Goal: Task Accomplishment & Management: Use online tool/utility

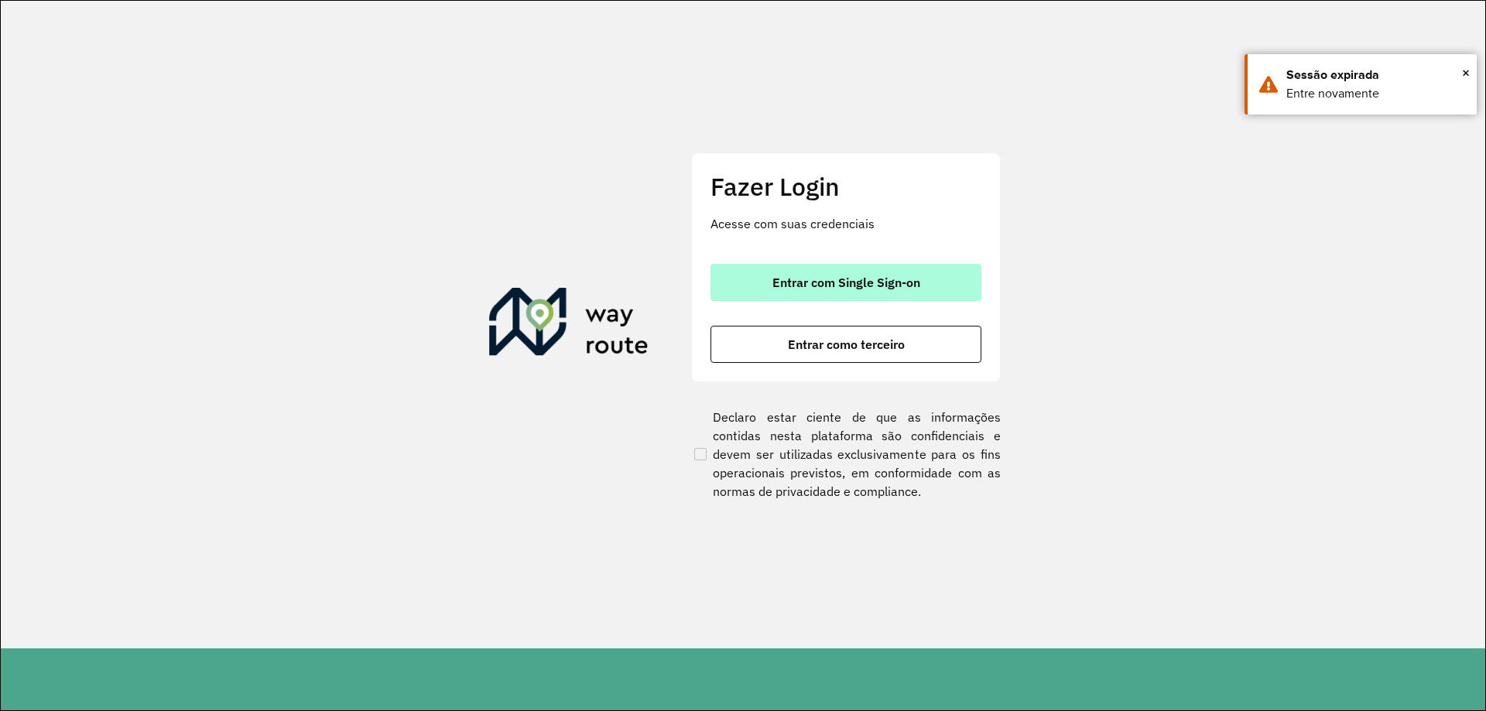
click at [783, 279] on span "Entrar com Single Sign-on" at bounding box center [846, 282] width 148 height 12
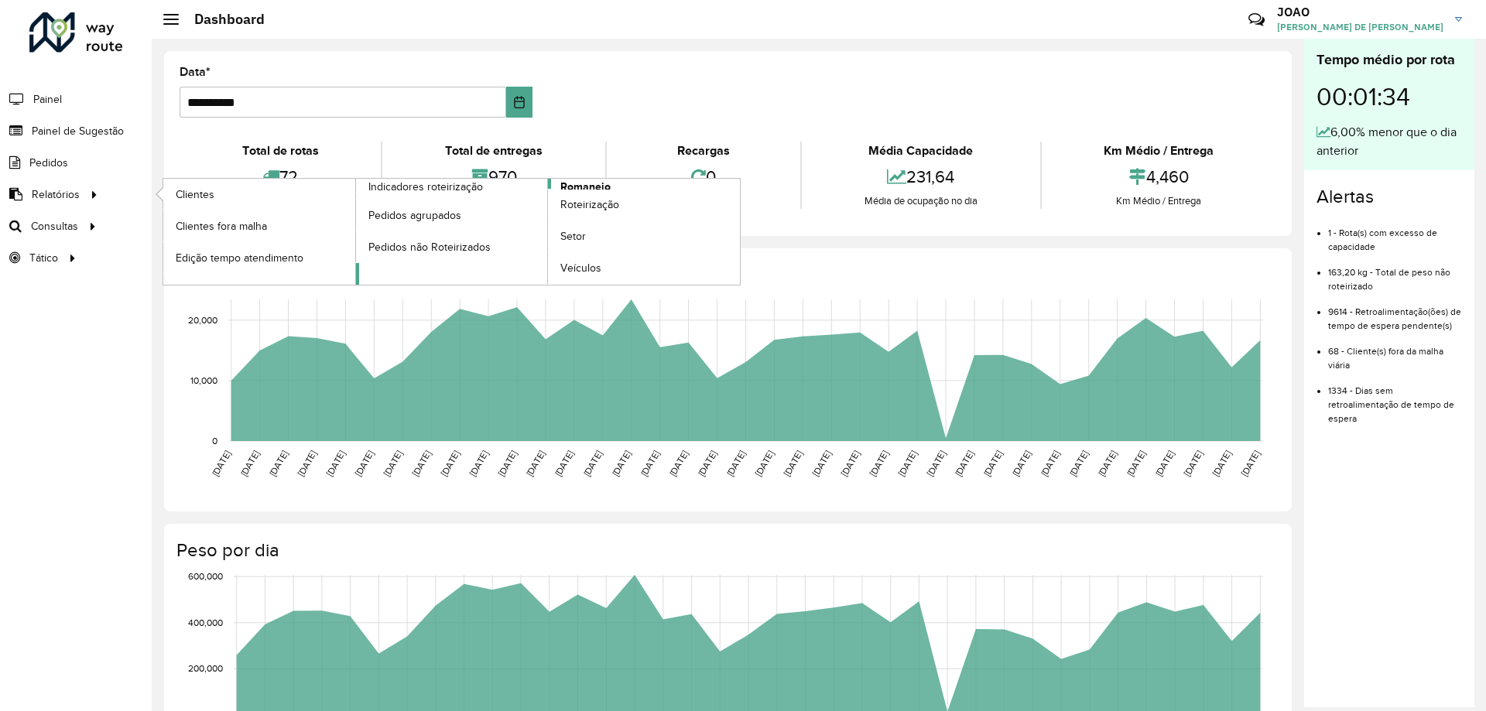
click at [591, 180] on span "Romaneio" at bounding box center [585, 187] width 50 height 16
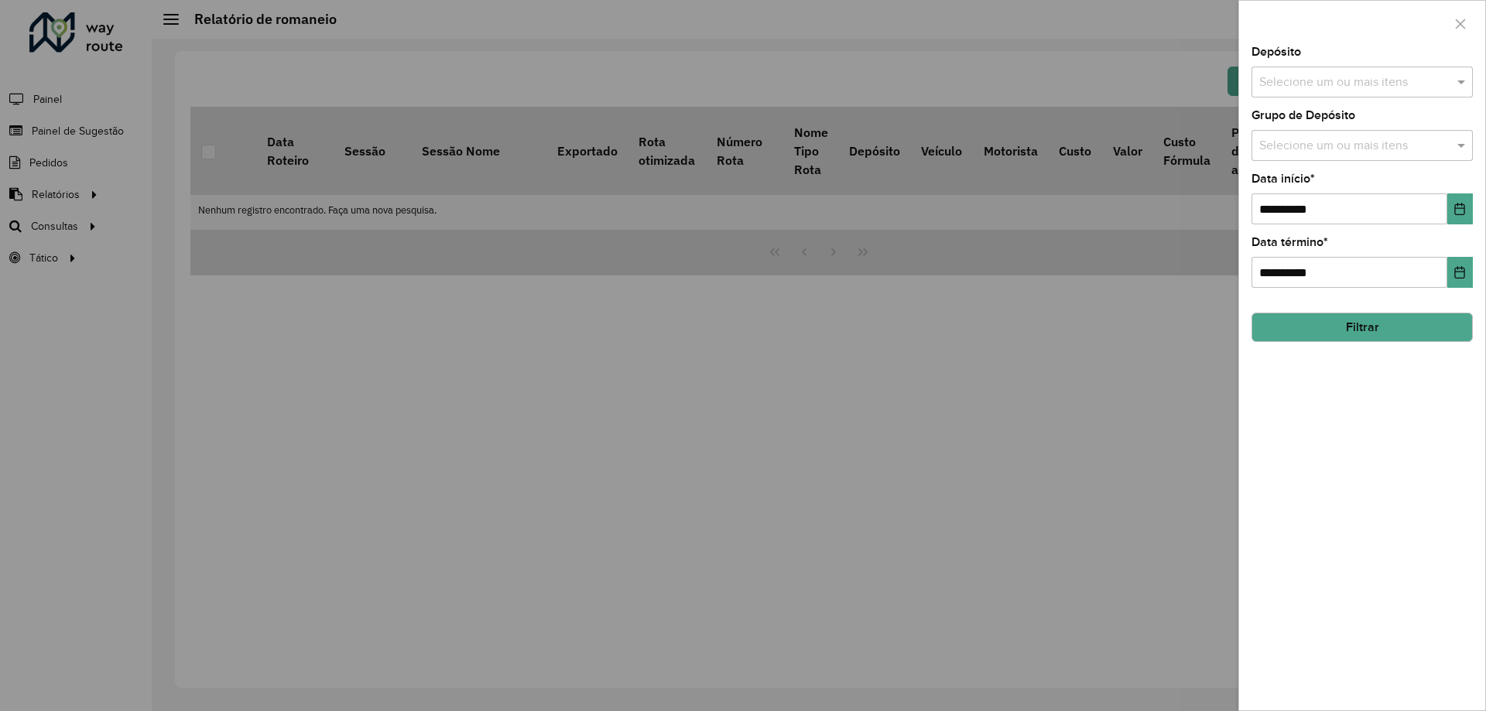
click at [1412, 81] on input "text" at bounding box center [1354, 83] width 198 height 19
click at [1341, 151] on div "CDD Santa Luzia" at bounding box center [1362, 159] width 220 height 26
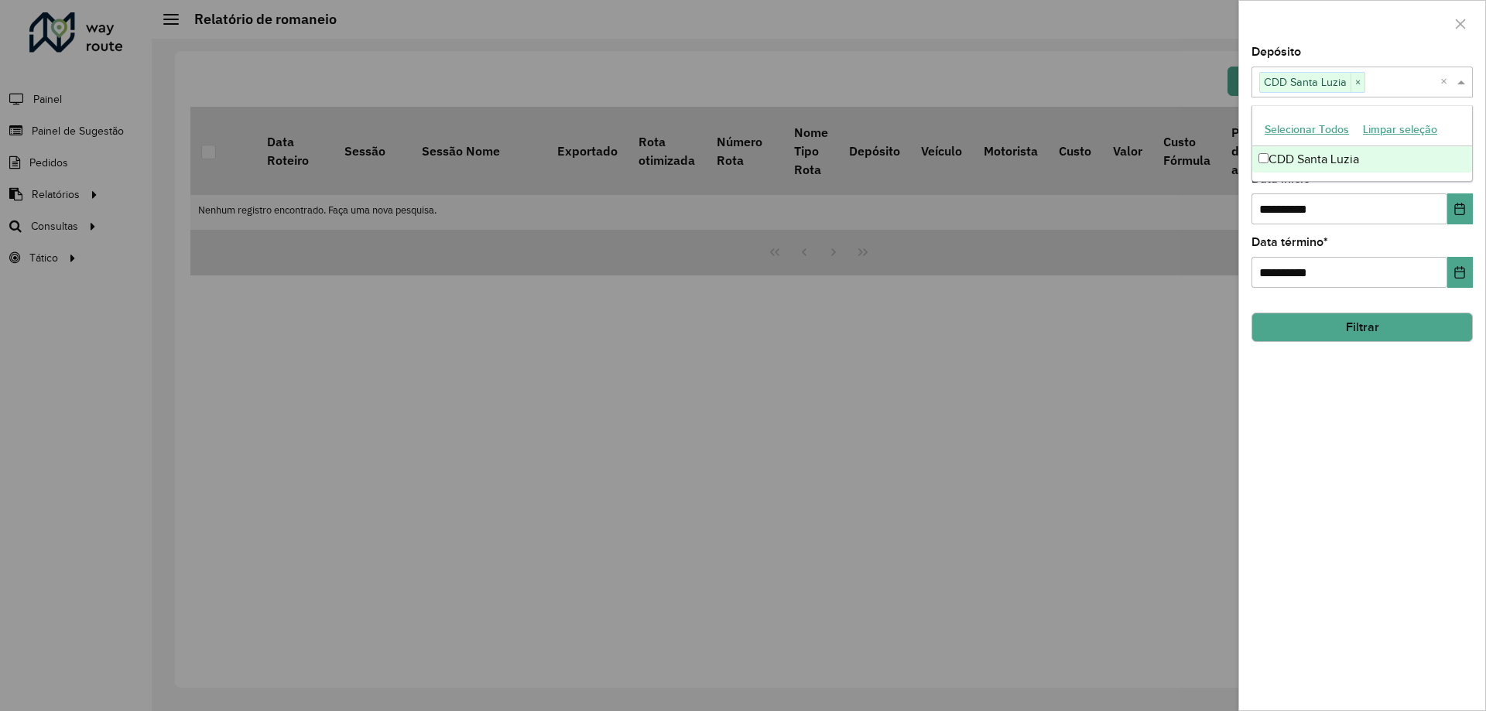
click at [1375, 396] on div "**********" at bounding box center [1362, 378] width 246 height 664
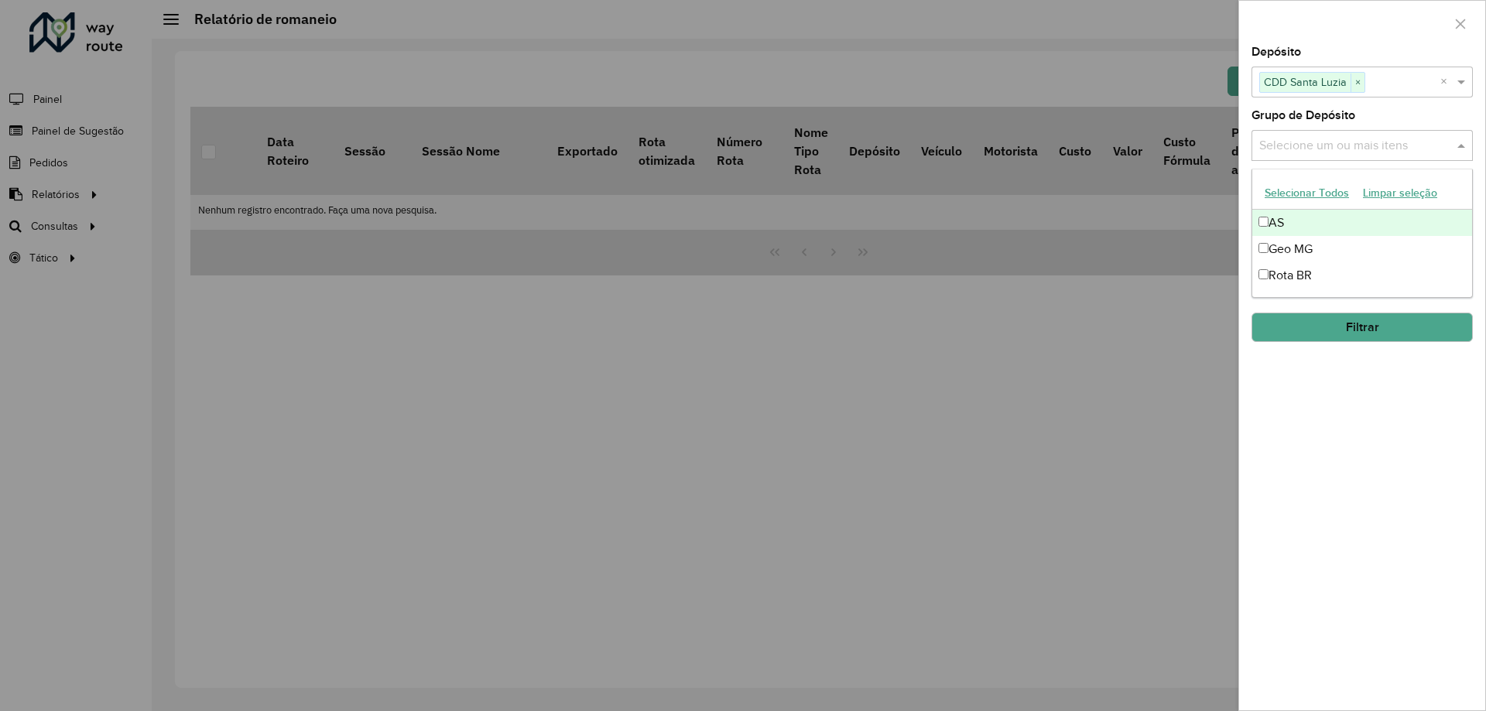
click at [1378, 156] on div "Selecione um ou mais itens" at bounding box center [1361, 145] width 221 height 31
click at [1326, 279] on div "Rota BR" at bounding box center [1362, 275] width 220 height 26
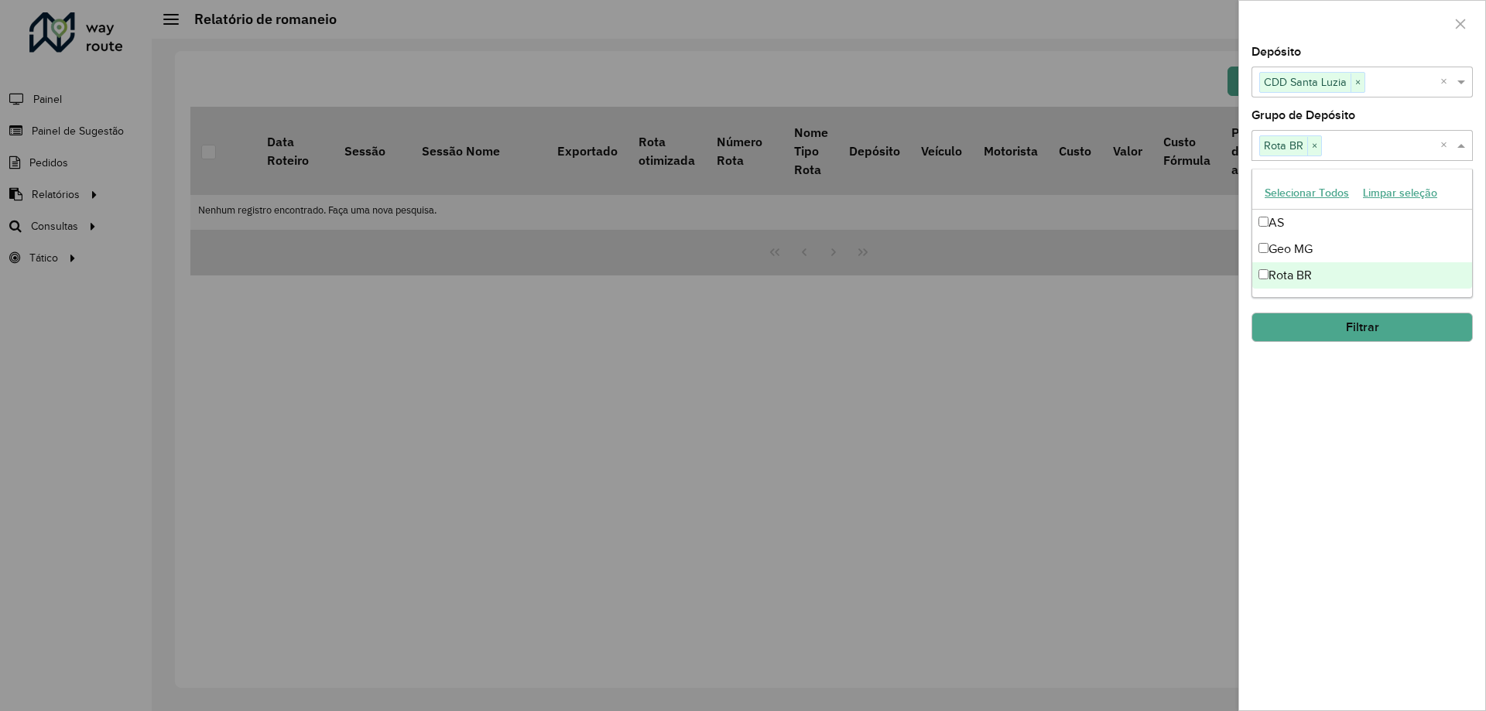
click at [1350, 518] on div "**********" at bounding box center [1362, 378] width 246 height 664
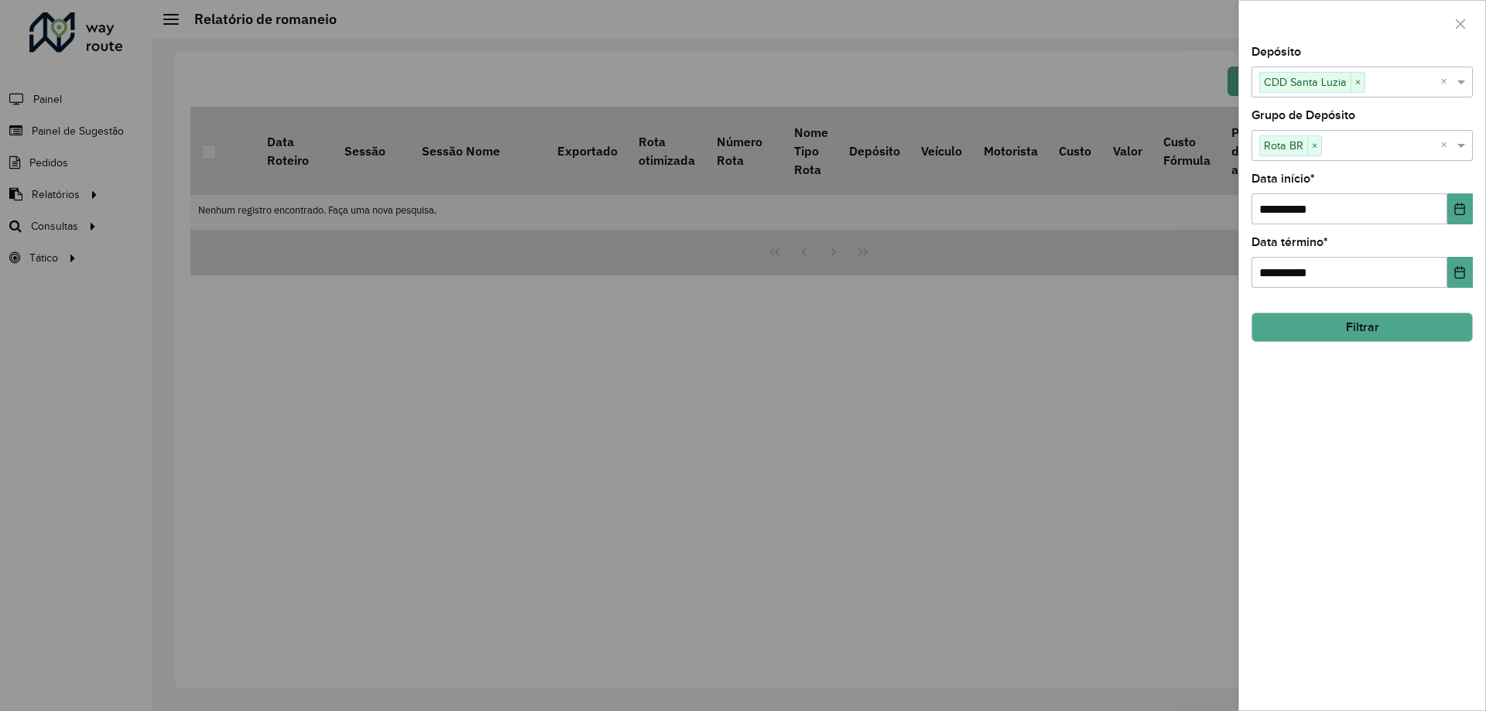
click at [1395, 330] on button "Filtrar" at bounding box center [1361, 327] width 221 height 29
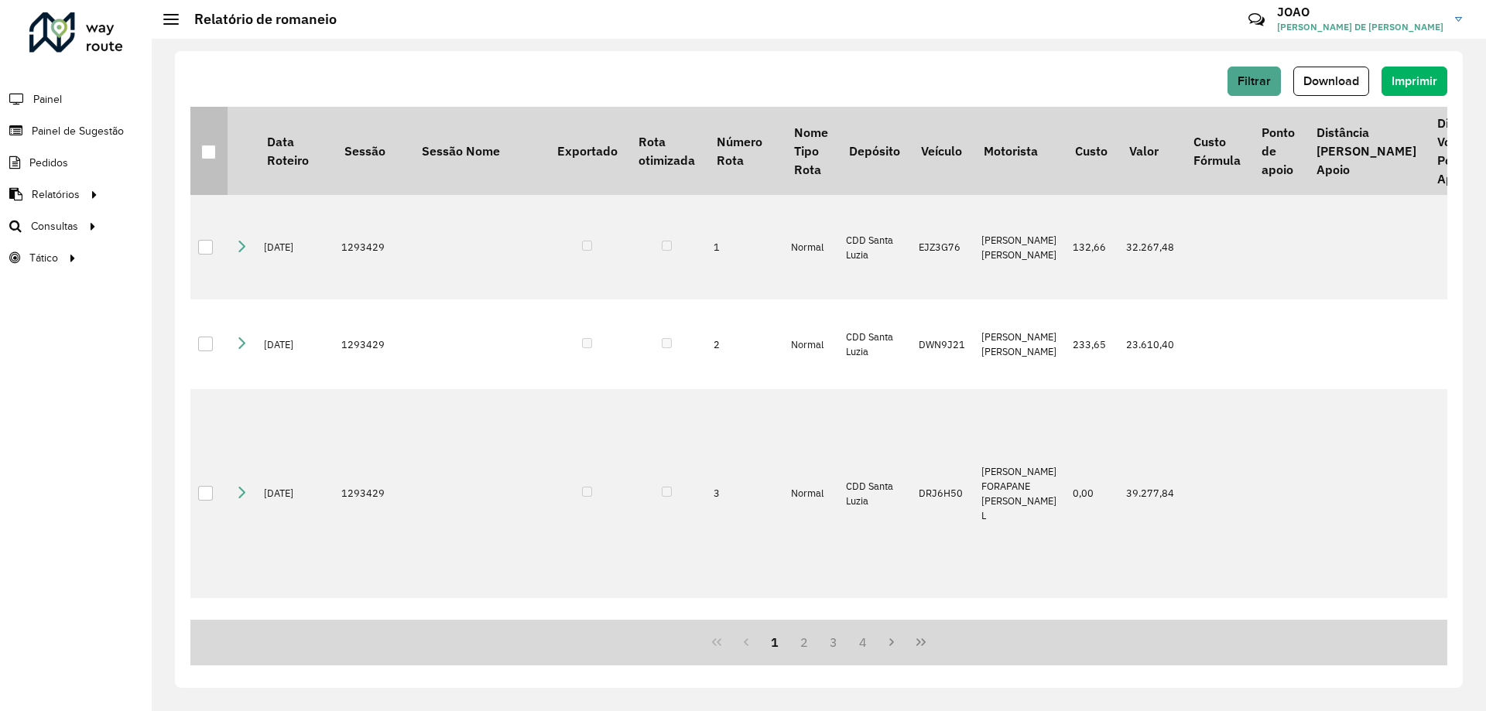
click at [213, 152] on div at bounding box center [208, 152] width 15 height 15
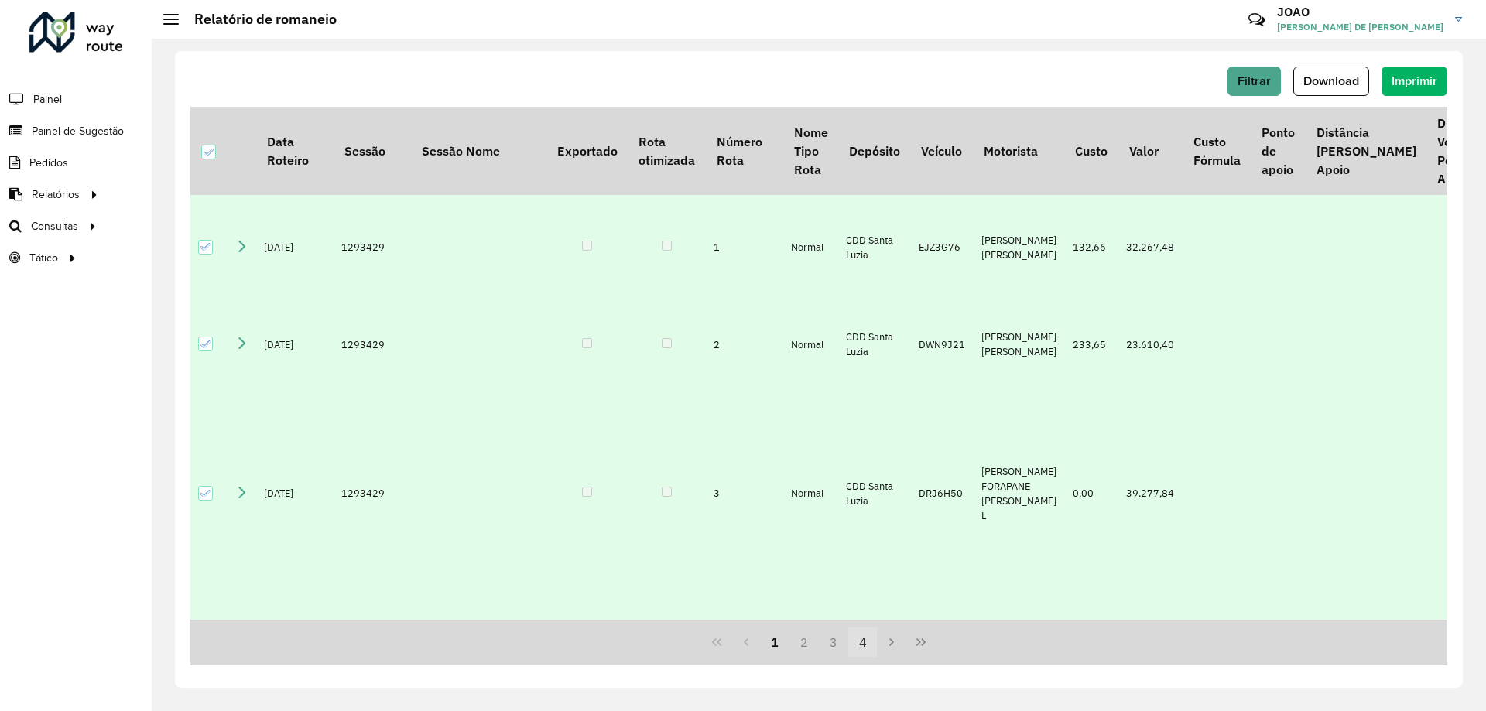
click at [860, 650] on button "4" at bounding box center [862, 642] width 29 height 29
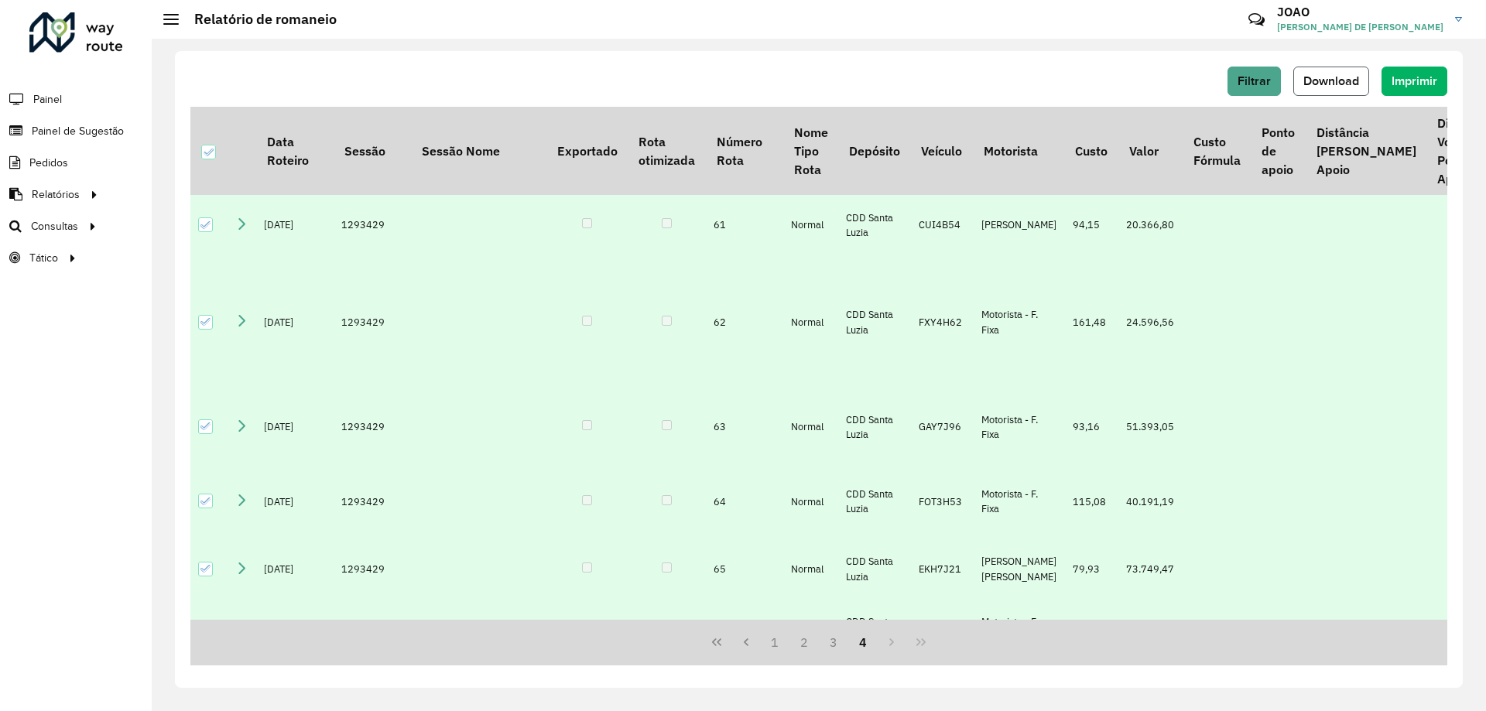
click at [1347, 78] on span "Download" at bounding box center [1331, 80] width 56 height 13
click at [1341, 78] on span "Download" at bounding box center [1331, 80] width 56 height 13
click at [346, 66] on div "Filtrar Download Imprimir Data Roteiro Sessão Sessão Nome Exportado Rota otimiz…" at bounding box center [819, 369] width 1288 height 637
click at [818, 51] on div "Filtrar Download Imprimir Data Roteiro Sessão Sessão Nome Exportado Rota otimiz…" at bounding box center [819, 369] width 1288 height 637
click at [527, 67] on div "Filtrar Download Imprimir" at bounding box center [818, 81] width 1257 height 29
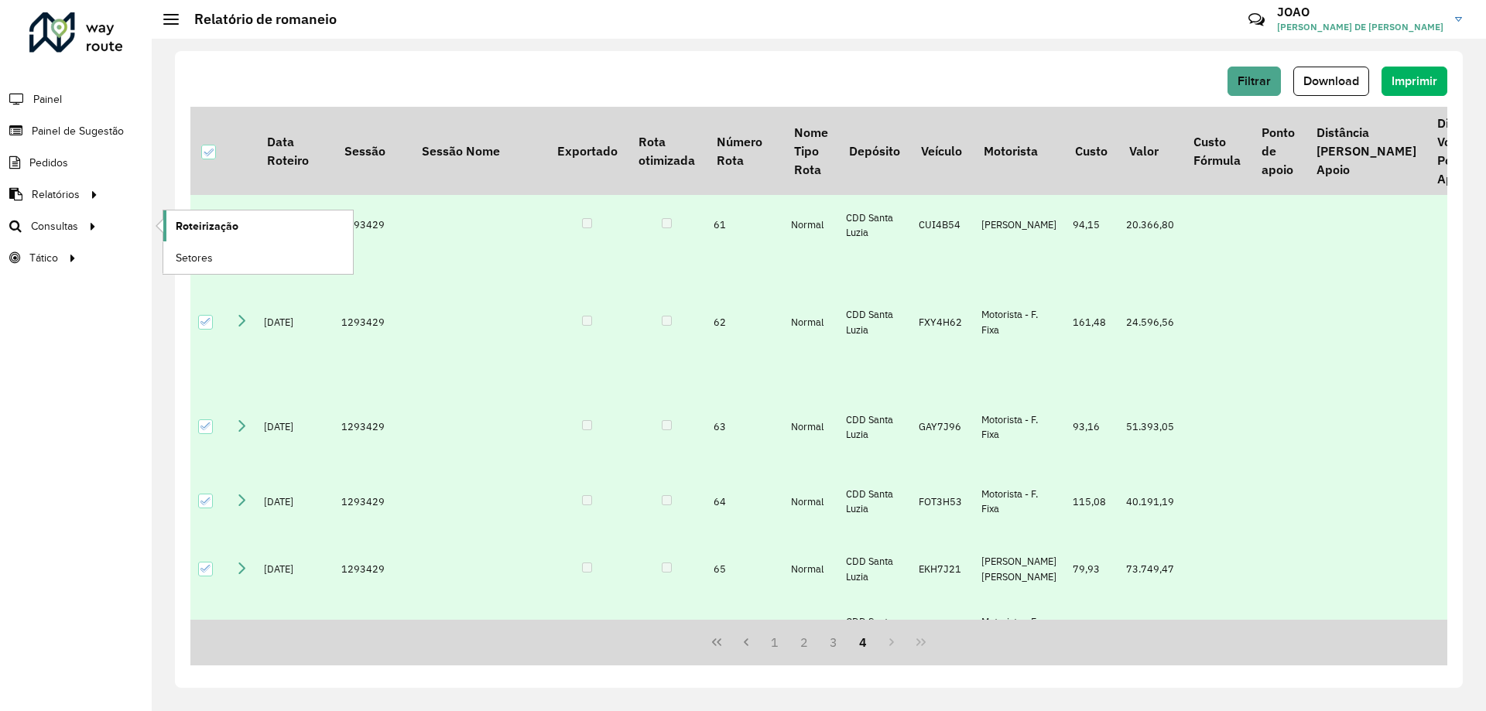
click at [224, 226] on span "Roteirização" at bounding box center [207, 226] width 63 height 16
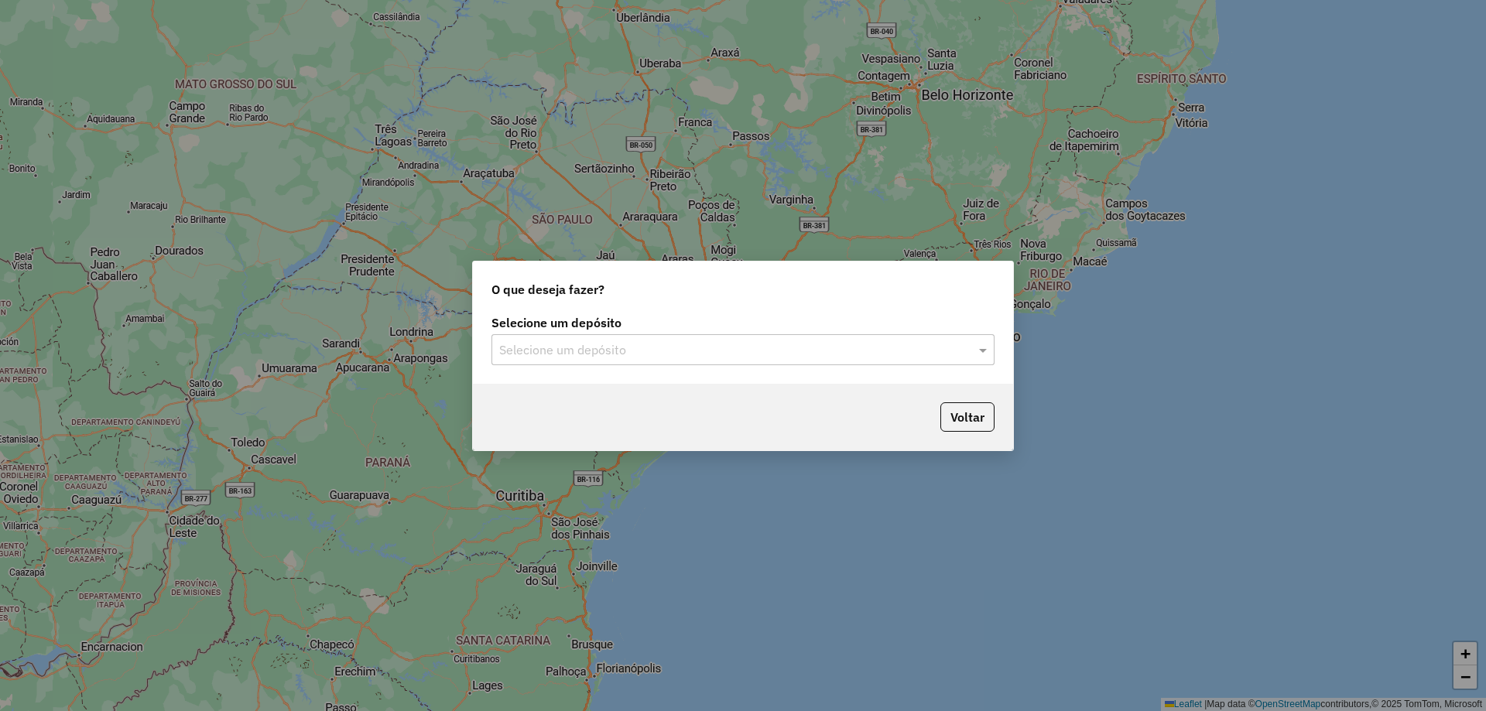
click at [640, 368] on div "Selecione um depósito Selecione um depósito" at bounding box center [743, 347] width 540 height 73
click at [646, 364] on div "Selecione um depósito Selecione um depósito" at bounding box center [743, 347] width 540 height 73
click at [652, 357] on input "text" at bounding box center [727, 350] width 457 height 19
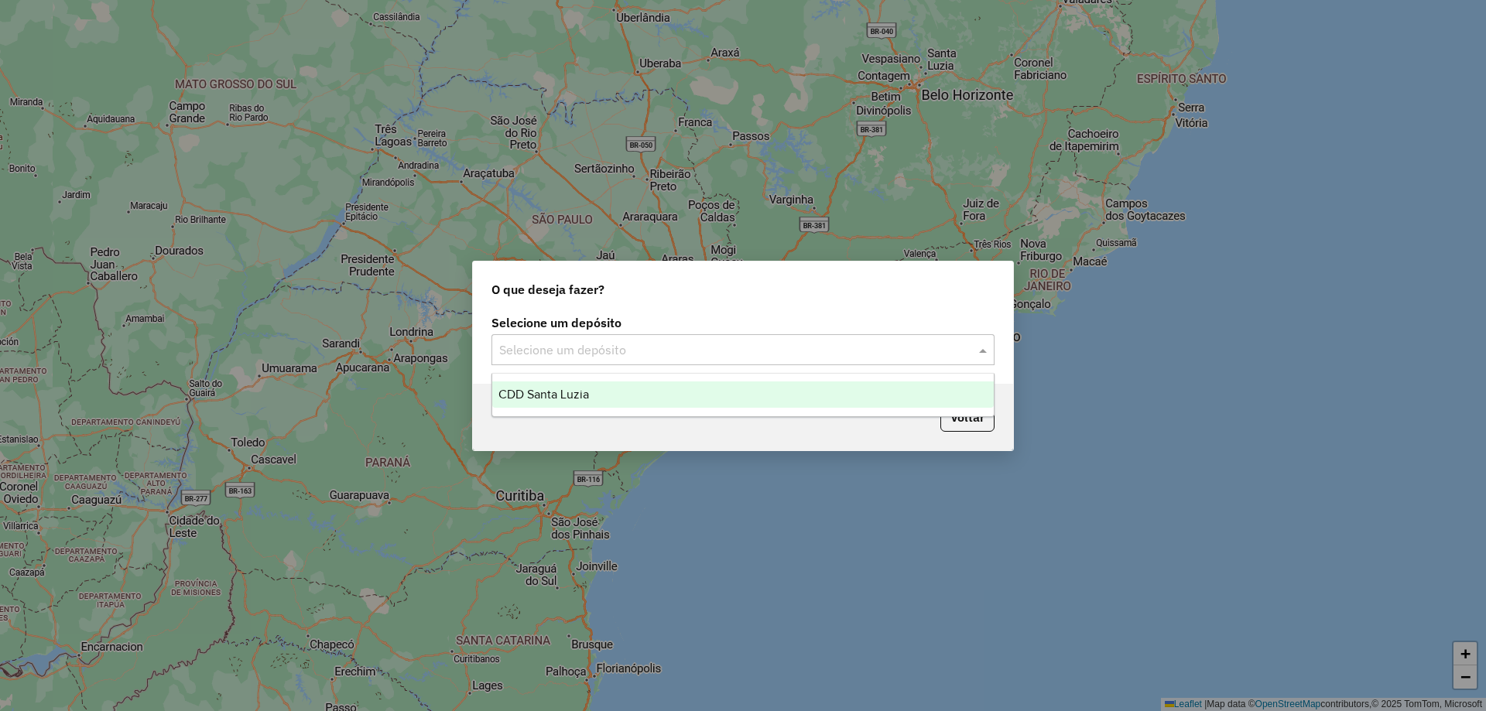
click at [652, 395] on div "CDD Santa Luzia" at bounding box center [742, 394] width 501 height 26
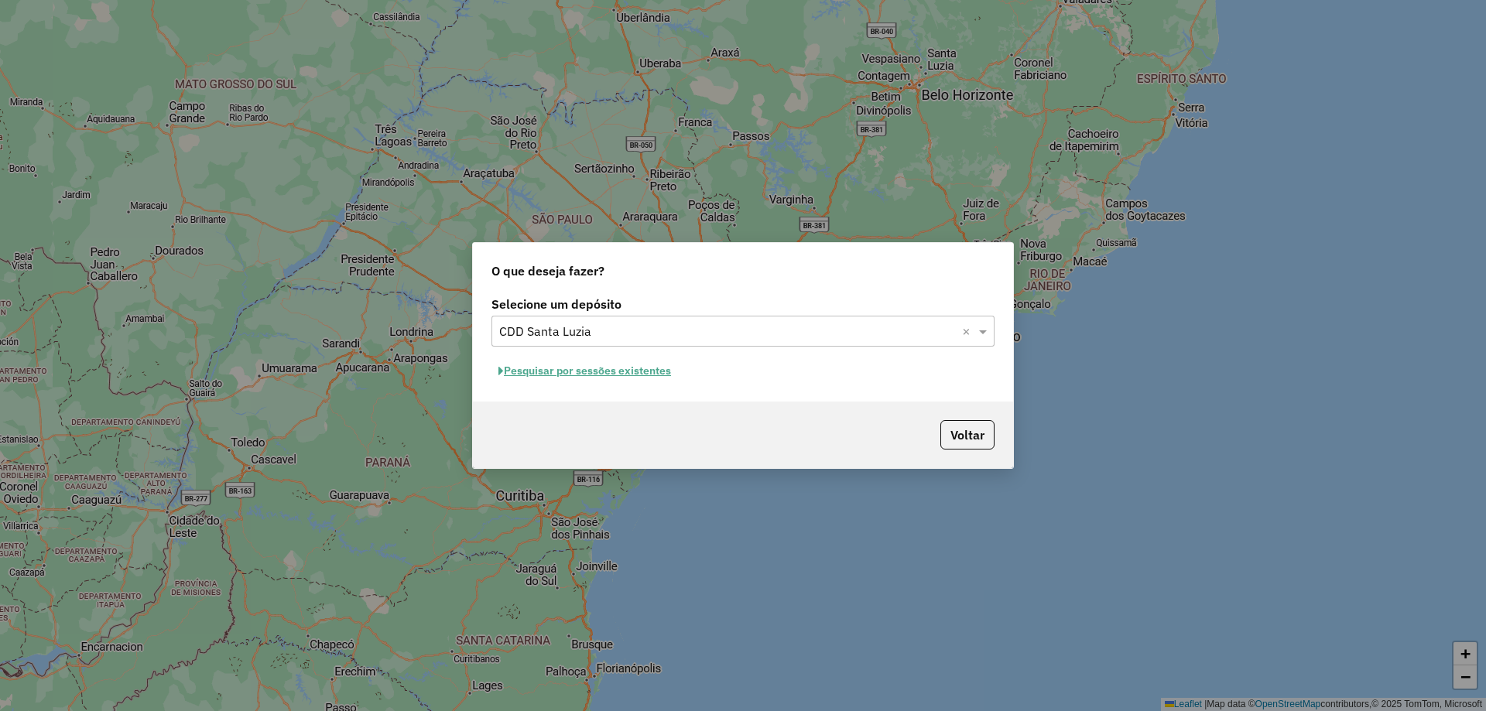
click at [592, 366] on button "Pesquisar por sessões existentes" at bounding box center [584, 371] width 186 height 24
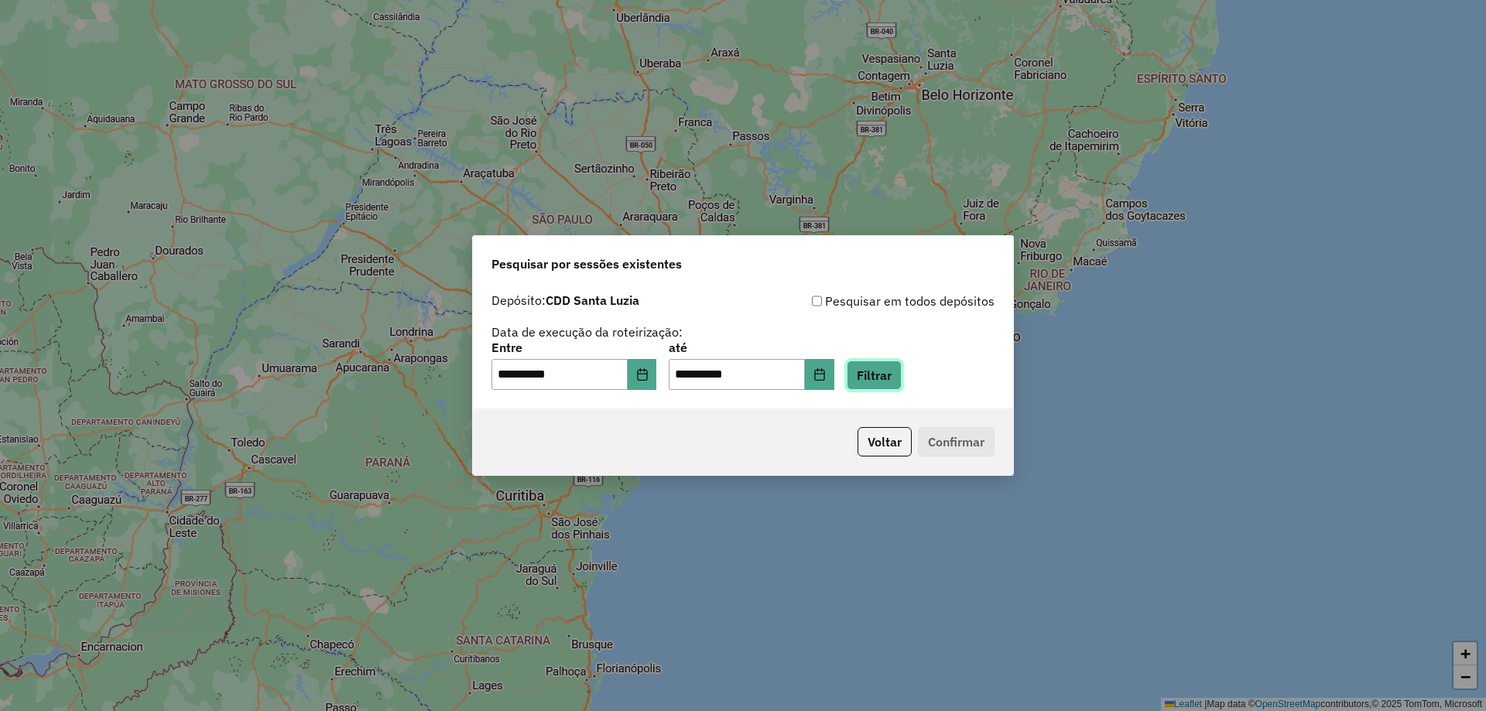
click at [893, 383] on button "Filtrar" at bounding box center [873, 375] width 55 height 29
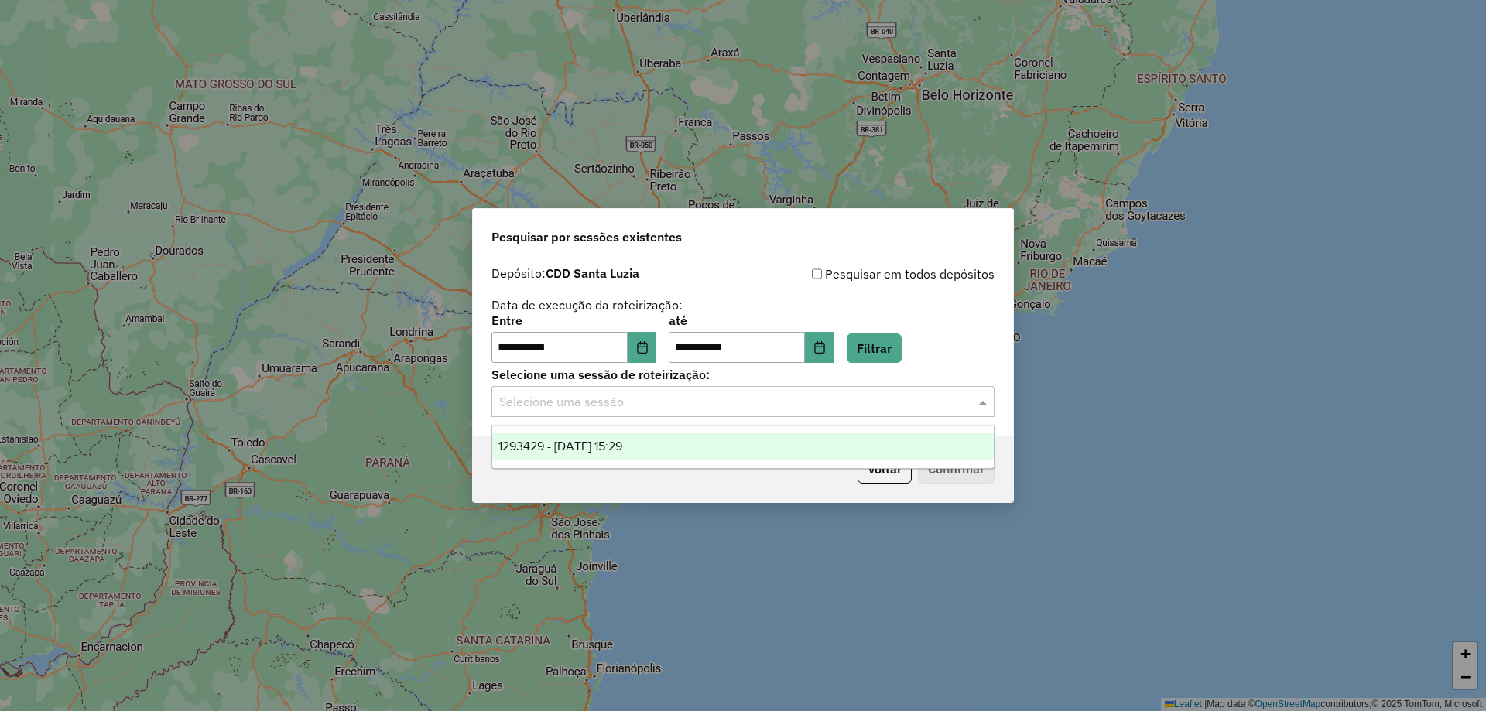
click at [821, 402] on input "text" at bounding box center [727, 402] width 457 height 19
click at [758, 445] on div "1293429 - 13/10/2025 15:29" at bounding box center [742, 446] width 501 height 26
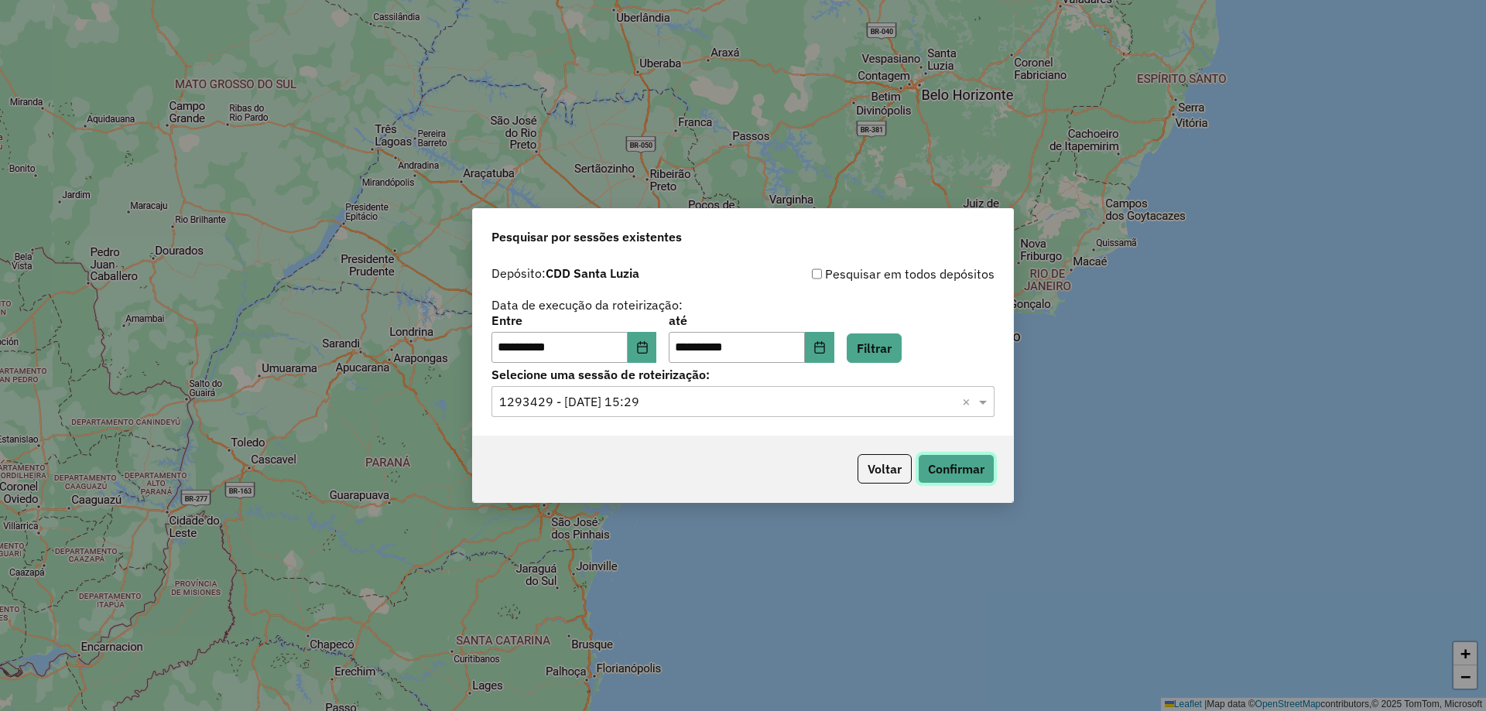
click at [946, 471] on button "Confirmar" at bounding box center [956, 468] width 77 height 29
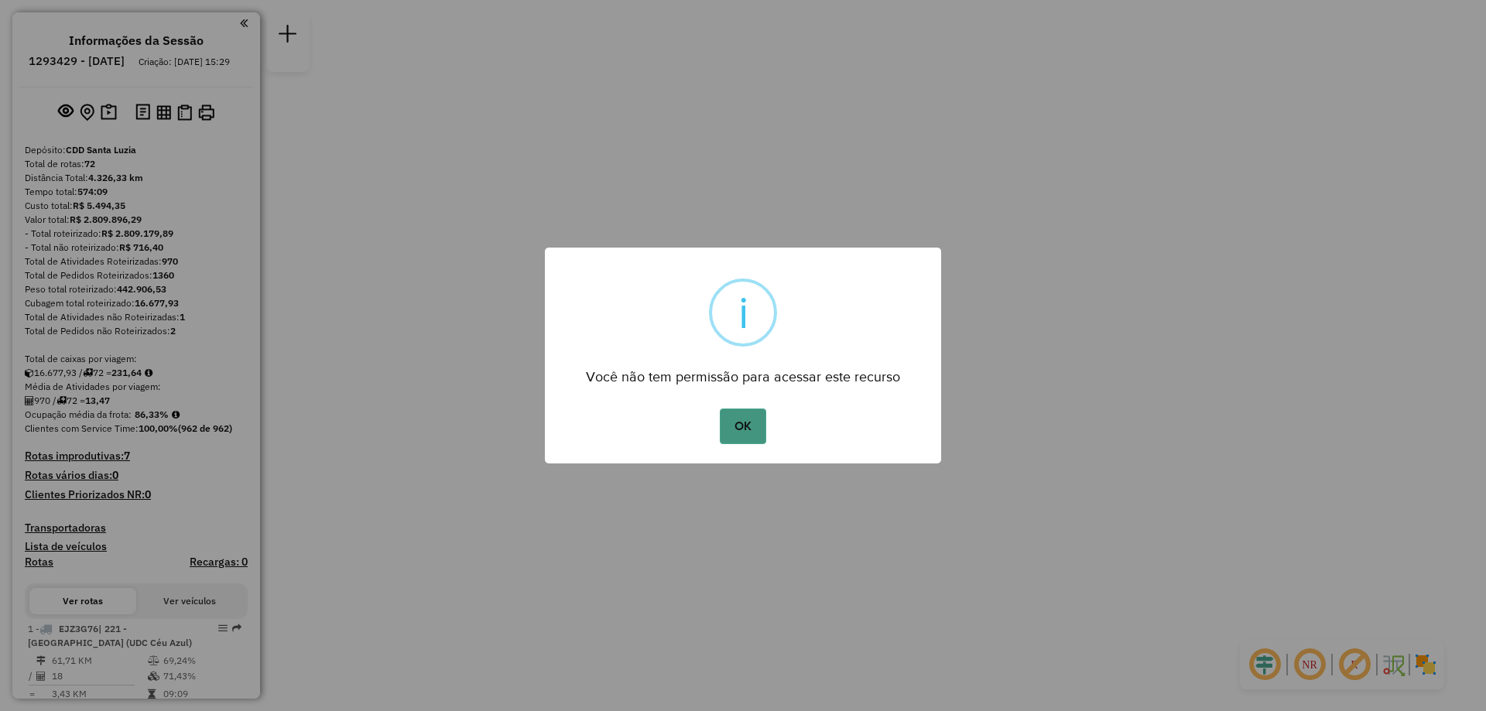
click at [740, 414] on button "OK" at bounding box center [743, 427] width 46 height 36
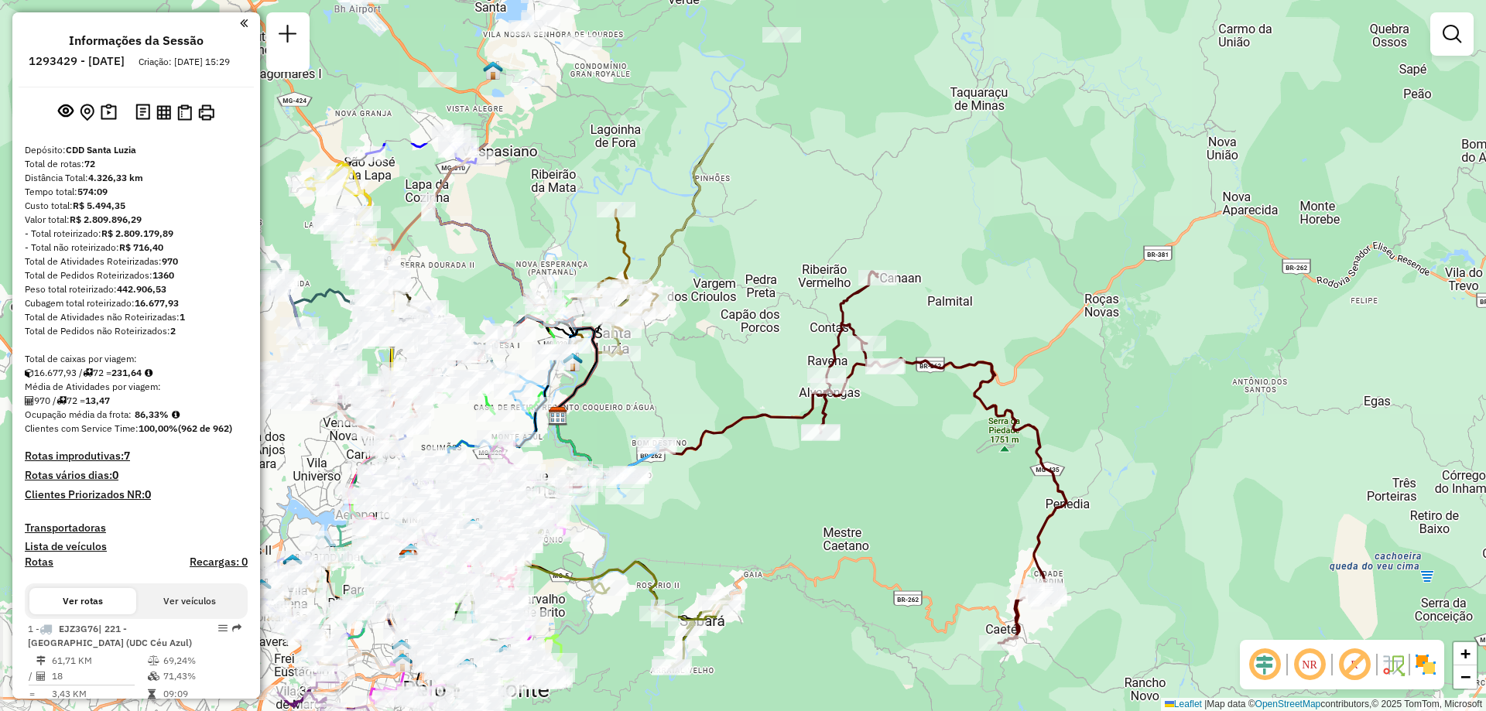
drag, startPoint x: 843, startPoint y: 219, endPoint x: 866, endPoint y: 433, distance: 215.6
click at [866, 433] on div "Janela de atendimento Grade de atendimento Capacidade Transportadoras Veículos …" at bounding box center [743, 355] width 1486 height 711
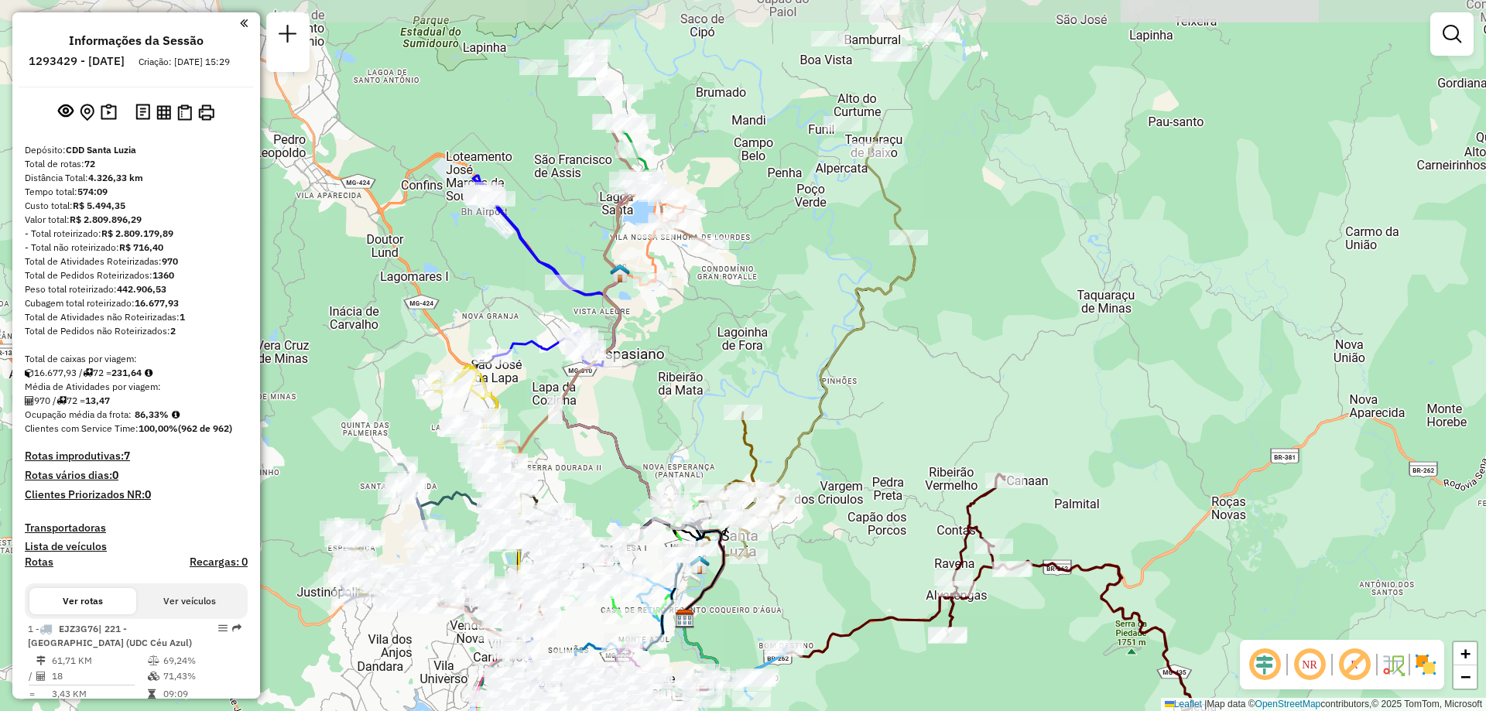
drag, startPoint x: 706, startPoint y: 340, endPoint x: 833, endPoint y: 543, distance: 239.2
click at [833, 543] on div "Janela de atendimento Grade de atendimento Capacidade Transportadoras Veículos …" at bounding box center [743, 355] width 1486 height 711
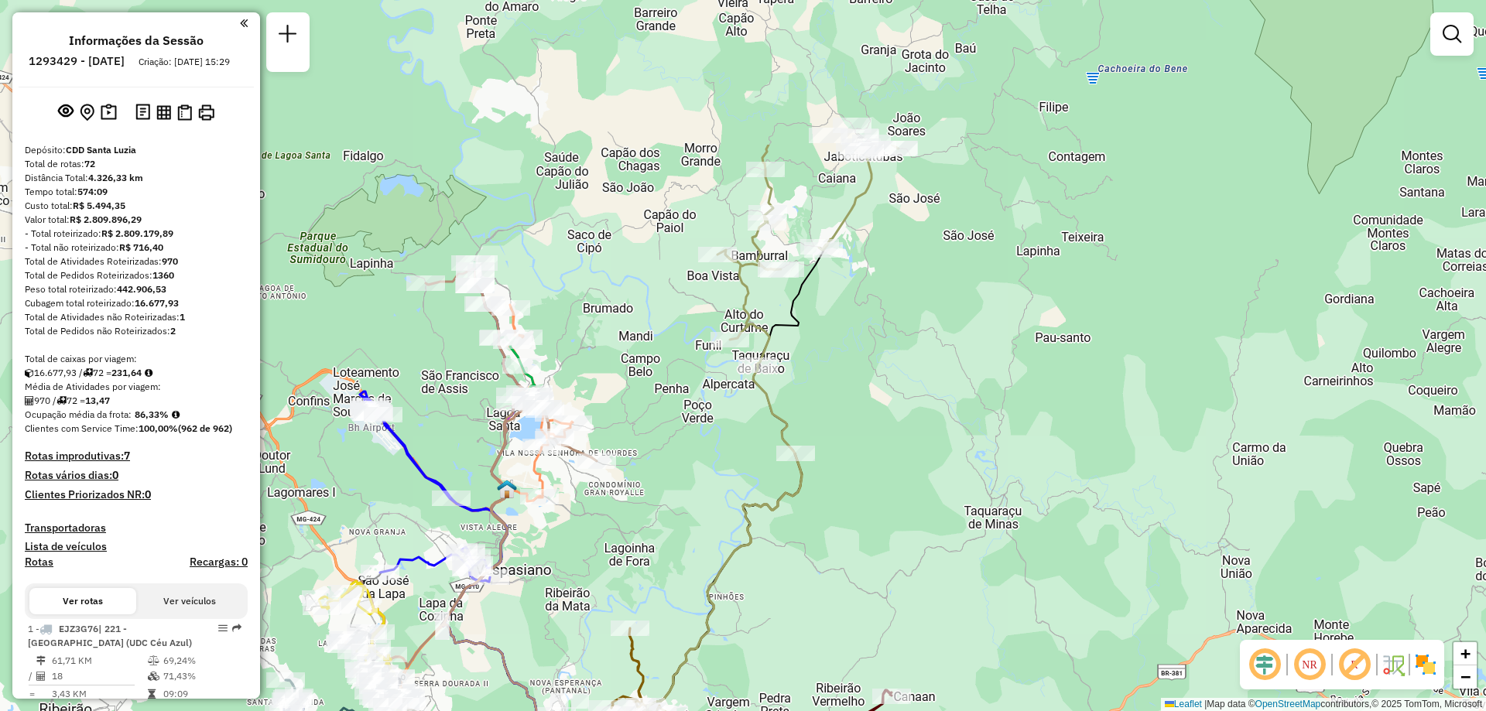
drag, startPoint x: 753, startPoint y: 369, endPoint x: 640, endPoint y: 585, distance: 243.6
click at [640, 585] on div "Janela de atendimento Grade de atendimento Capacidade Transportadoras Veículos …" at bounding box center [743, 355] width 1486 height 711
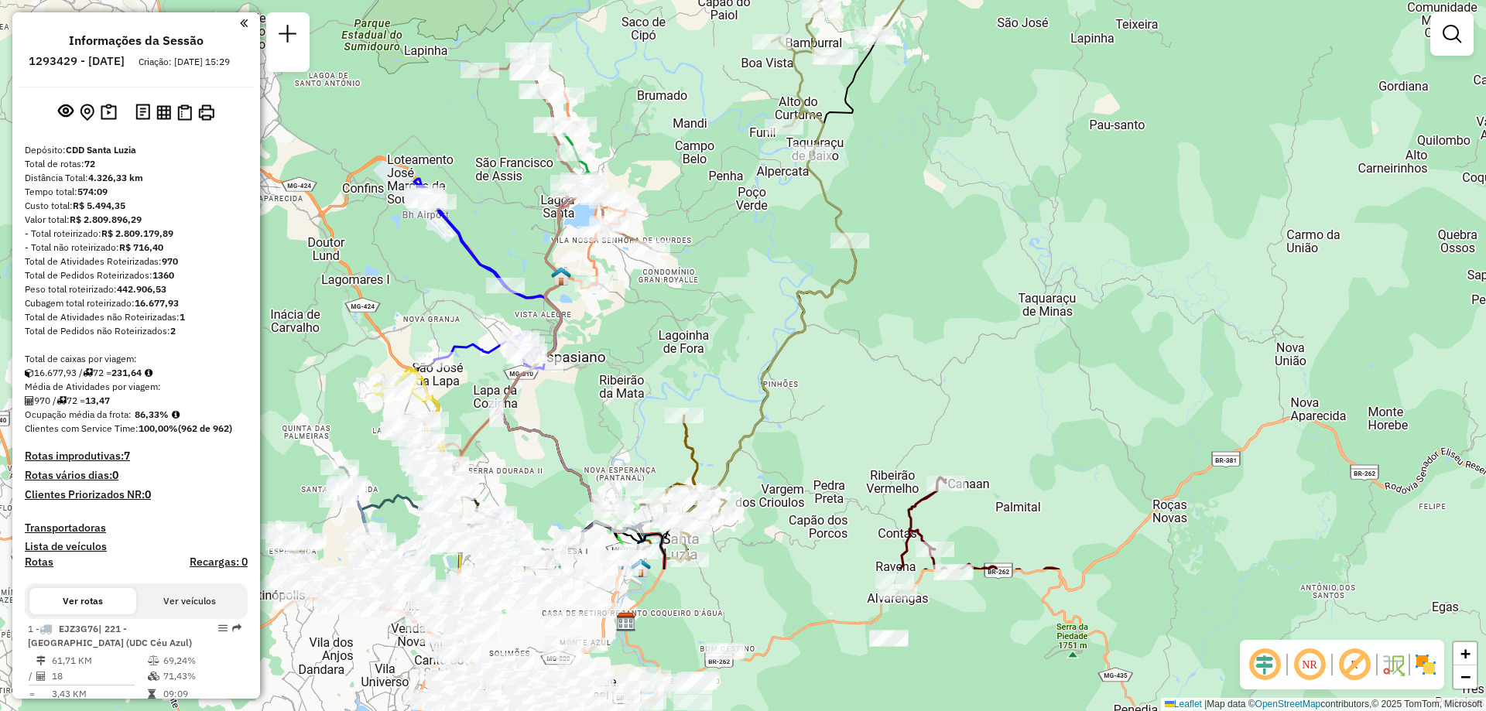
drag, startPoint x: 643, startPoint y: 531, endPoint x: 697, endPoint y: 316, distance: 221.1
click at [697, 316] on div "Janela de atendimento Grade de atendimento Capacidade Transportadoras Veículos …" at bounding box center [743, 355] width 1486 height 711
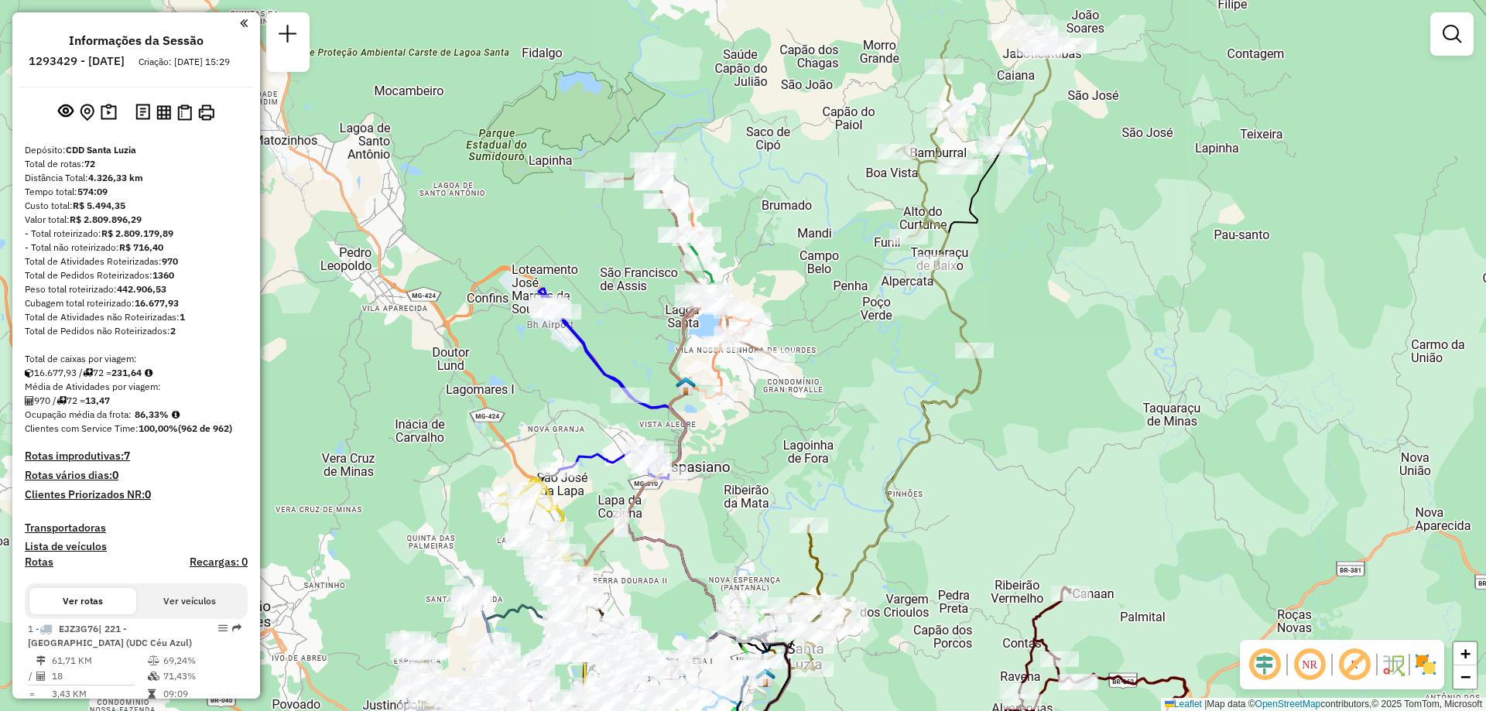
drag, startPoint x: 576, startPoint y: 409, endPoint x: 700, endPoint y: 521, distance: 167.6
click at [700, 521] on div "Janela de atendimento Grade de atendimento Capacidade Transportadoras Veículos …" at bounding box center [743, 355] width 1486 height 711
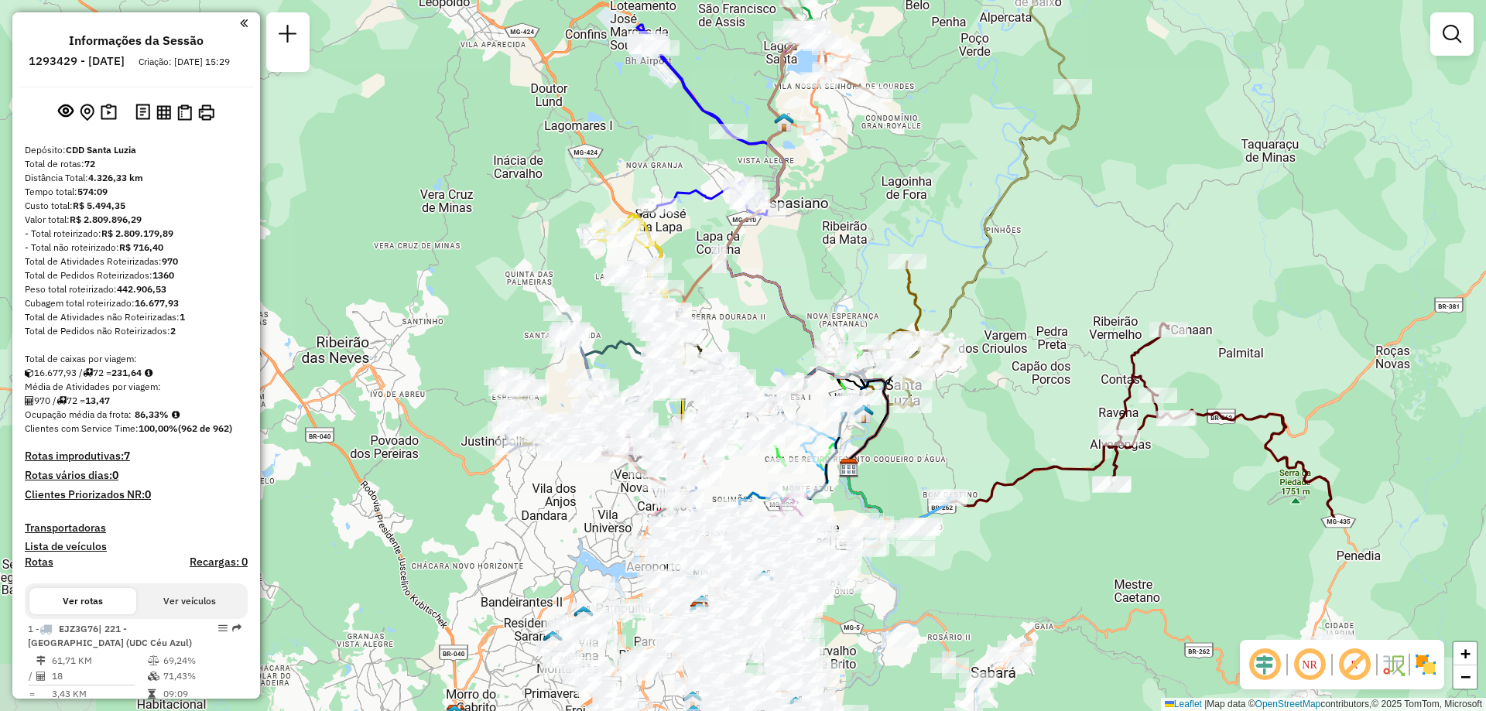
drag, startPoint x: 602, startPoint y: 500, endPoint x: 700, endPoint y: 235, distance: 282.3
click at [700, 235] on div "Janela de atendimento Grade de atendimento Capacidade Transportadoras Veículos …" at bounding box center [743, 355] width 1486 height 711
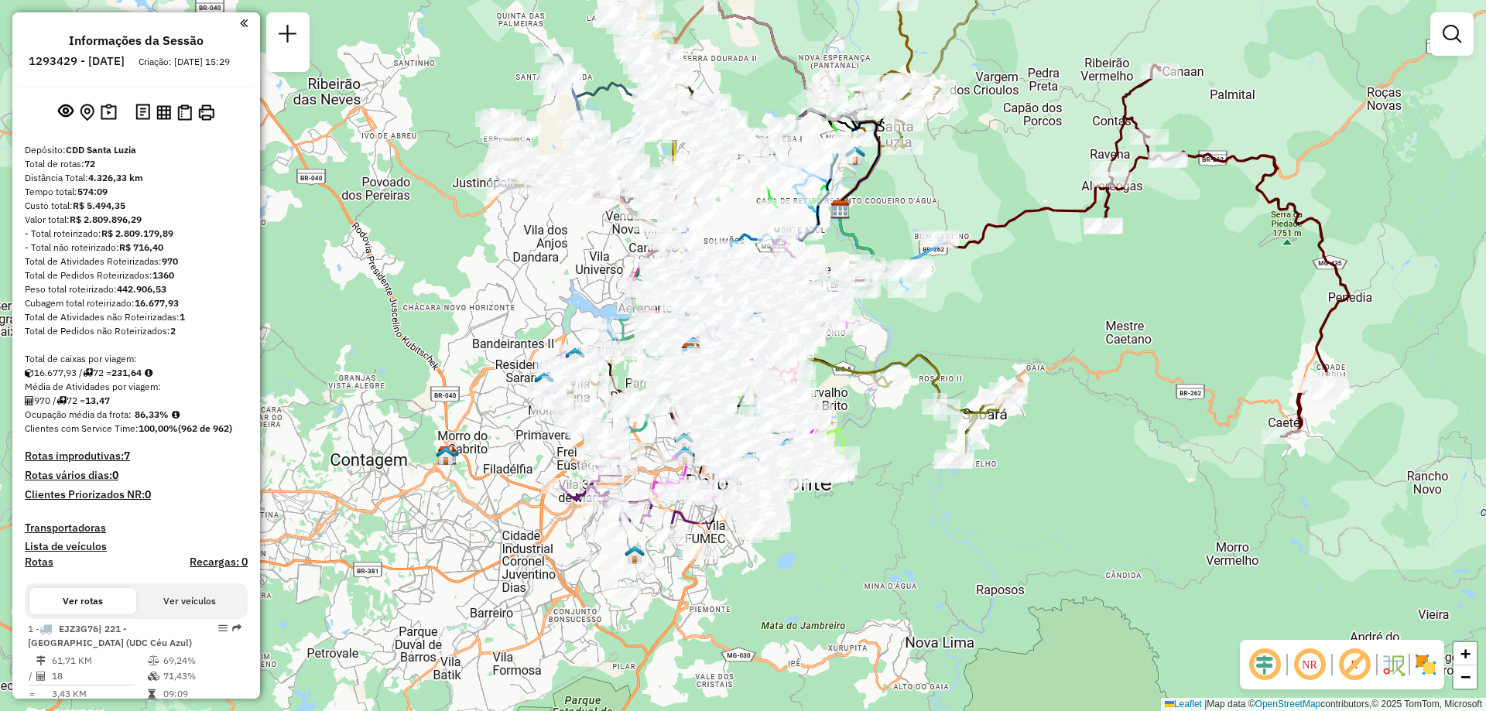
drag, startPoint x: 568, startPoint y: 488, endPoint x: 559, endPoint y: 230, distance: 258.6
click at [559, 230] on div "Janela de atendimento Grade de atendimento Capacidade Transportadoras Veículos …" at bounding box center [743, 355] width 1486 height 711
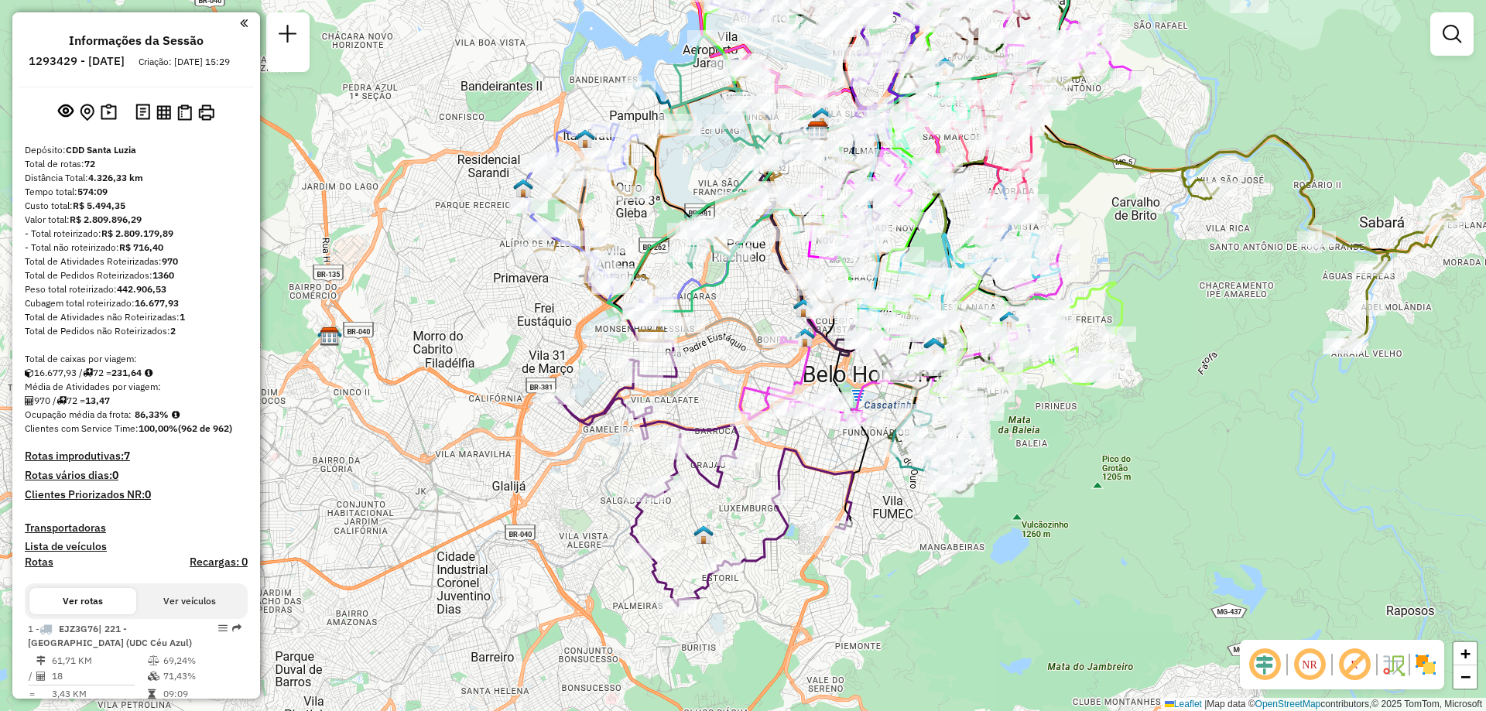
drag, startPoint x: 589, startPoint y: 532, endPoint x: 559, endPoint y: 553, distance: 36.1
click at [559, 553] on div "Janela de atendimento Grade de atendimento Capacidade Transportadoras Veículos …" at bounding box center [743, 355] width 1486 height 711
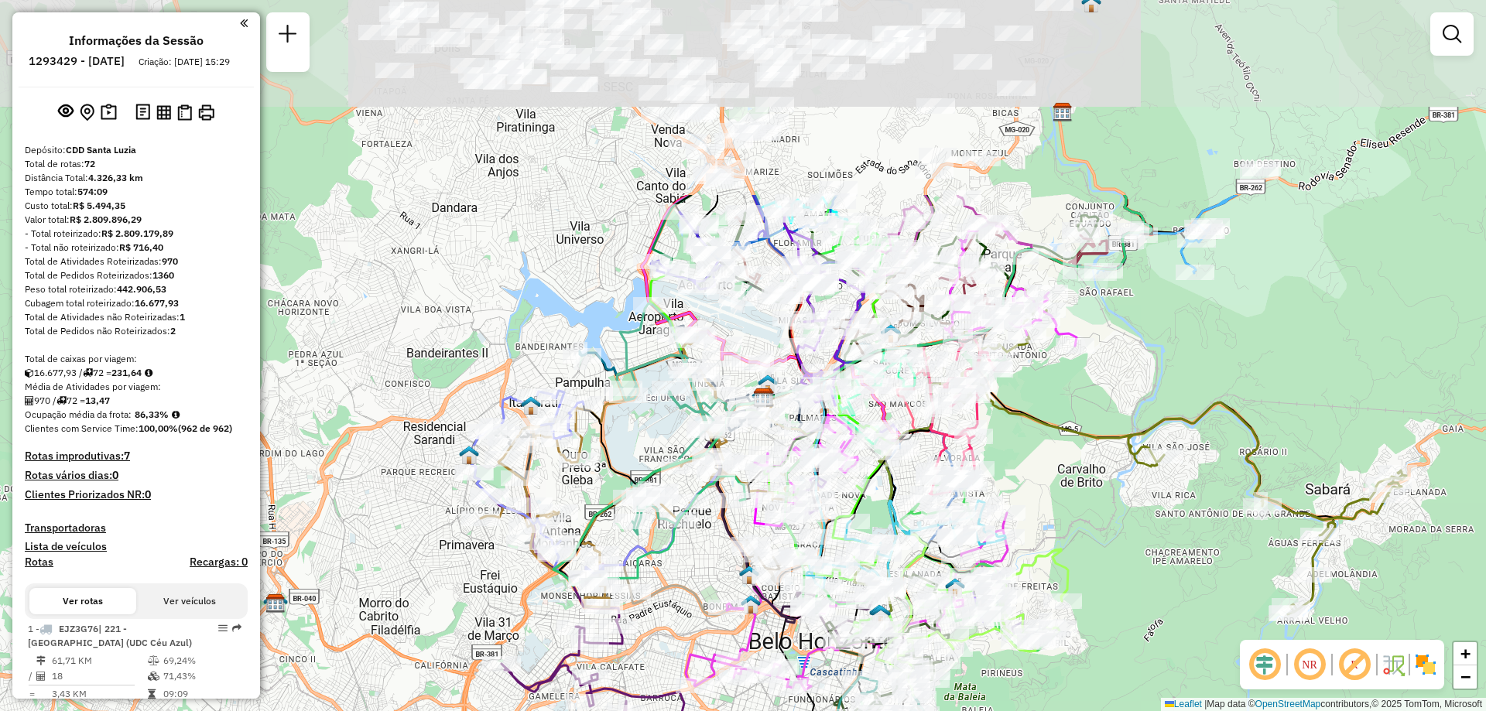
drag, startPoint x: 754, startPoint y: 282, endPoint x: 711, endPoint y: 546, distance: 267.4
click at [703, 548] on div "Janela de atendimento Grade de atendimento Capacidade Transportadoras Veículos …" at bounding box center [743, 355] width 1486 height 711
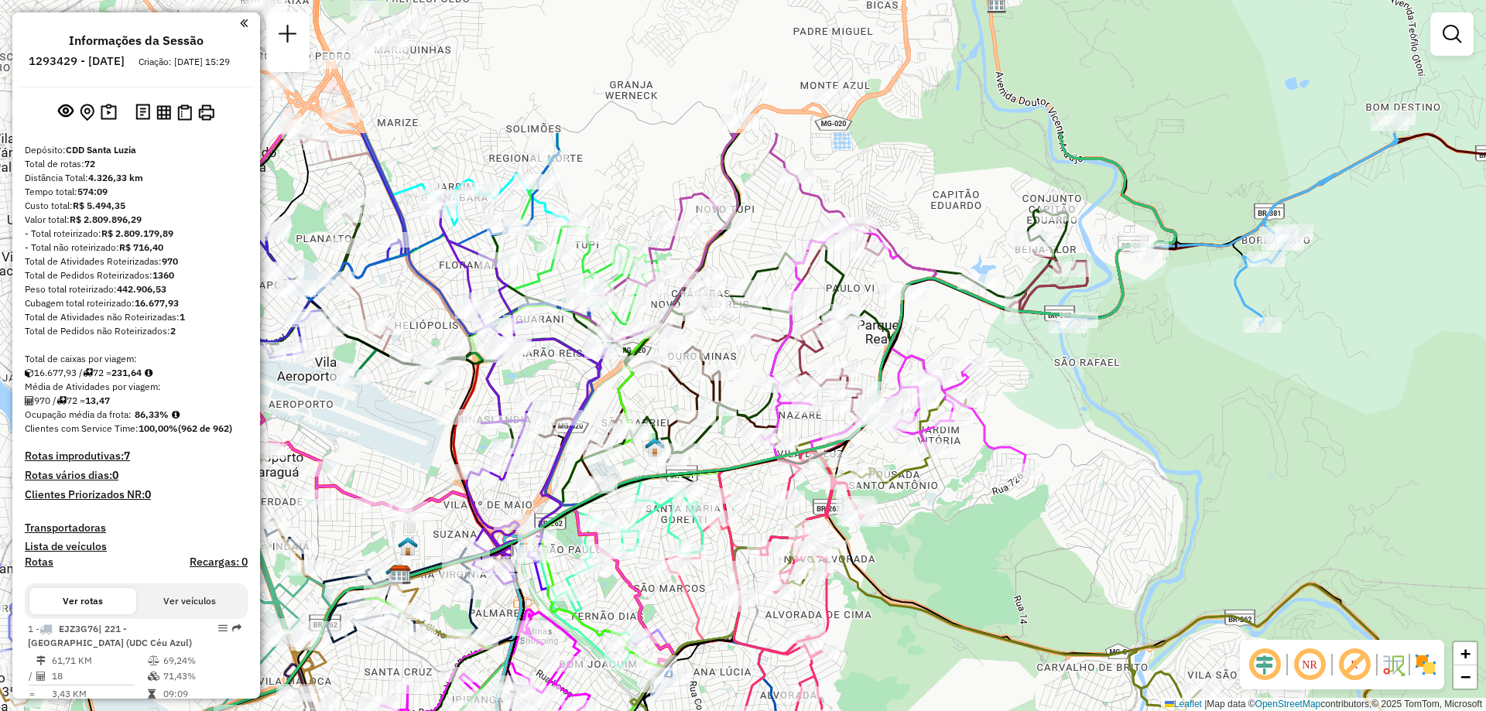
drag, startPoint x: 934, startPoint y: 401, endPoint x: 793, endPoint y: 607, distance: 249.4
click at [793, 607] on div "Rota 32 - Placa PWI2D86 63277213 - [PERSON_NAME] RIBE [PERSON_NAME] de atendime…" at bounding box center [743, 355] width 1486 height 711
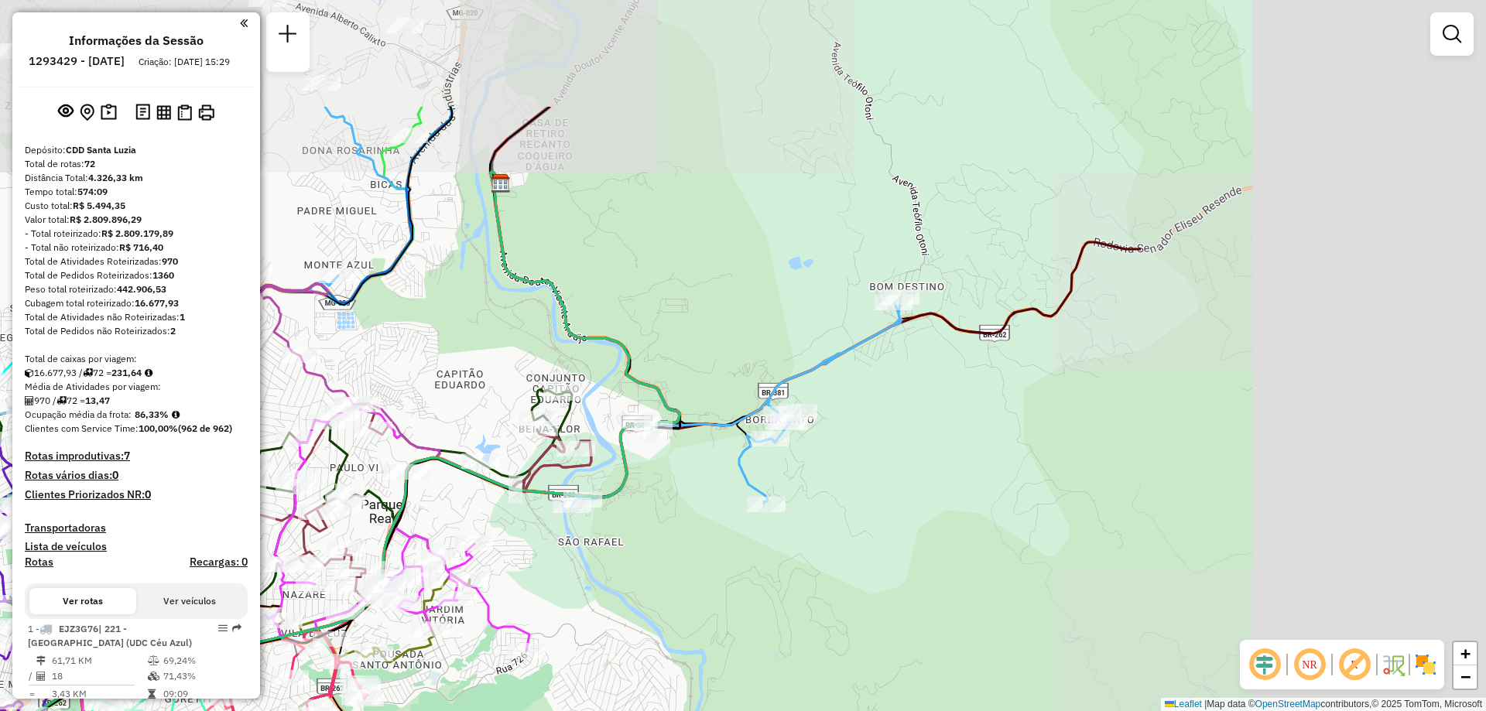
drag, startPoint x: 1093, startPoint y: 337, endPoint x: 598, endPoint y: 516, distance: 525.7
click at [598, 516] on div "Rota 32 - Placa PWI2D86 63277213 - [PERSON_NAME] RIBE [PERSON_NAME] de atendime…" at bounding box center [743, 355] width 1486 height 711
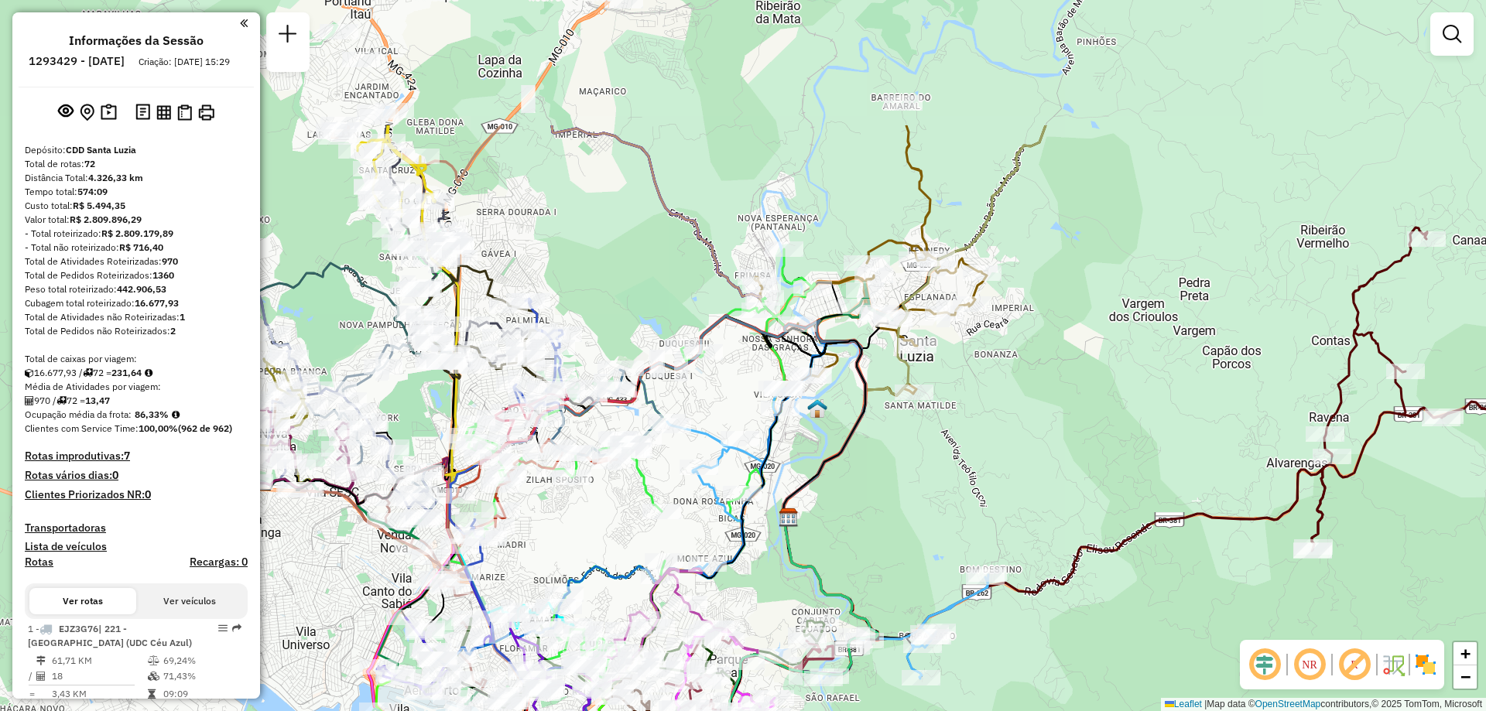
drag, startPoint x: 654, startPoint y: 376, endPoint x: 903, endPoint y: 572, distance: 316.9
click at [903, 572] on div "Rota 32 - Placa PWI2D86 63277213 - [PERSON_NAME] RIBE [PERSON_NAME] de atendime…" at bounding box center [743, 355] width 1486 height 711
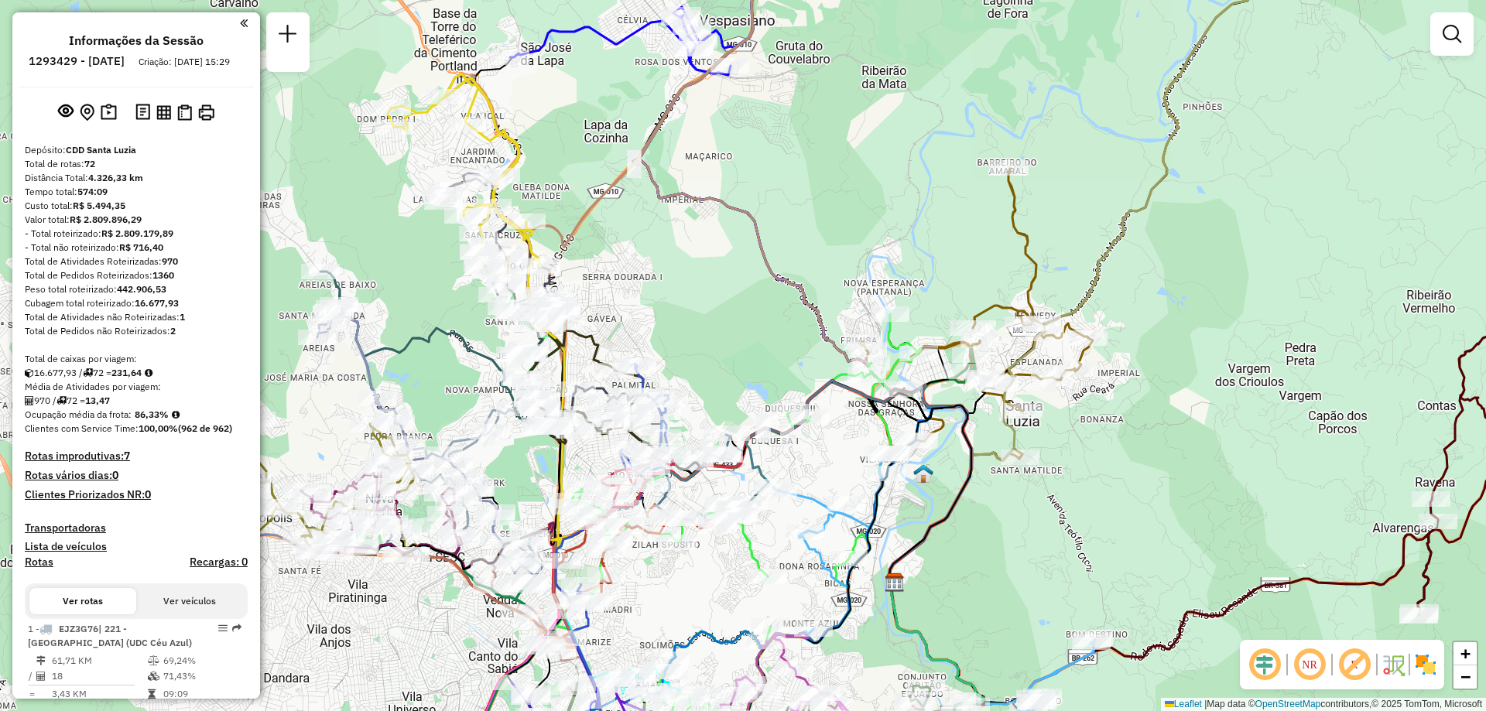
drag, startPoint x: 562, startPoint y: 516, endPoint x: 646, endPoint y: 582, distance: 107.0
click at [646, 582] on div "Rota 32 - Placa PWI2D86 63277213 - [PERSON_NAME] RIBE [PERSON_NAME] de atendime…" at bounding box center [743, 355] width 1486 height 711
select select "**********"
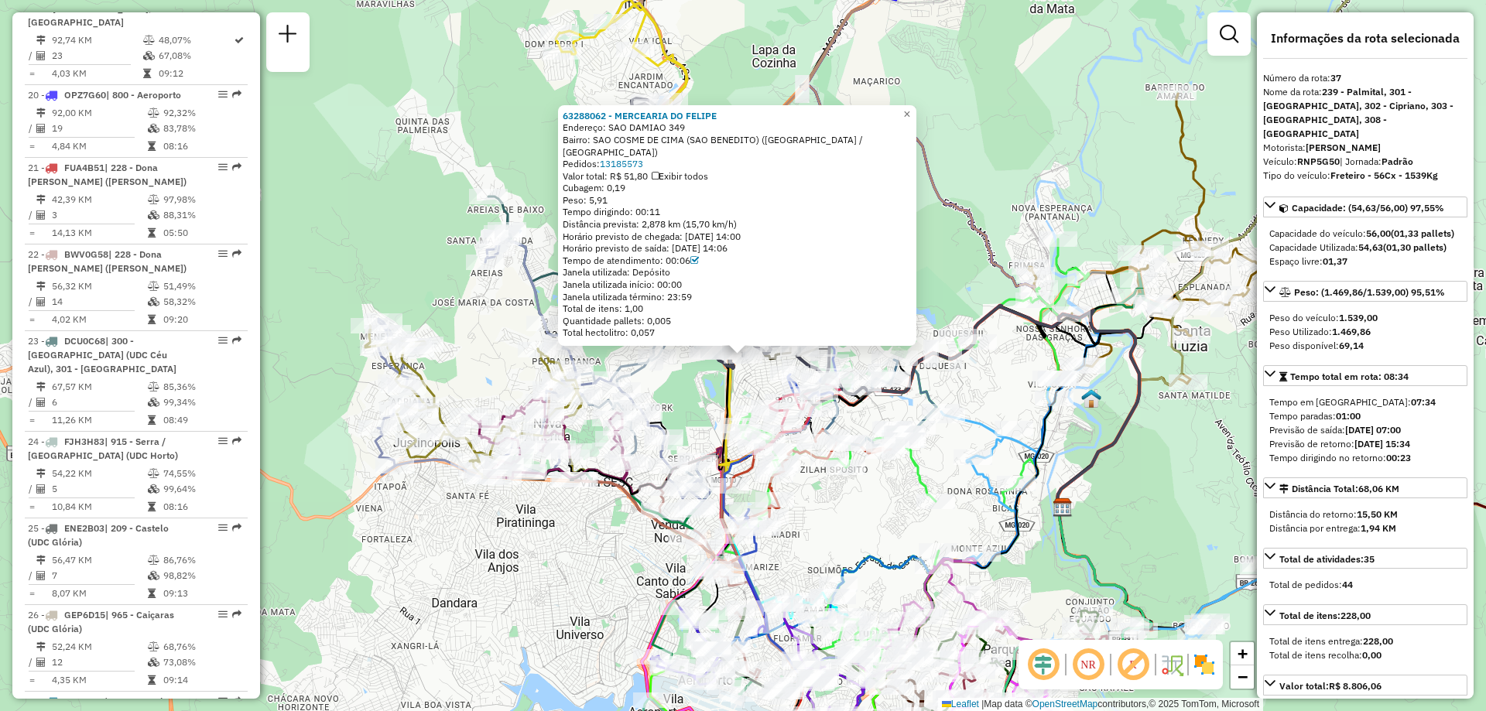
scroll to position [4116, 0]
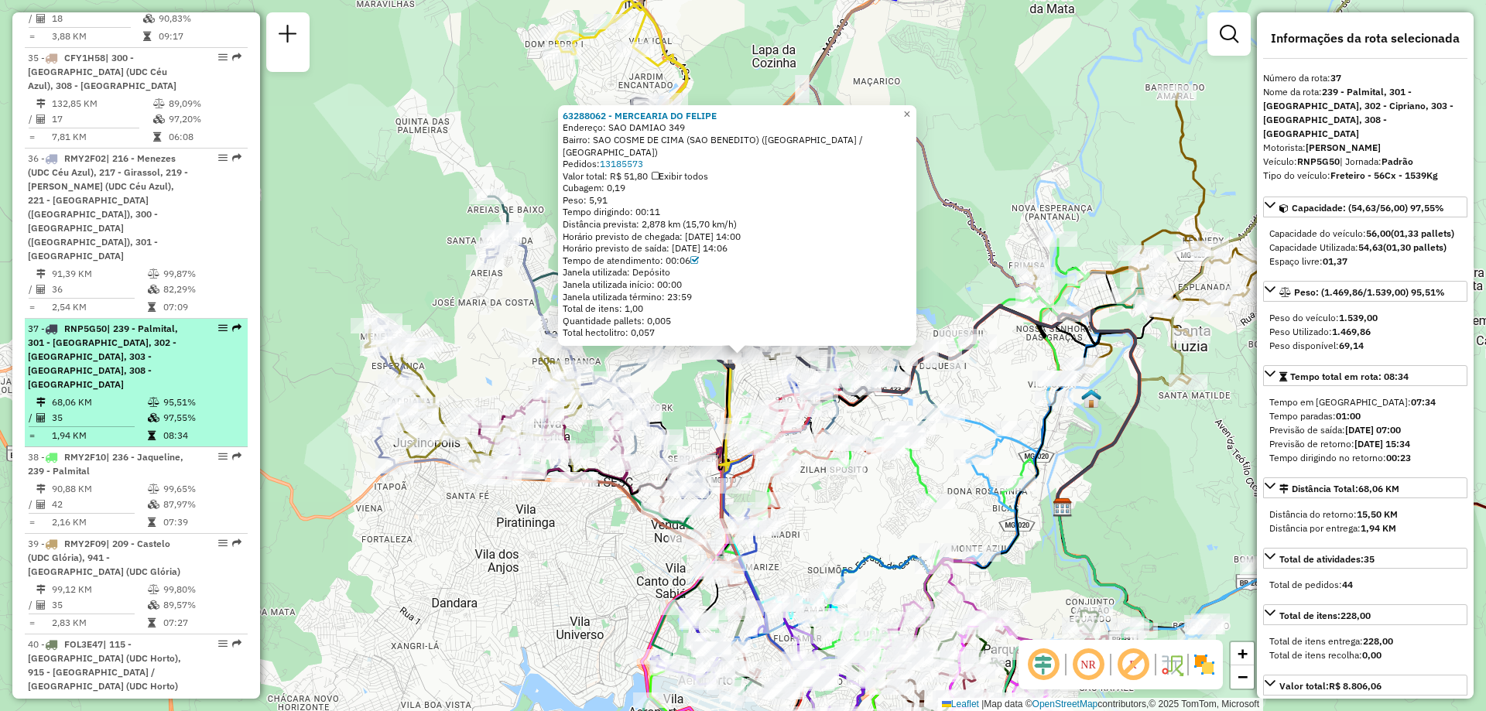
click at [213, 323] on div at bounding box center [218, 327] width 46 height 9
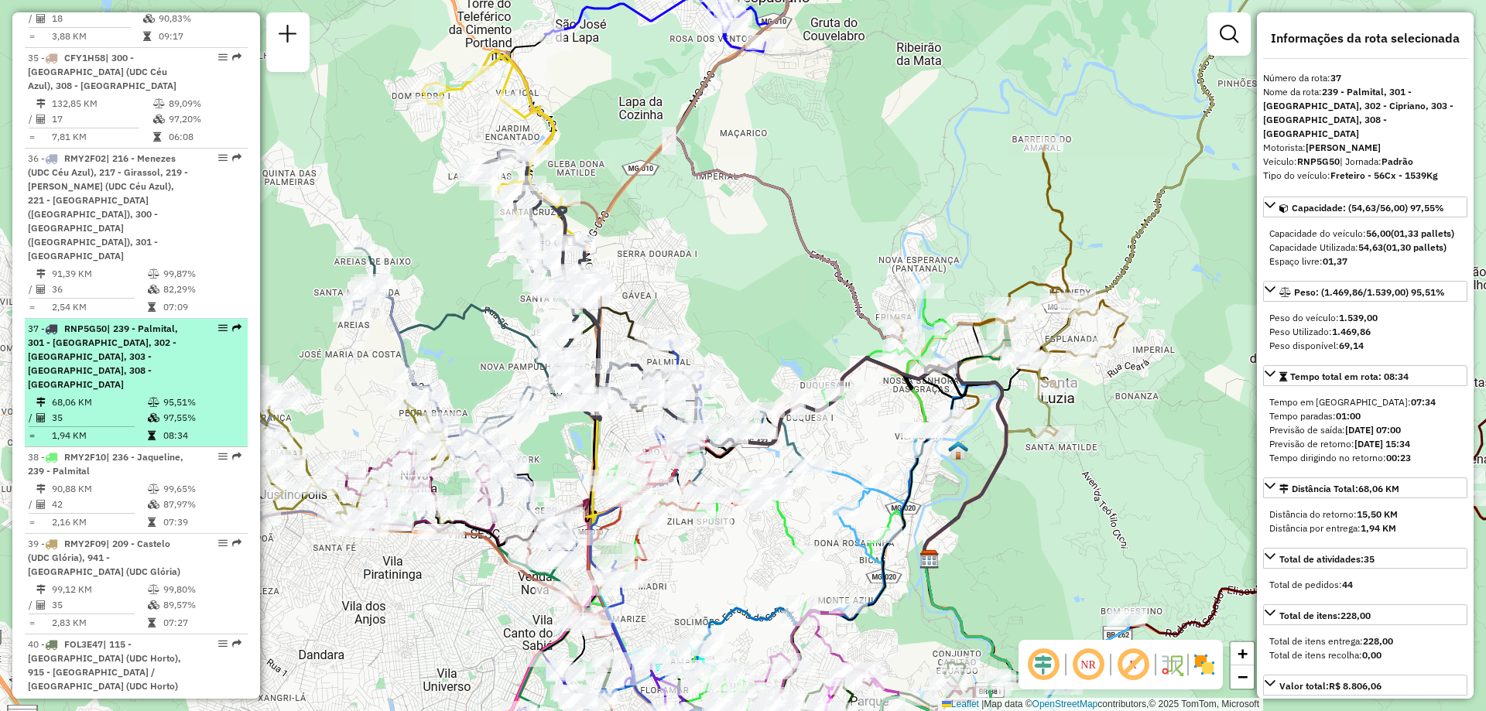
click at [213, 323] on div at bounding box center [218, 327] width 46 height 9
click at [218, 323] on em at bounding box center [222, 327] width 9 height 9
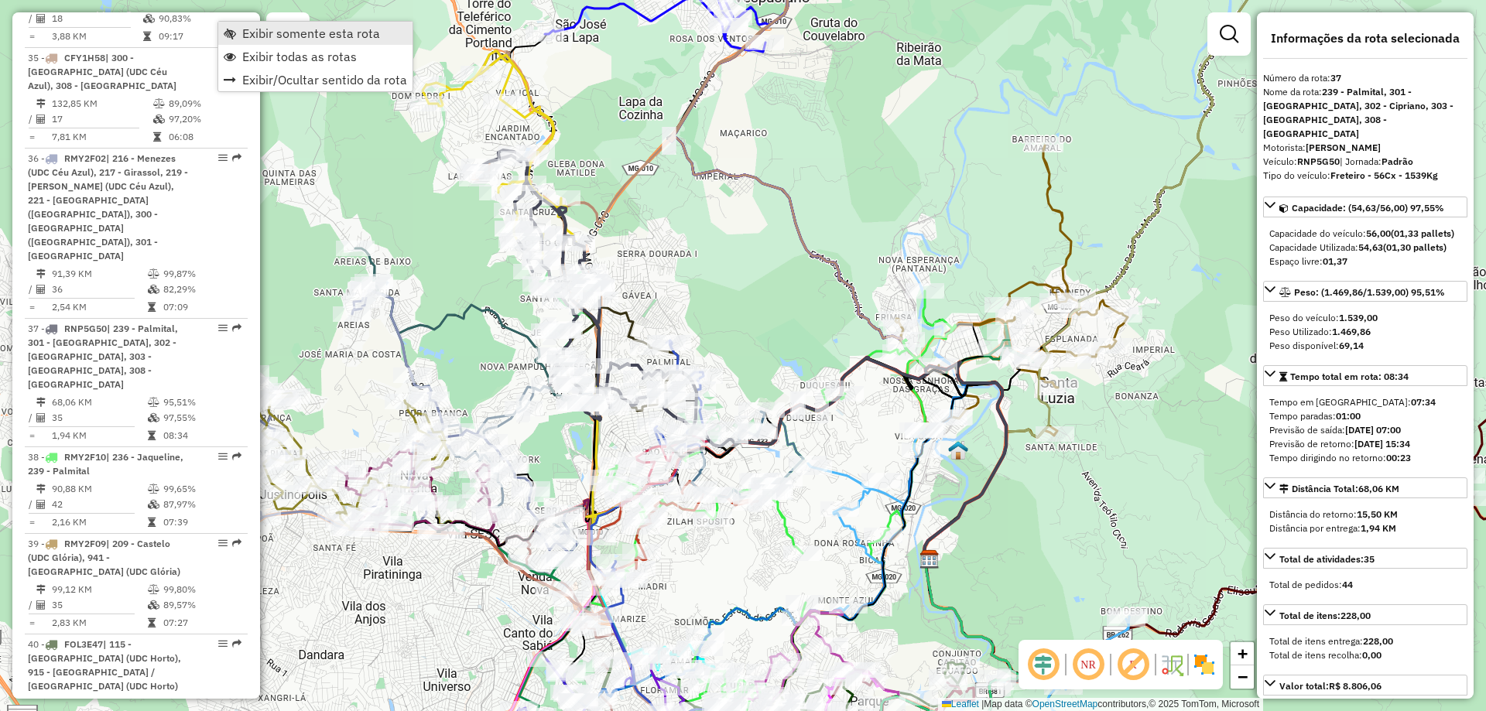
click at [339, 32] on span "Exibir somente esta rota" at bounding box center [311, 33] width 138 height 12
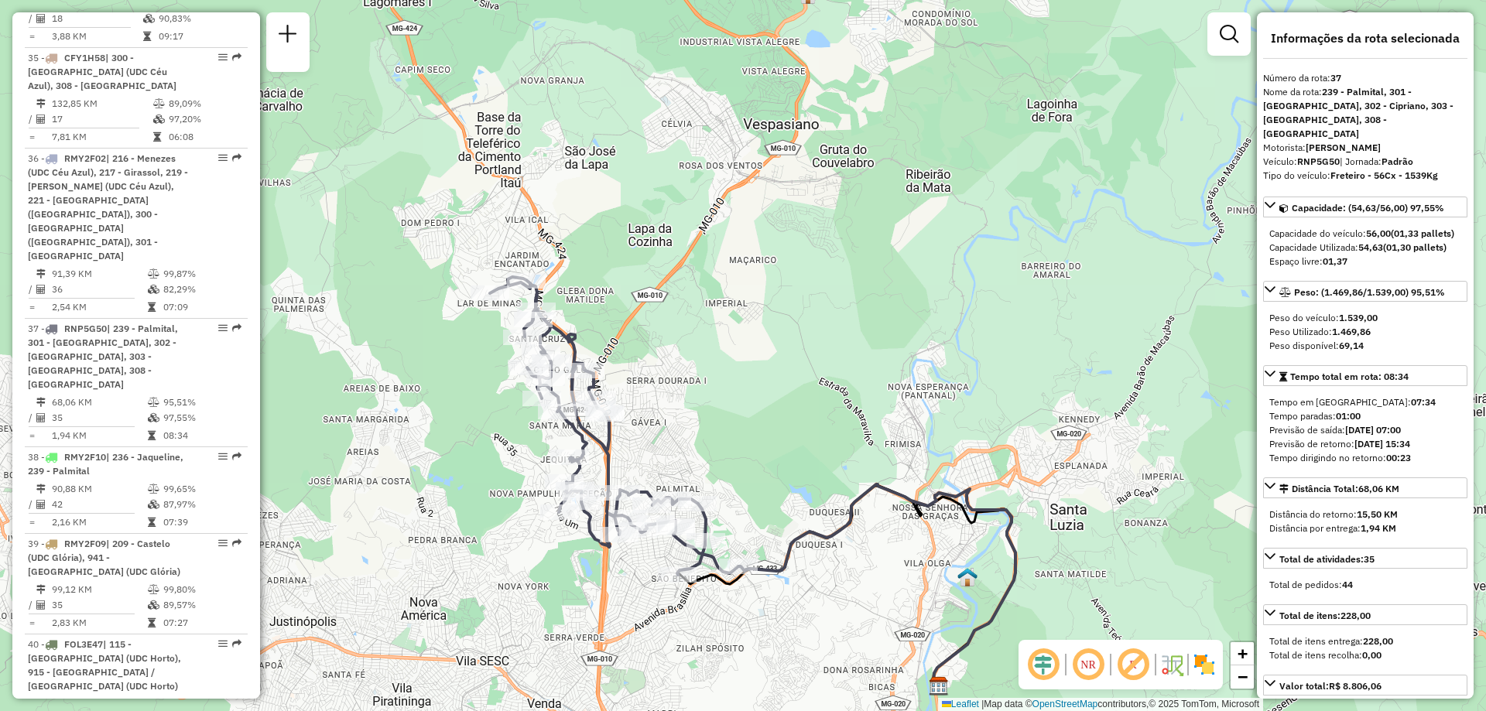
drag, startPoint x: 451, startPoint y: 282, endPoint x: 460, endPoint y: 409, distance: 127.2
click at [460, 409] on div "Janela de atendimento Grade de atendimento Capacidade Transportadoras Veículos …" at bounding box center [743, 355] width 1486 height 711
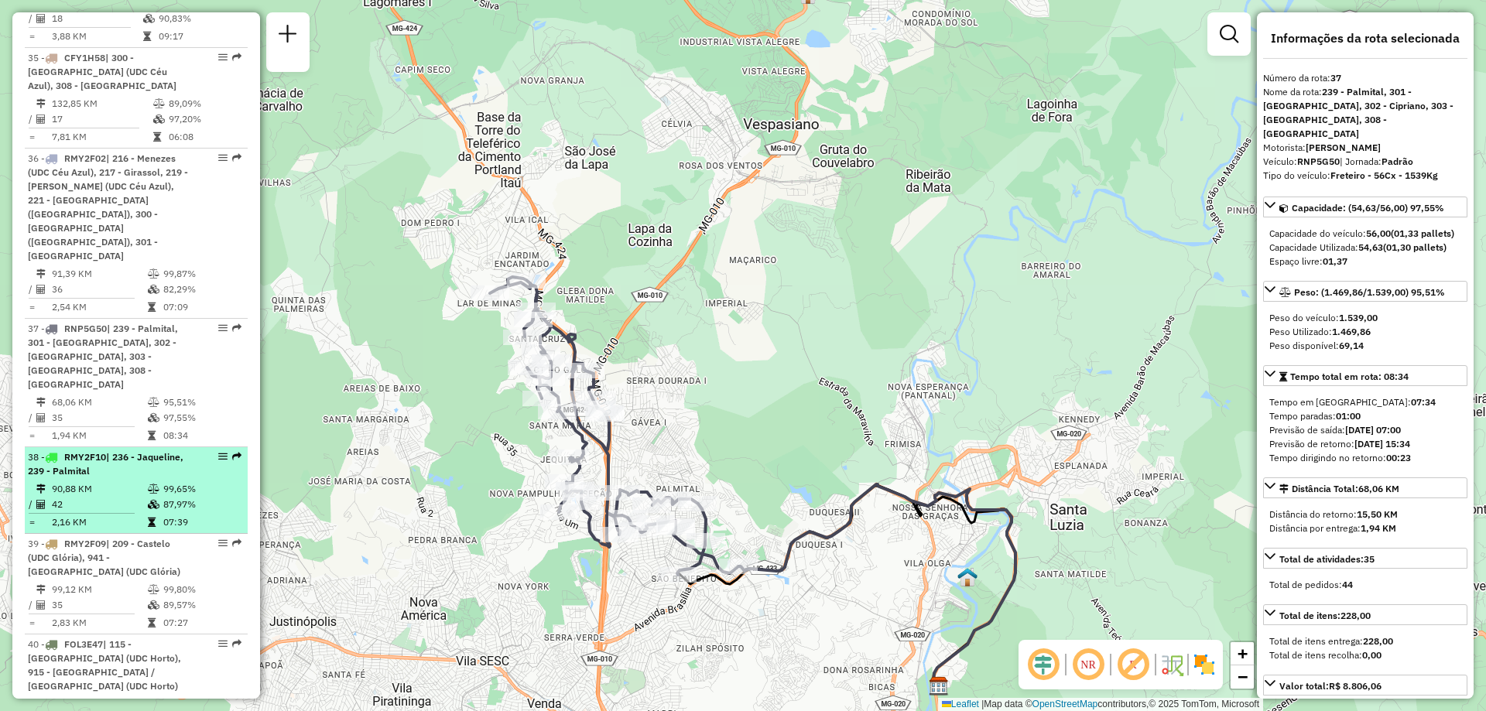
click at [200, 450] on div "38 - RMY2F10 | 236 - Jaqueline, 239 - Palmital" at bounding box center [136, 464] width 217 height 28
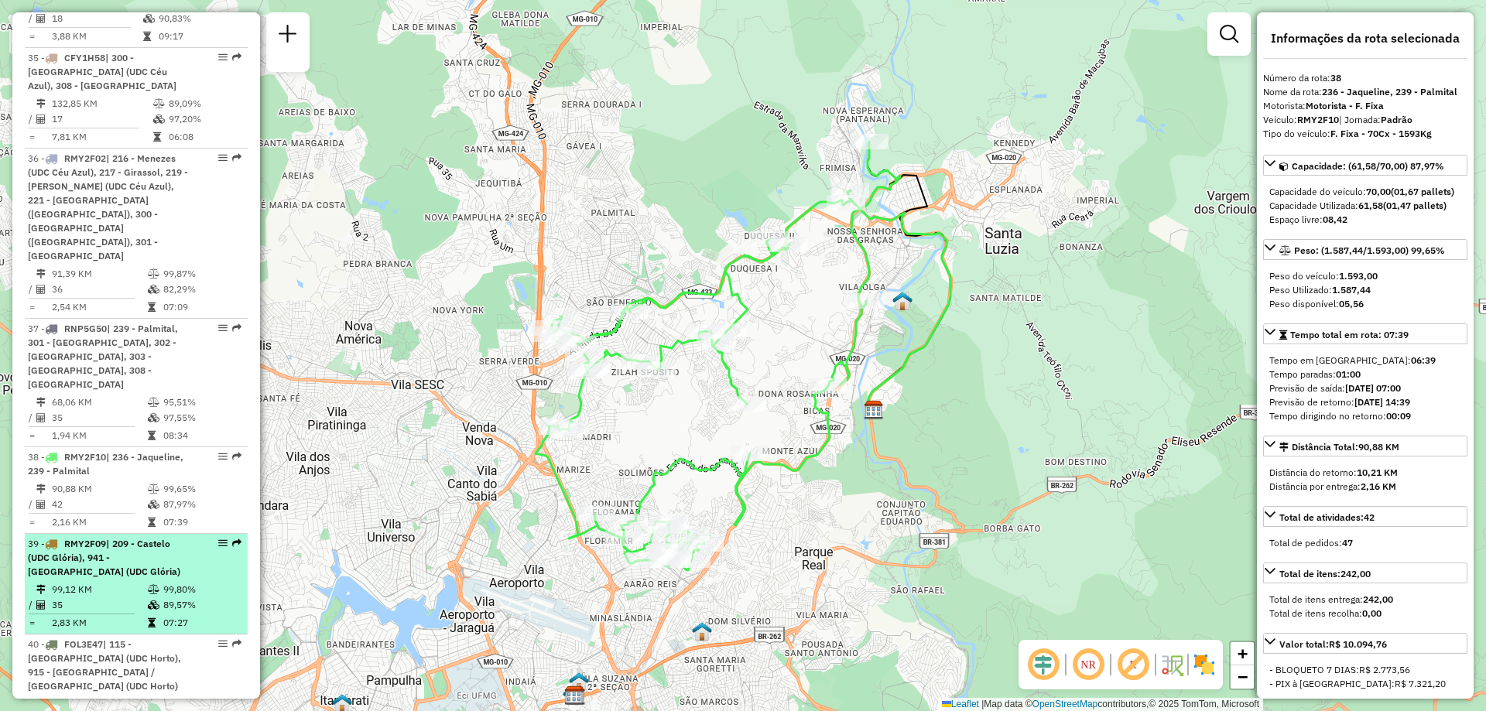
click at [184, 537] on div "39 - RMY2F09 | 209 - Castelo ([GEOGRAPHIC_DATA]), 941 - [GEOGRAPHIC_DATA] (UDC …" at bounding box center [110, 558] width 164 height 42
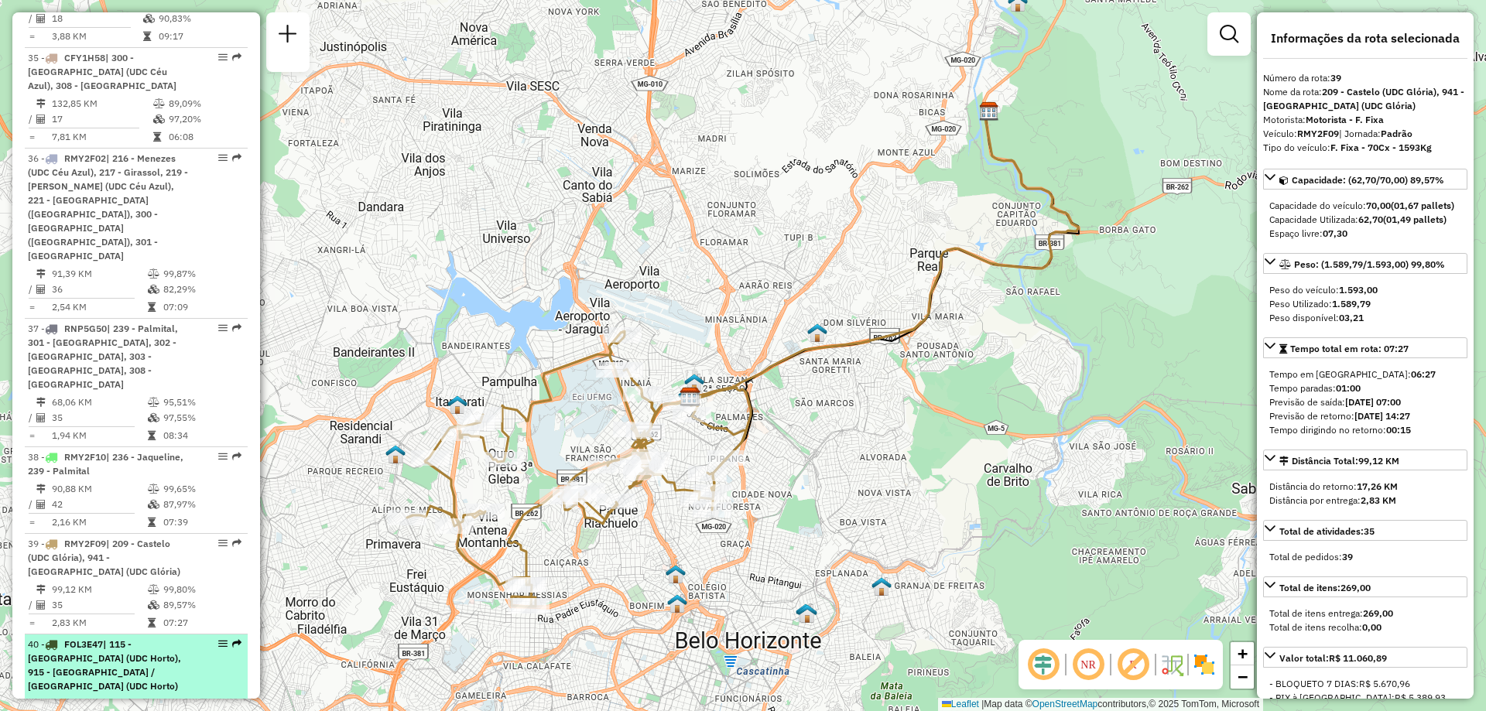
click at [149, 638] on span "| 115 - [GEOGRAPHIC_DATA] (UDC Horto), 915 - [GEOGRAPHIC_DATA] / [GEOGRAPHIC_DA…" at bounding box center [104, 664] width 153 height 53
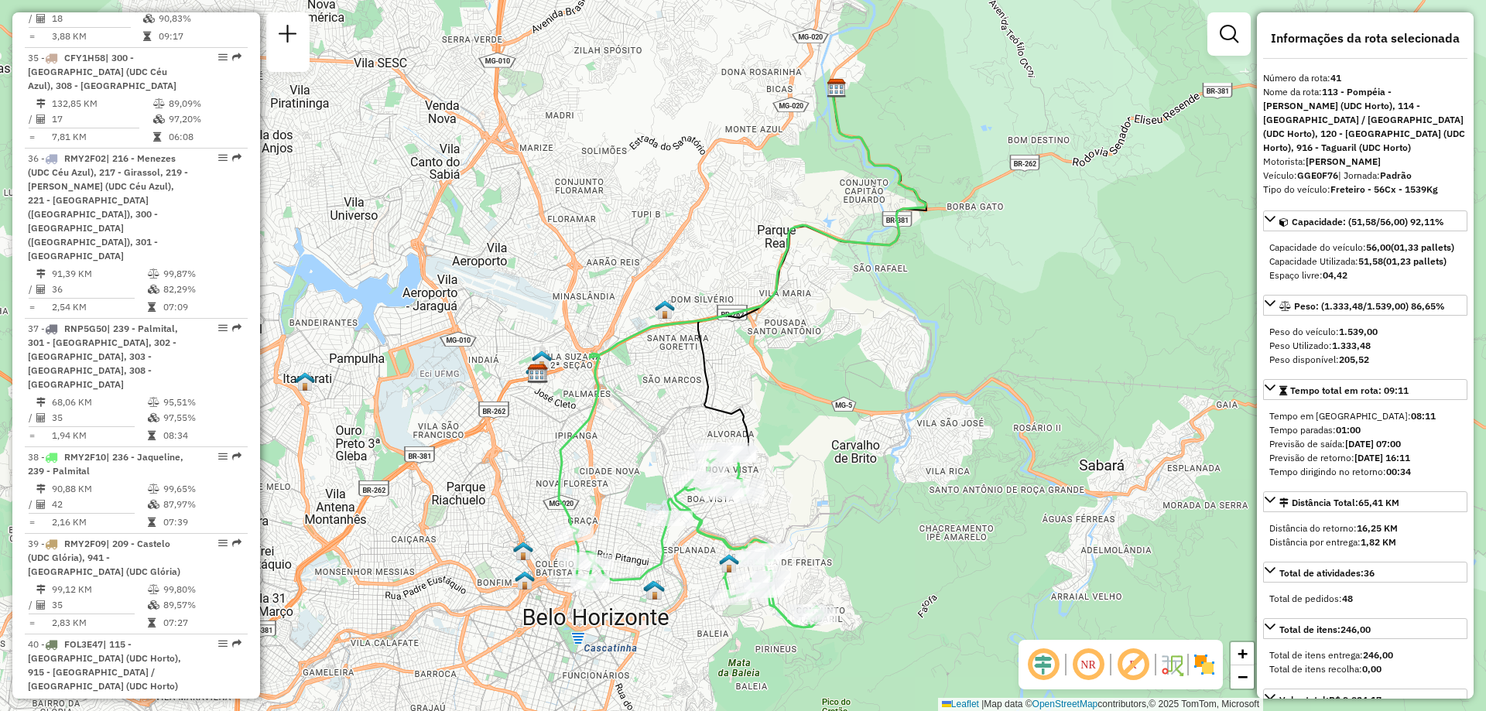
scroll to position [4194, 0]
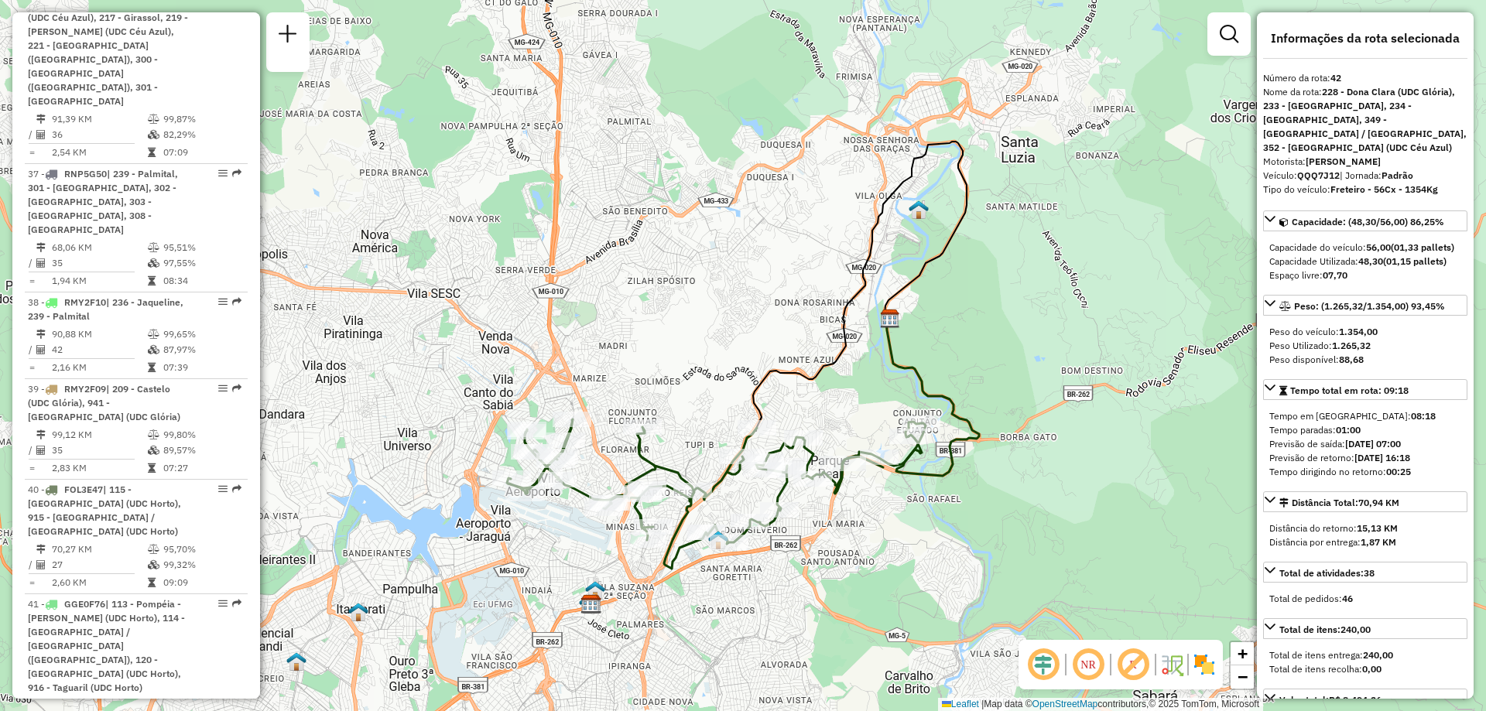
scroll to position [4348, 0]
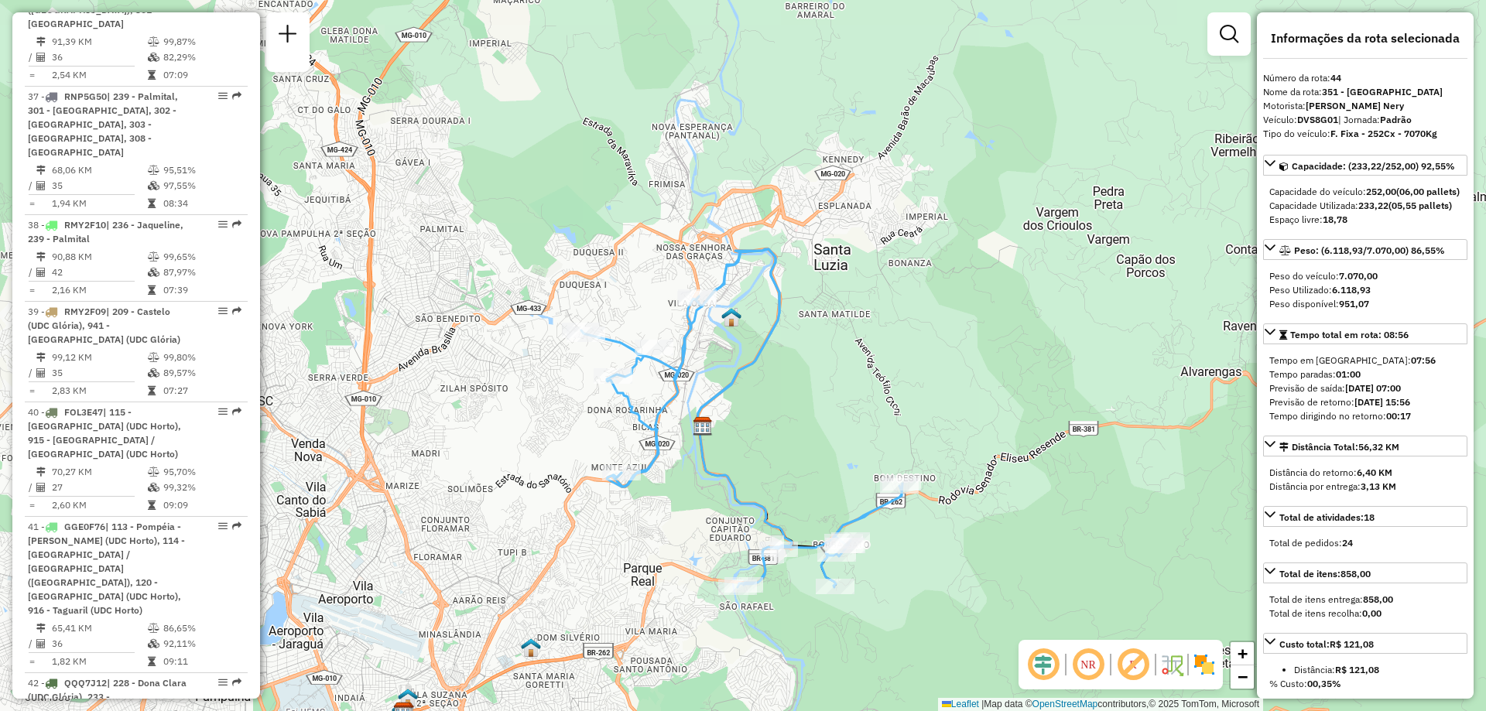
drag, startPoint x: 878, startPoint y: 481, endPoint x: 791, endPoint y: 461, distance: 89.7
click at [791, 461] on div "Janela de atendimento Grade de atendimento Capacidade Transportadoras Veículos …" at bounding box center [743, 355] width 1486 height 711
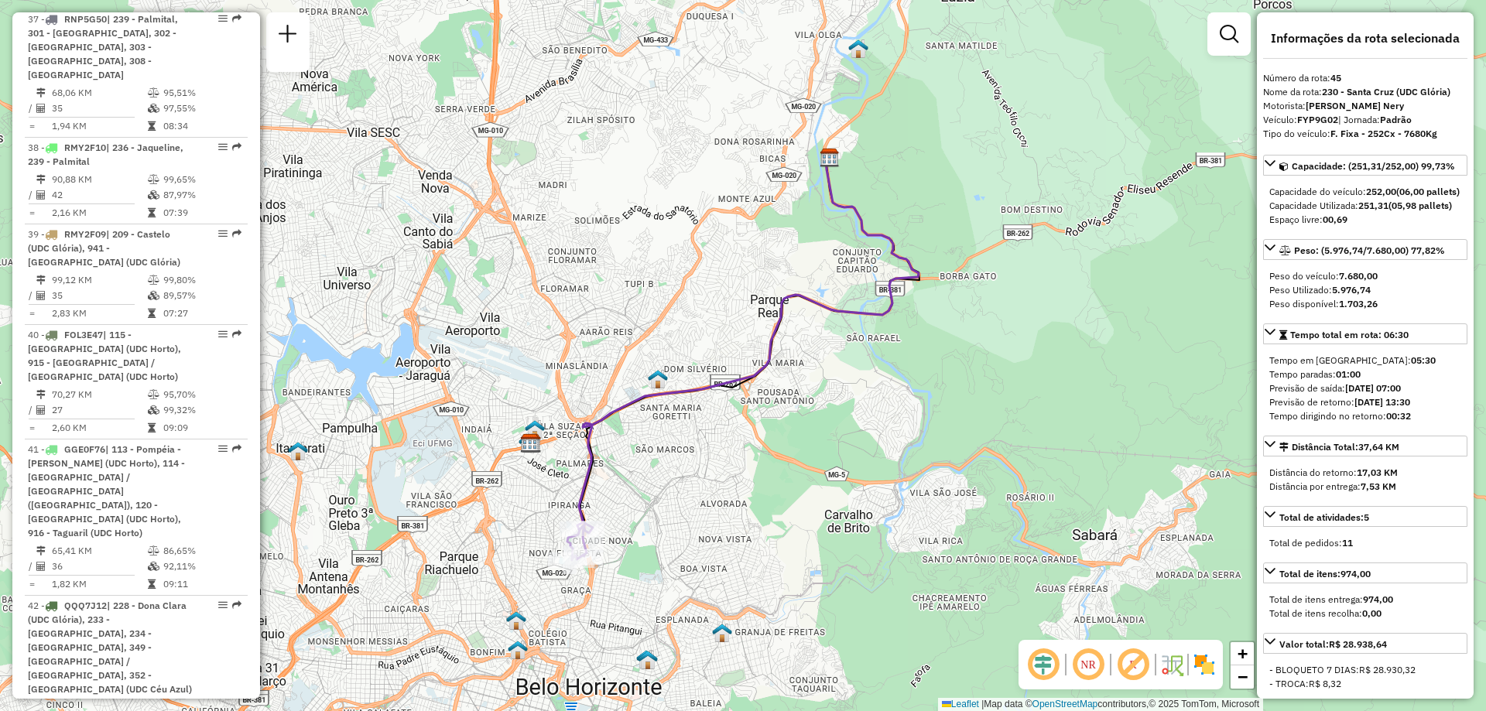
scroll to position [4503, 0]
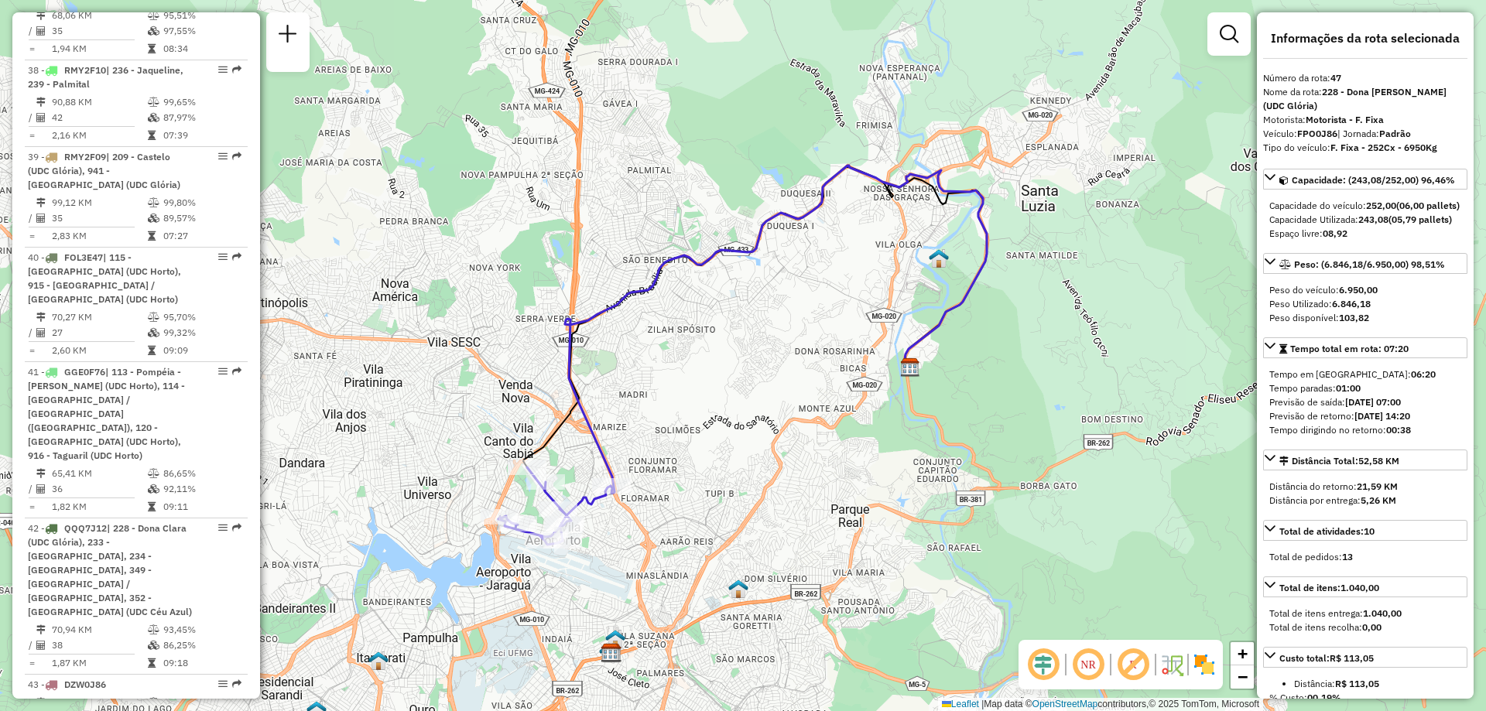
scroll to position [4658, 0]
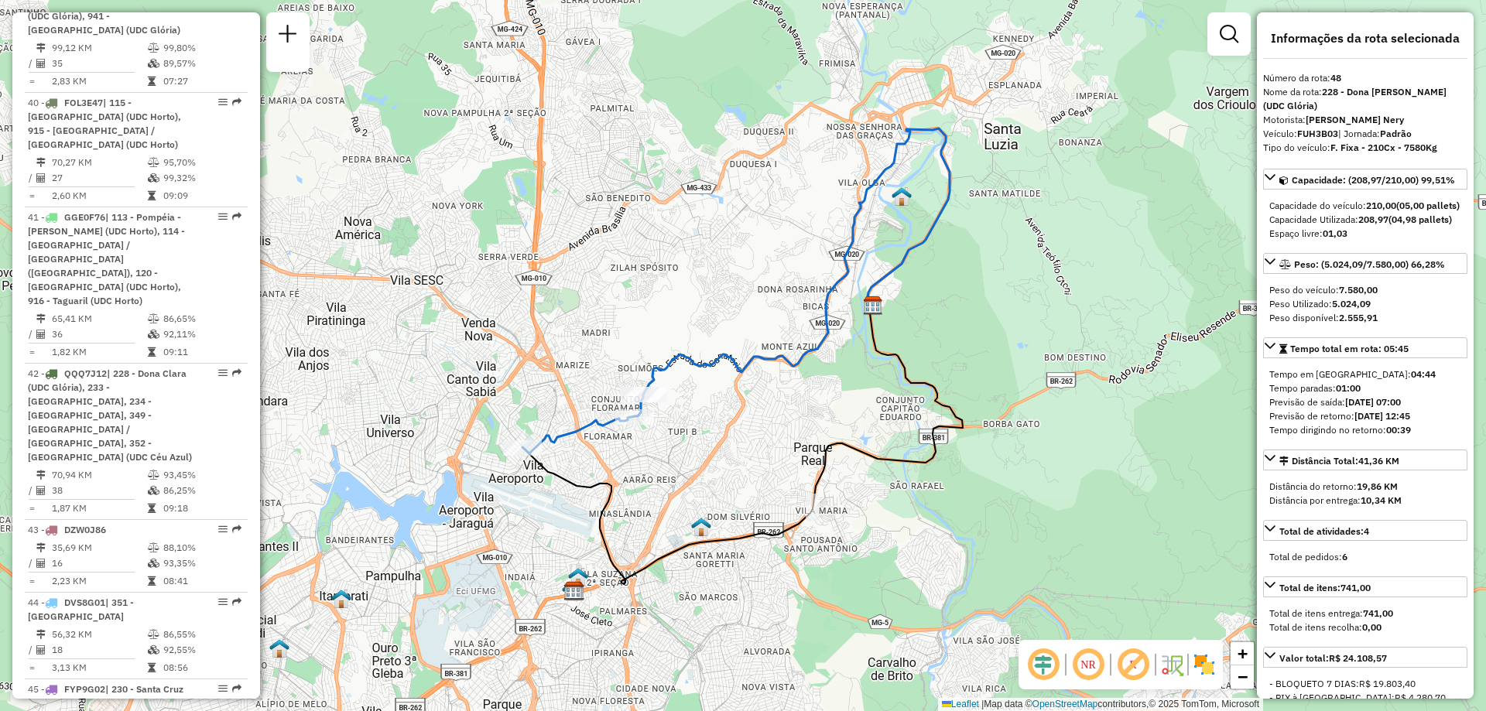
scroll to position [4735, 0]
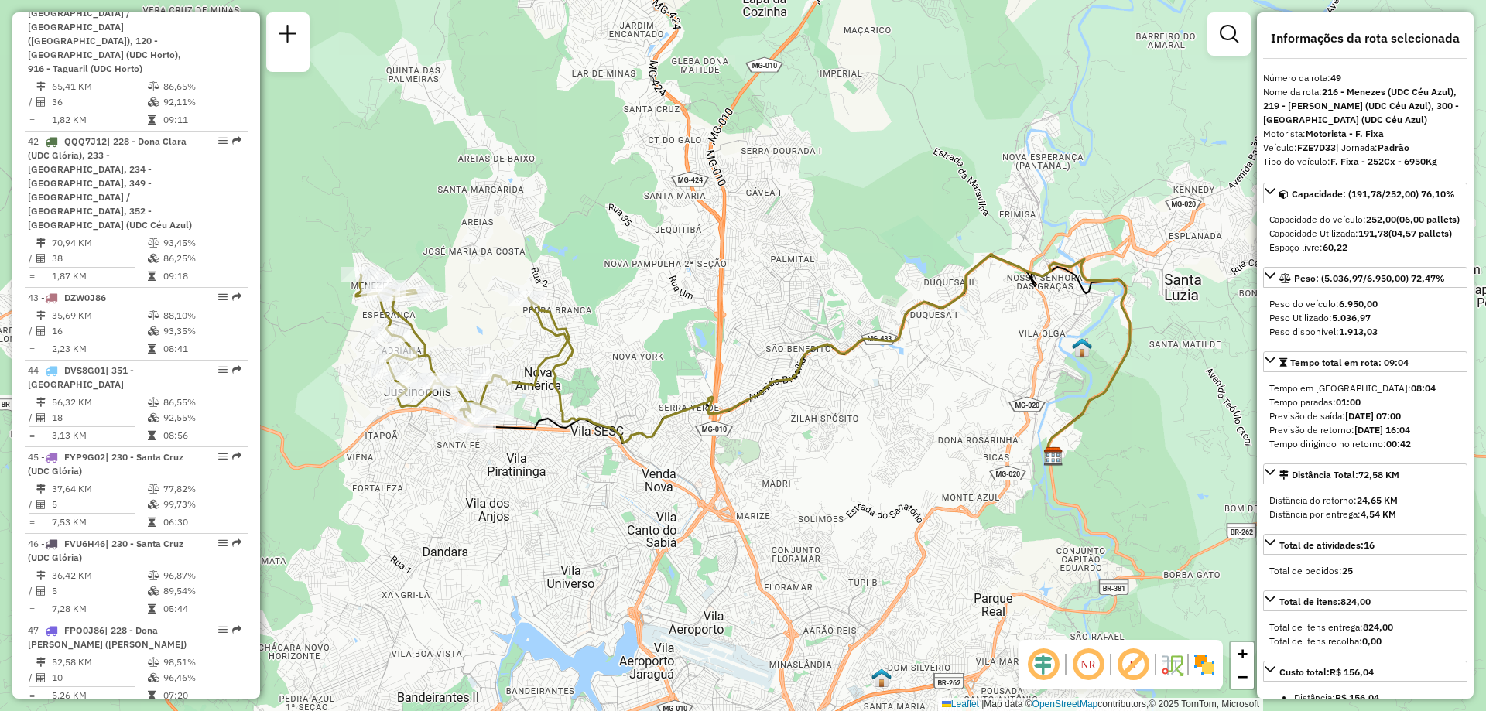
scroll to position [4967, 0]
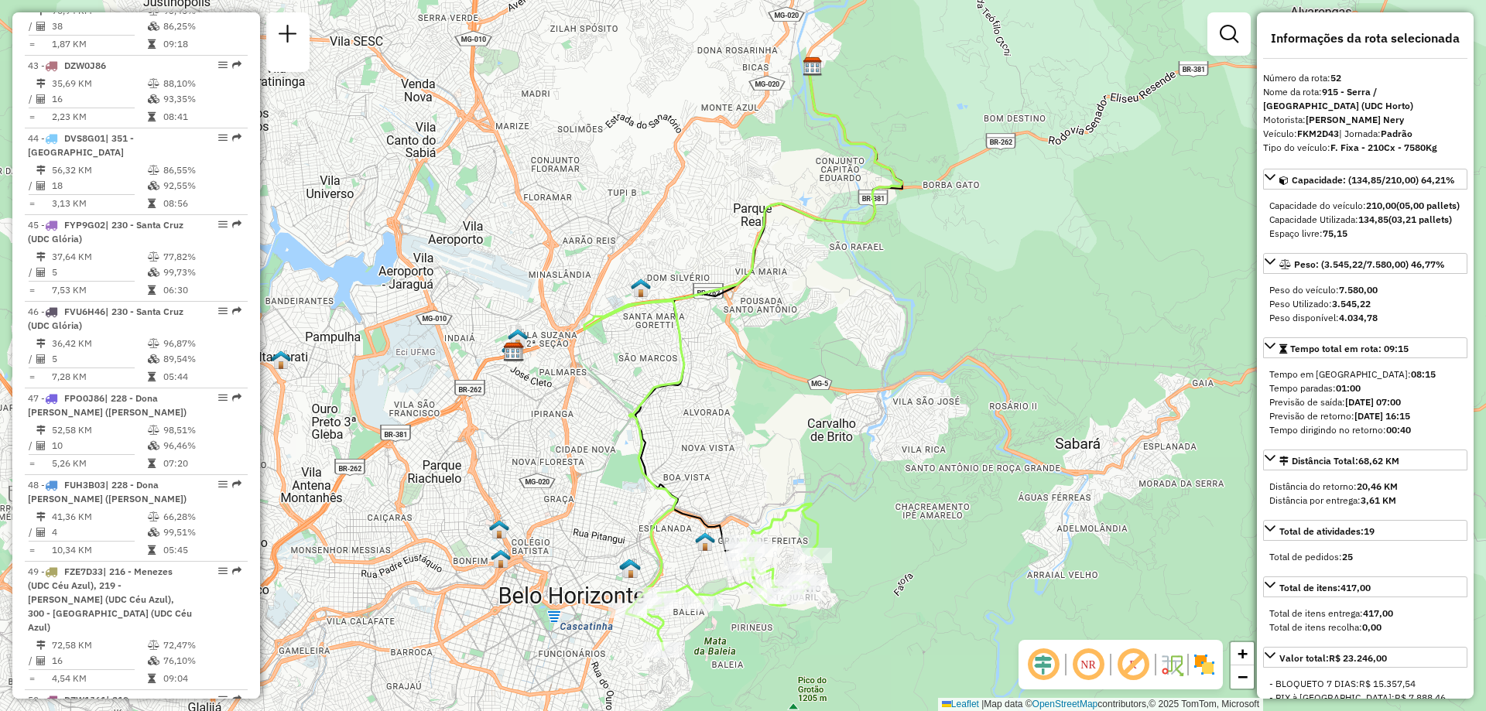
scroll to position [5200, 0]
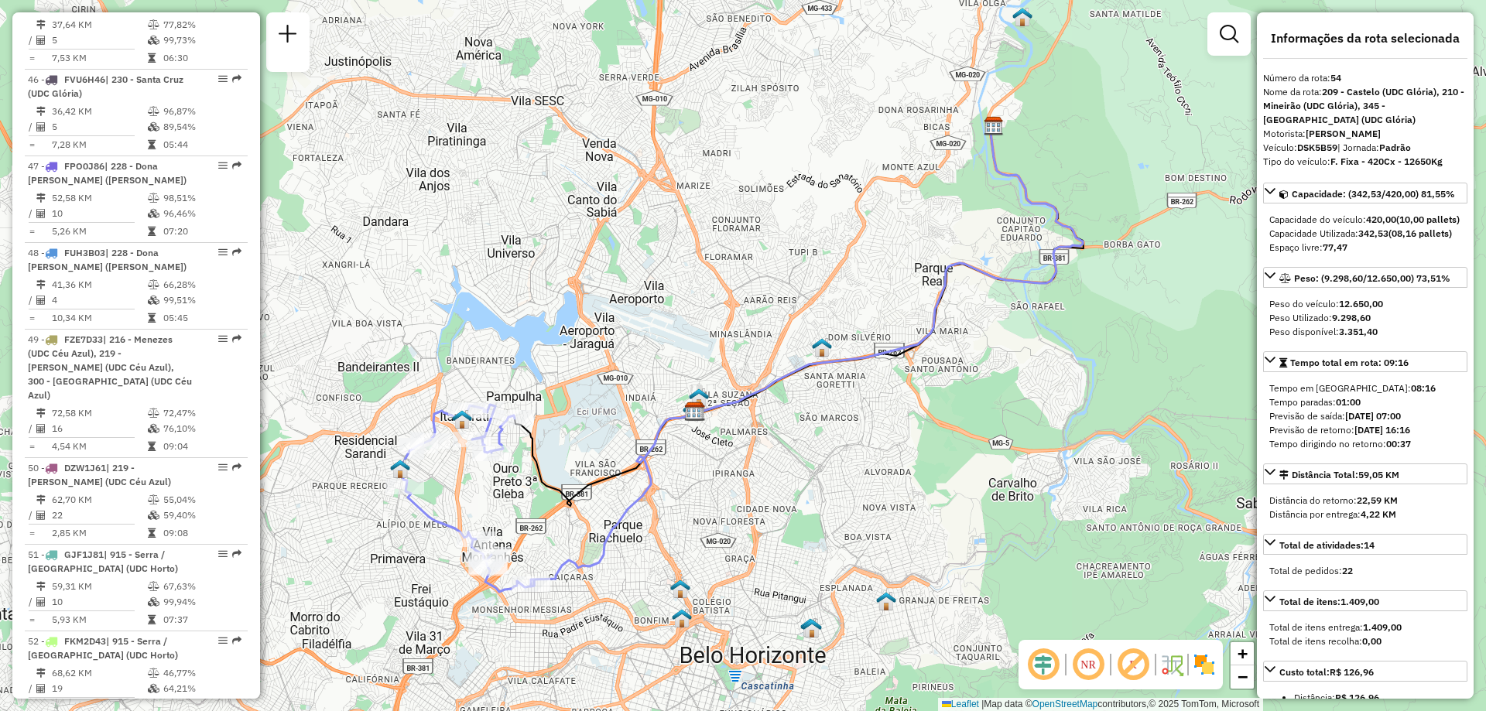
scroll to position [5432, 0]
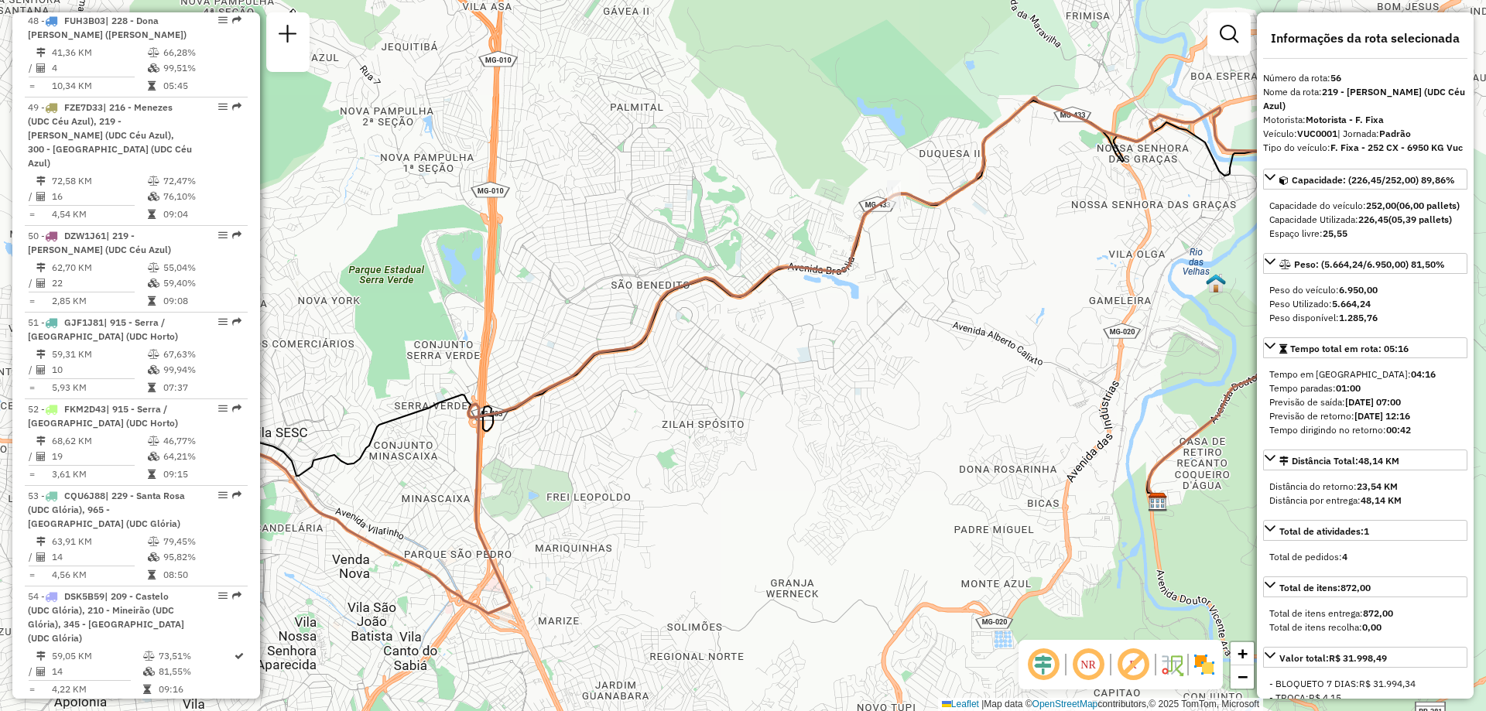
scroll to position [5509, 0]
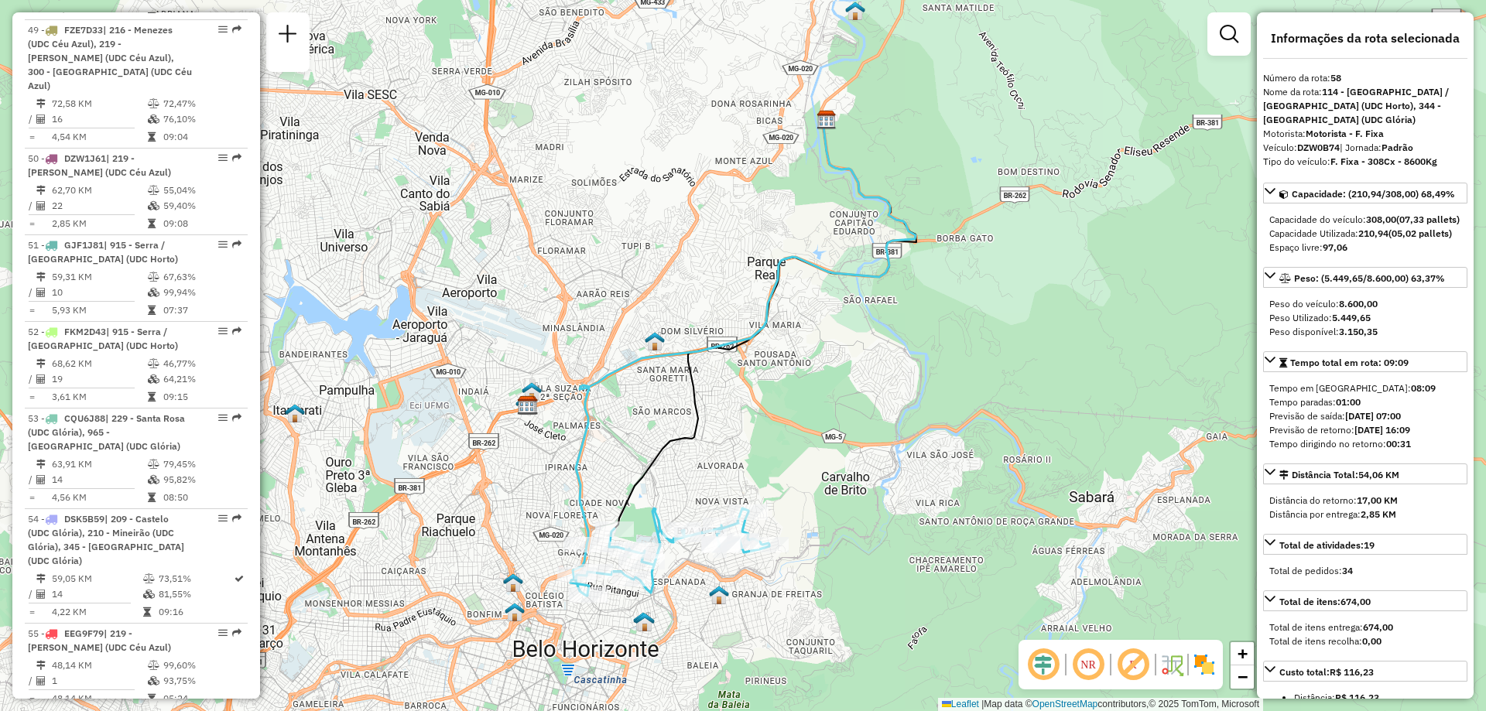
scroll to position [5741, 0]
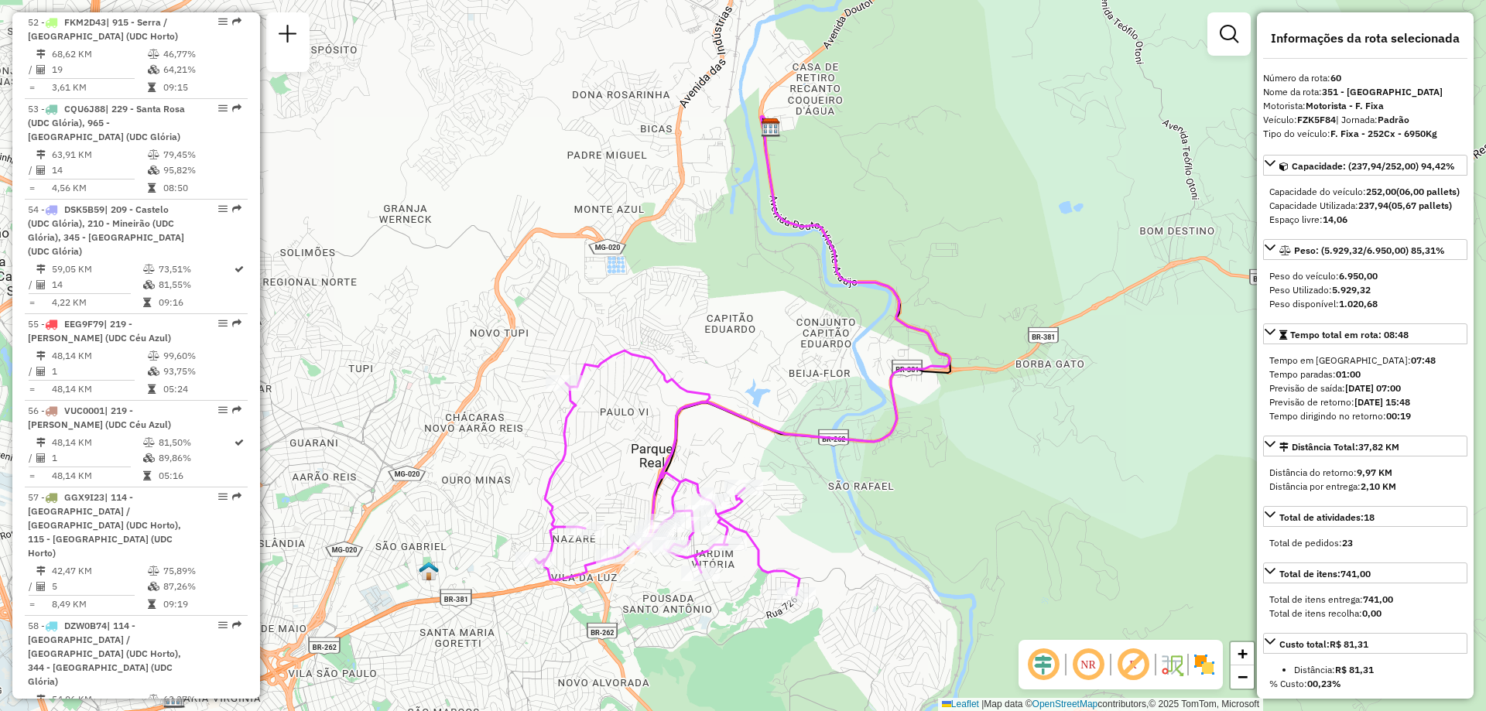
scroll to position [6051, 0]
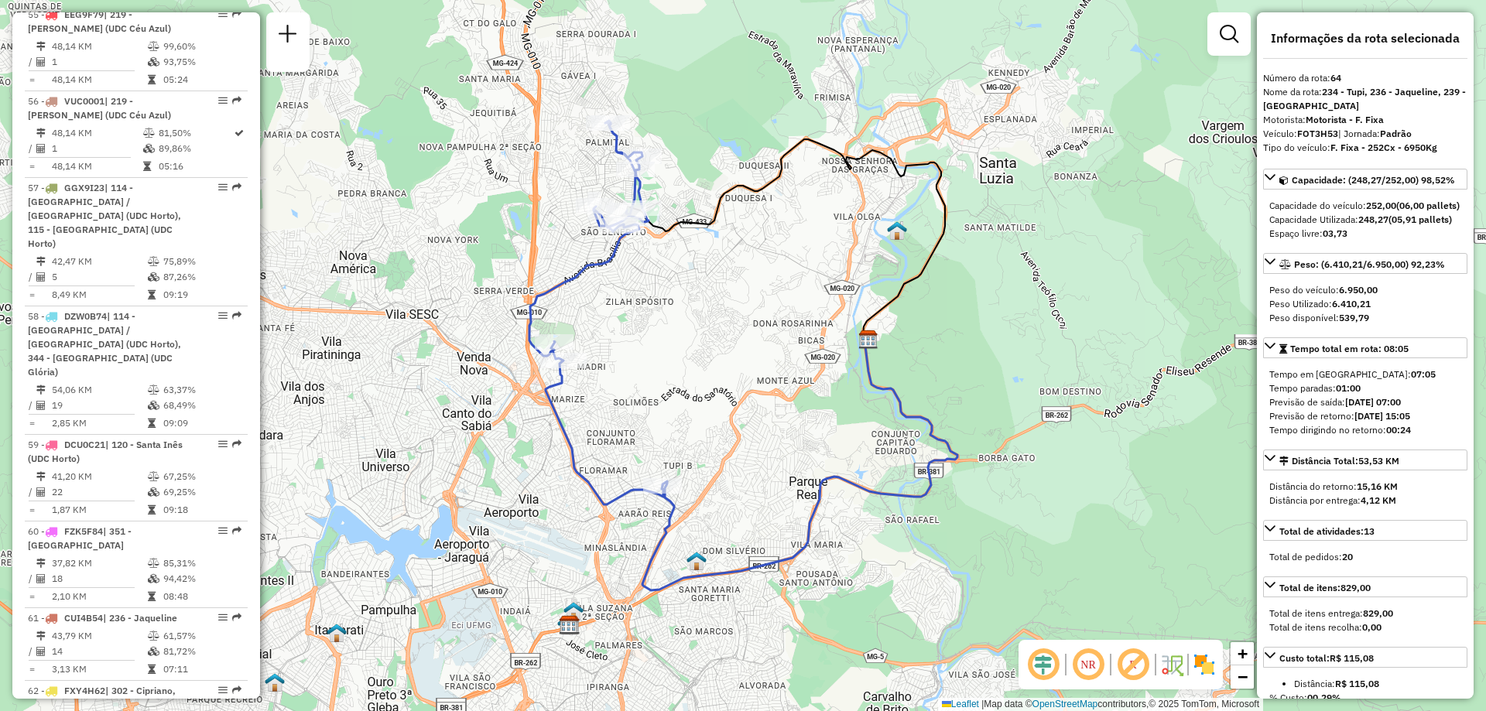
scroll to position [6360, 0]
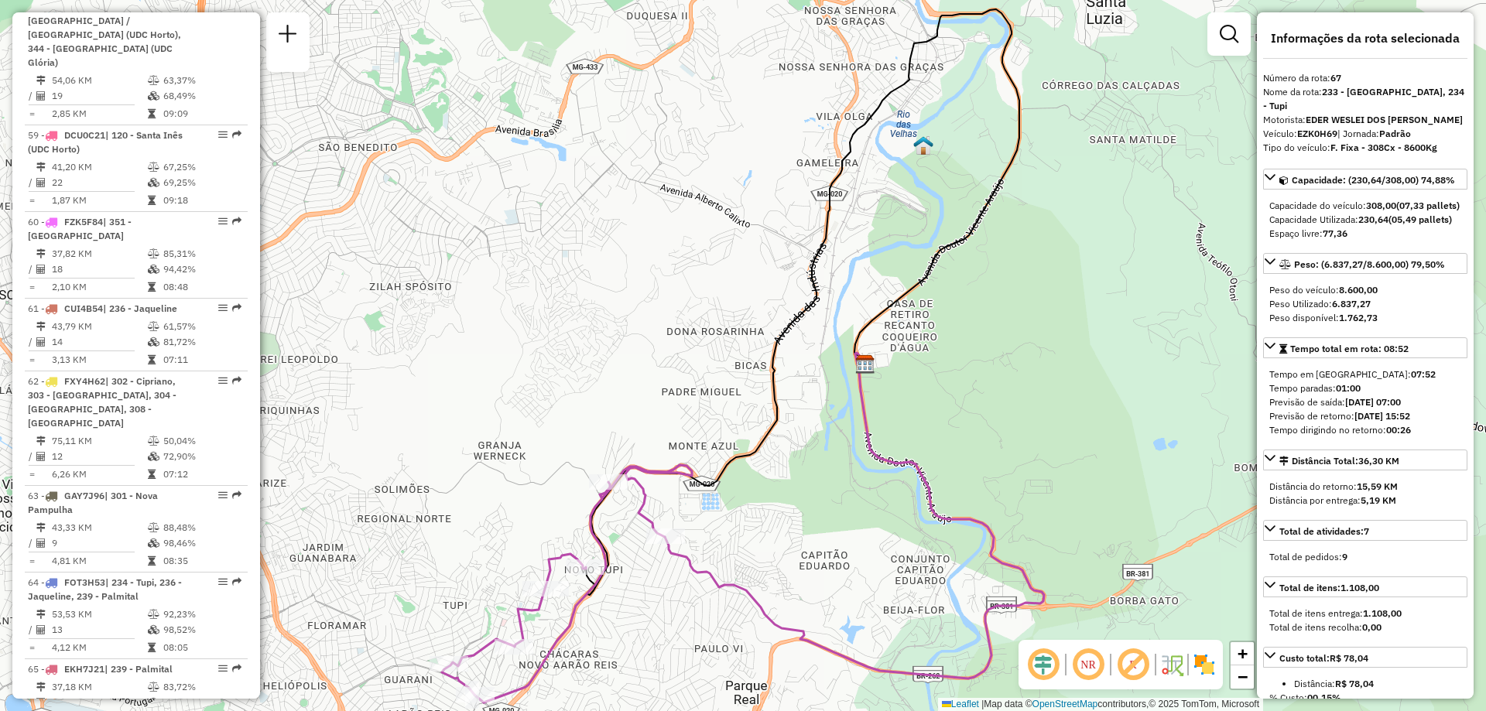
scroll to position [6670, 0]
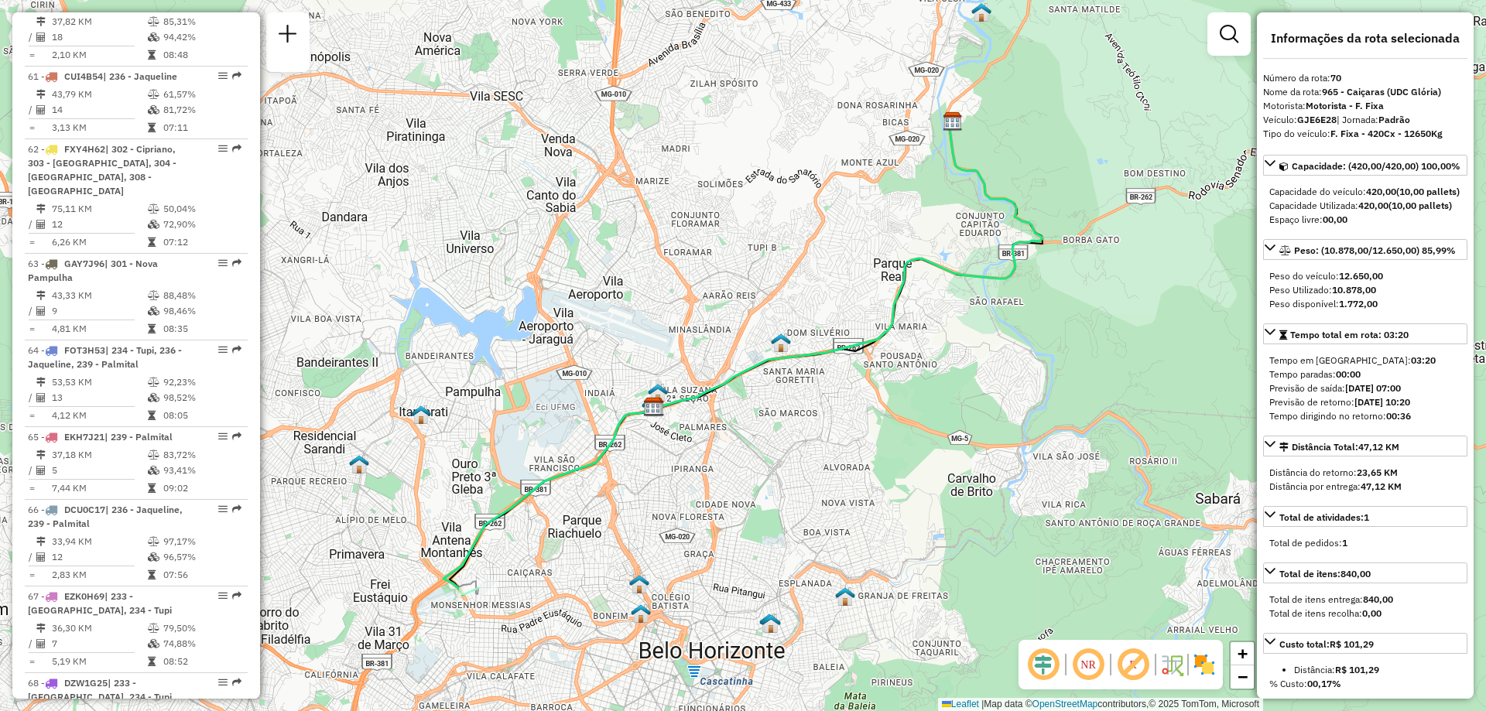
scroll to position [6902, 0]
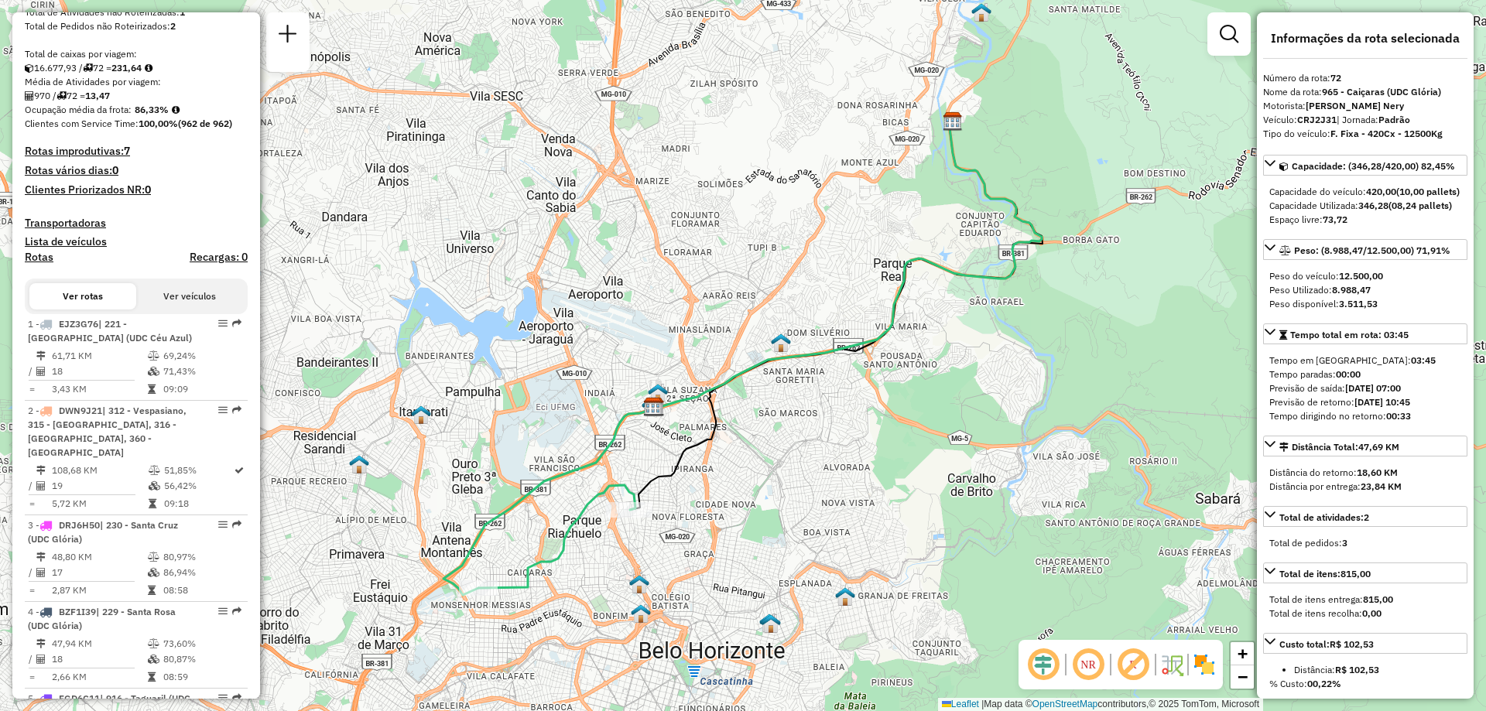
scroll to position [392, 0]
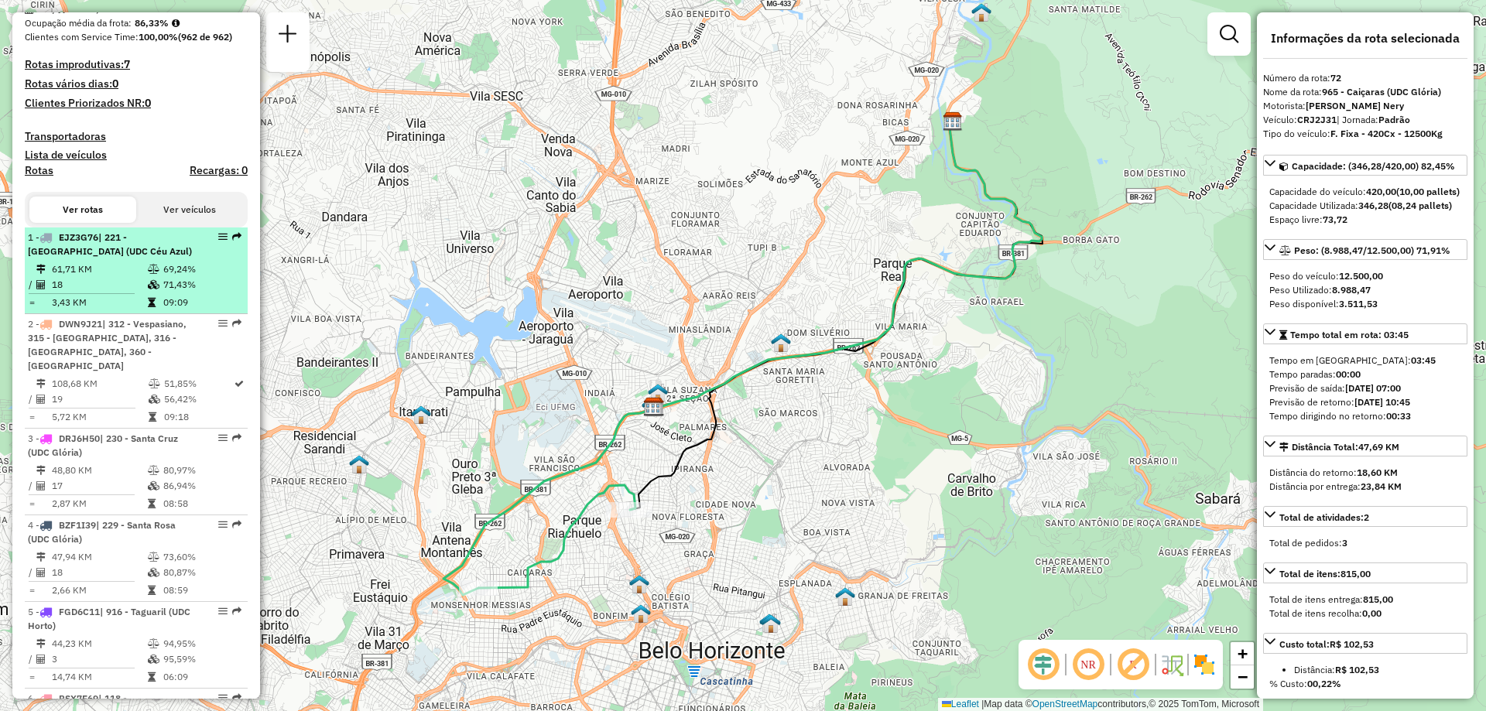
click at [135, 257] on span "| 221 - [GEOGRAPHIC_DATA] (UDC Céu Azul)" at bounding box center [110, 244] width 164 height 26
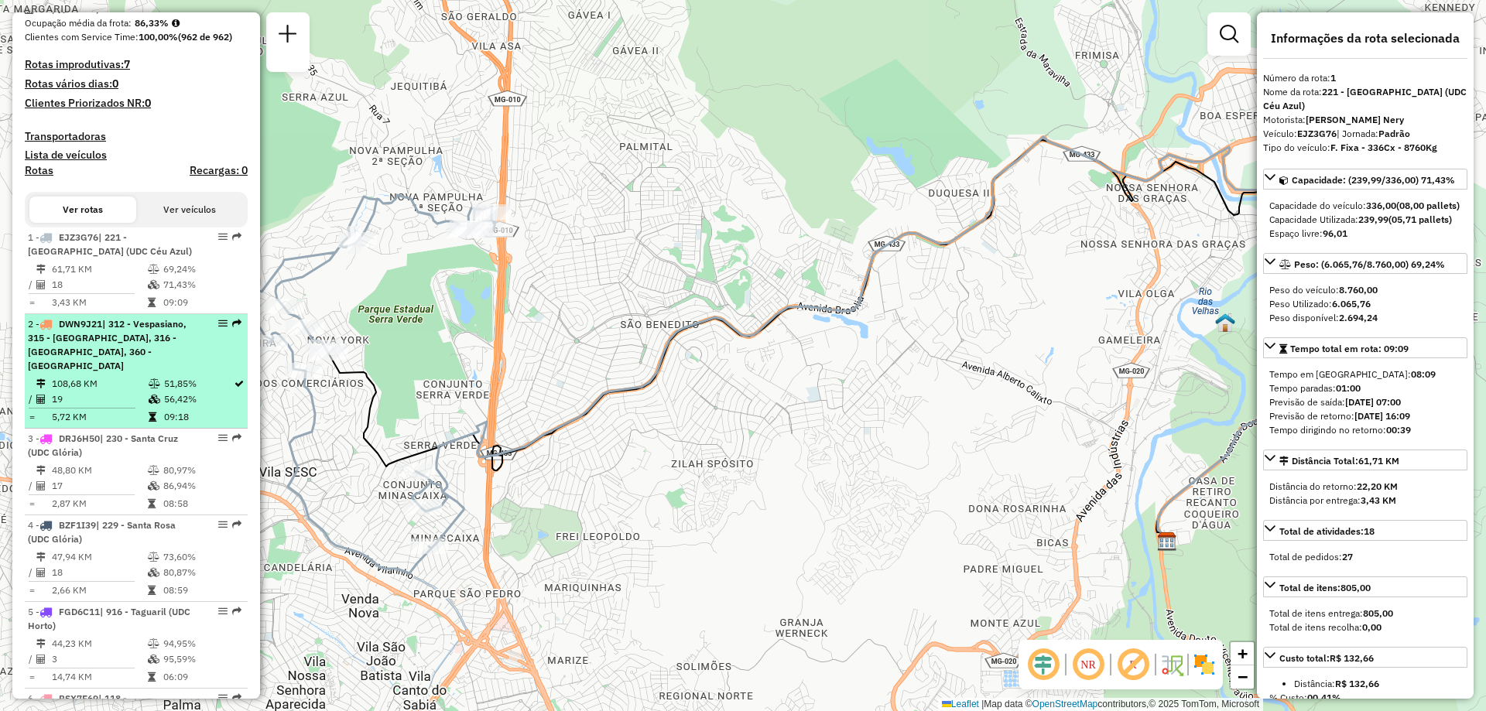
click at [115, 376] on td "108,68 KM" at bounding box center [99, 383] width 97 height 15
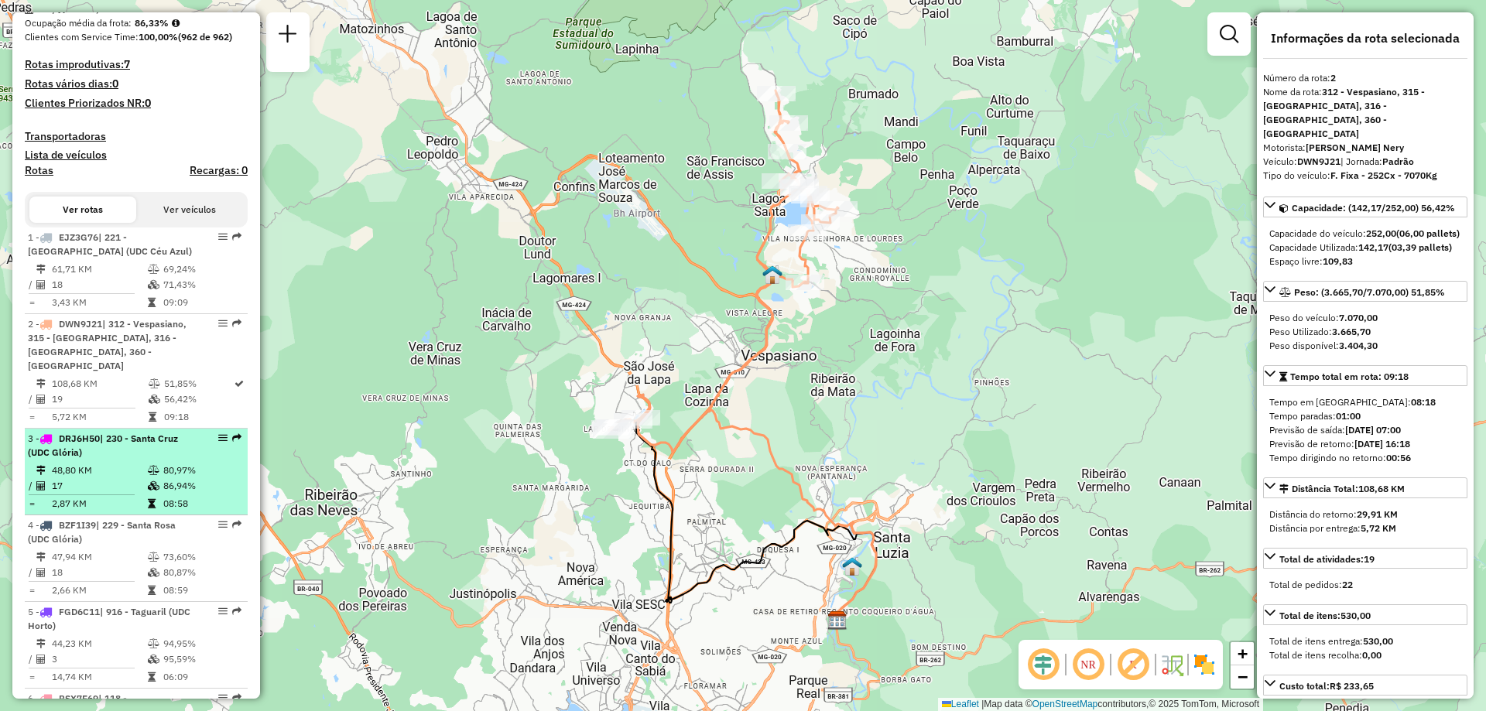
click at [111, 436] on span "| 230 - Santa Cruz (UDC Glória)" at bounding box center [103, 446] width 150 height 26
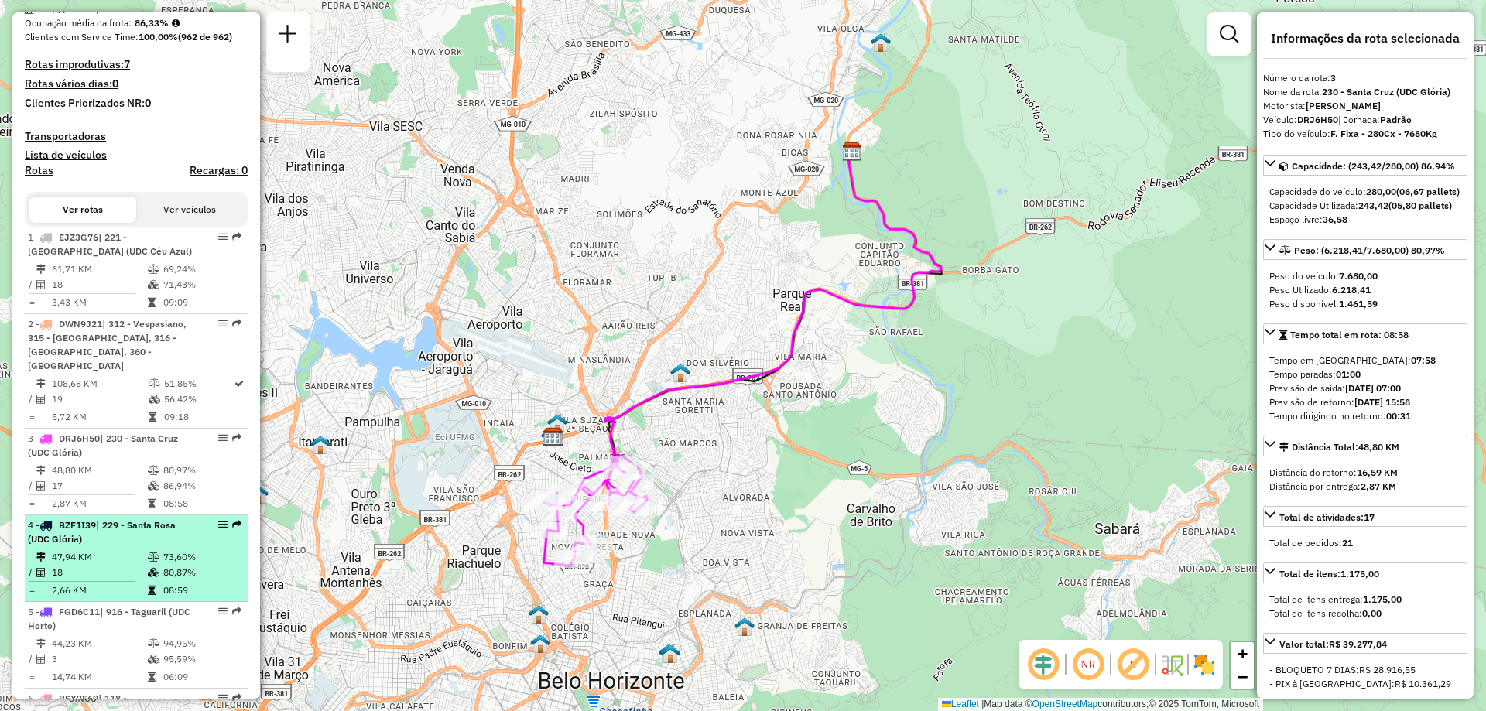
click at [113, 538] on div "4 - BZF1I39 | 229 - [GEOGRAPHIC_DATA] (UDC Glória)" at bounding box center [110, 532] width 164 height 28
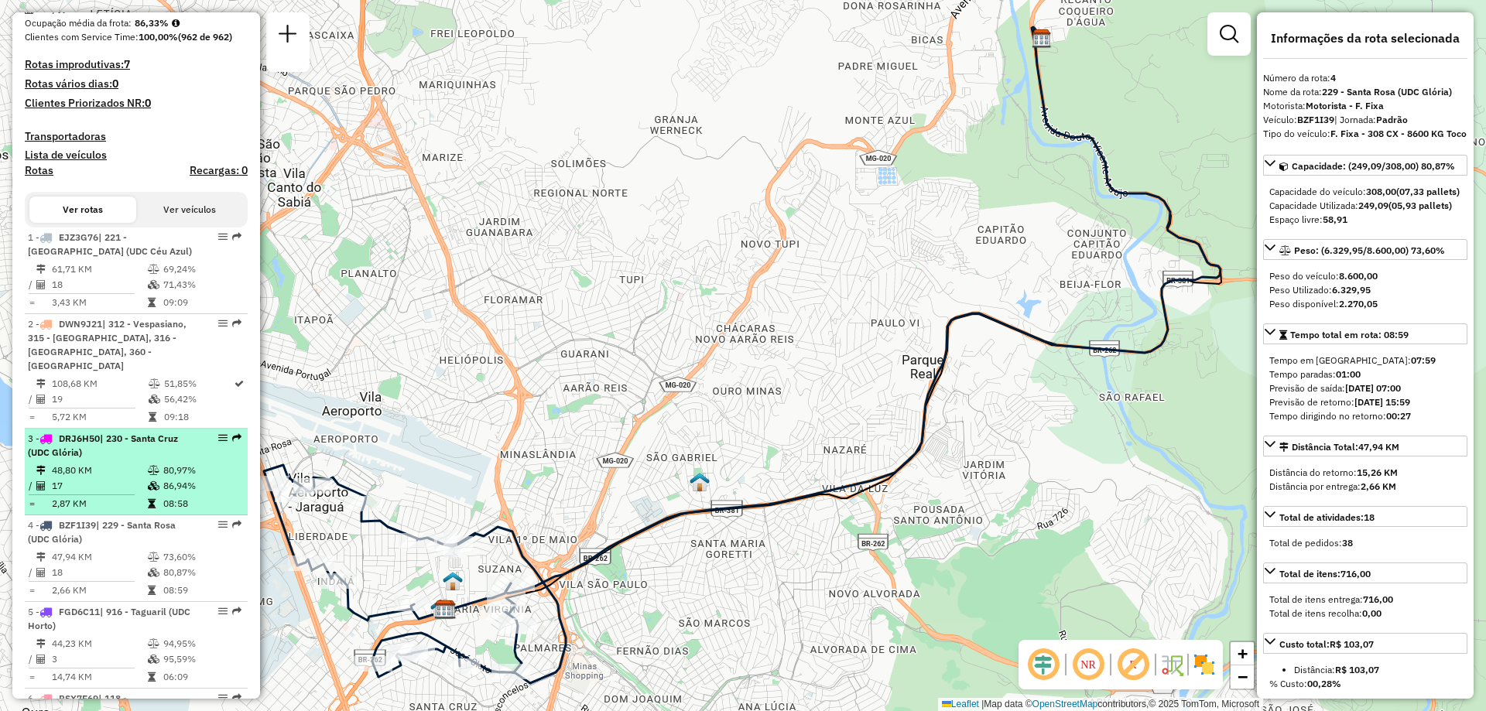
scroll to position [546, 0]
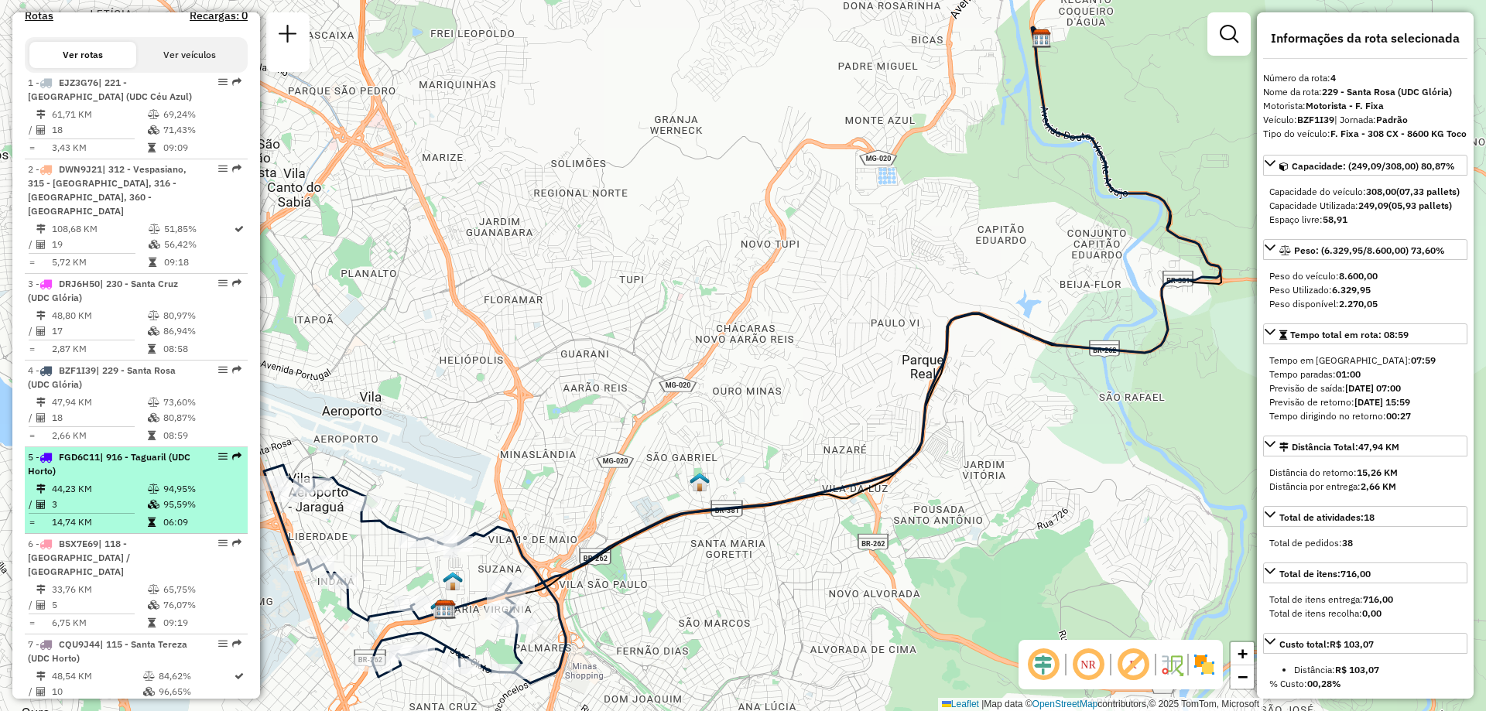
click at [133, 477] on div "5 - FGD6C11 | 916 - Taguaril (UDC Horto)" at bounding box center [110, 464] width 164 height 28
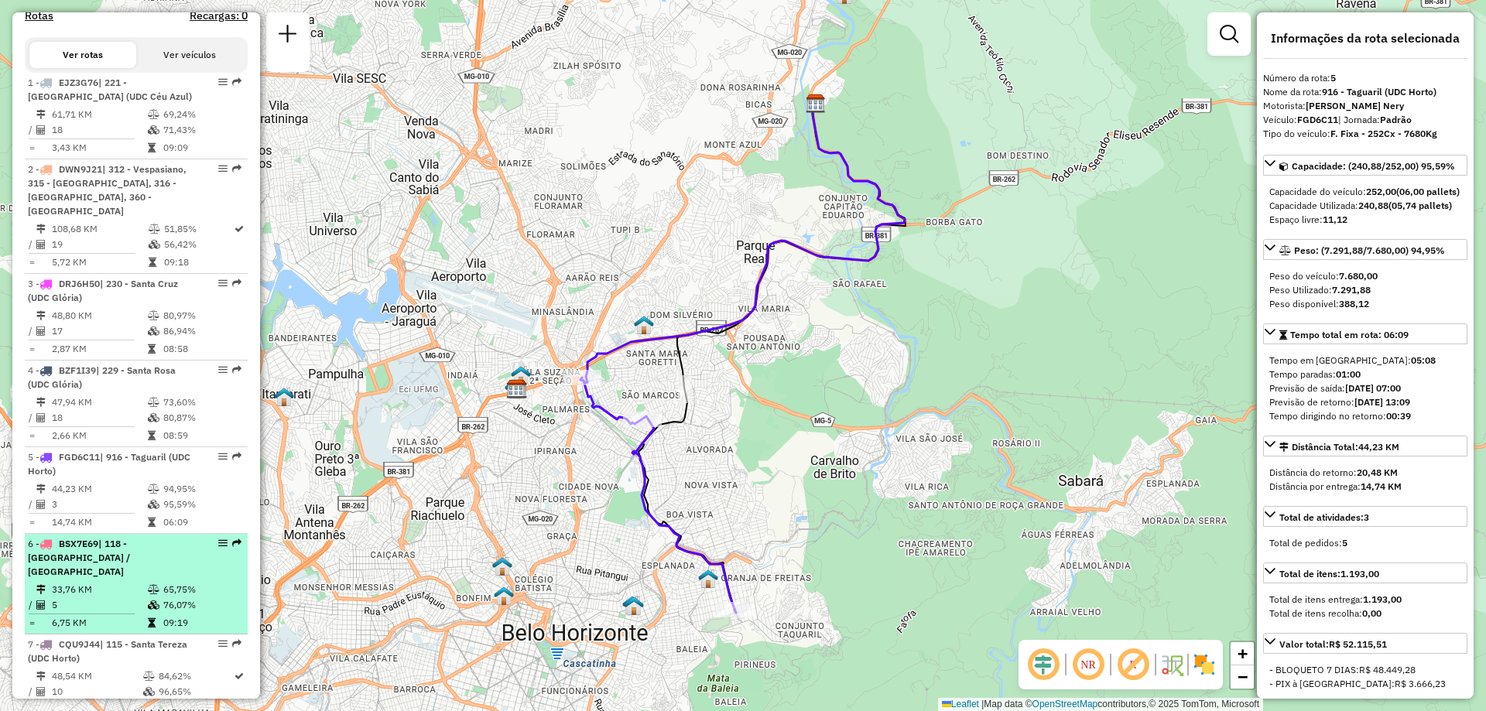
click at [190, 597] on td "76,07%" at bounding box center [201, 604] width 78 height 15
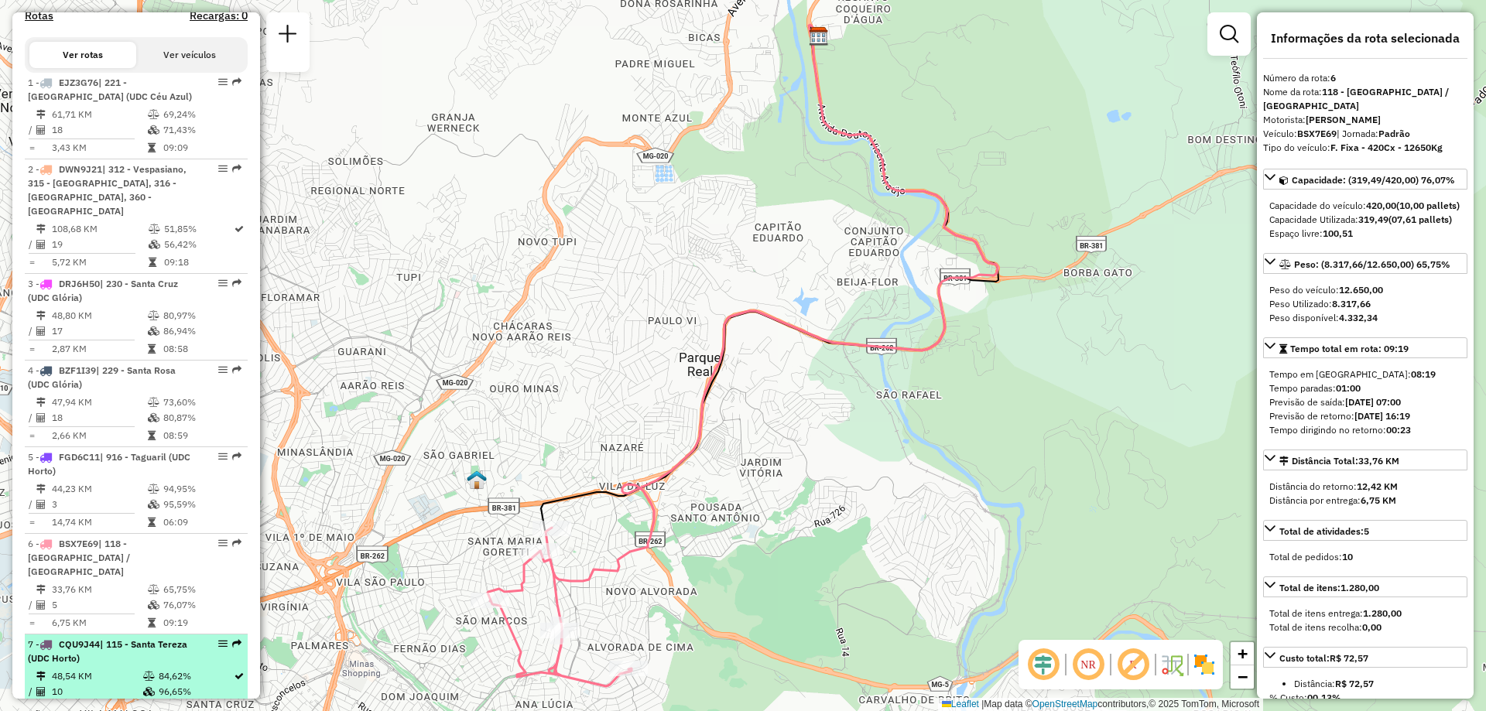
click at [165, 638] on div "7 - CQU9J44 | 115 - [GEOGRAPHIC_DATA] (UDC Horto)" at bounding box center [110, 652] width 164 height 28
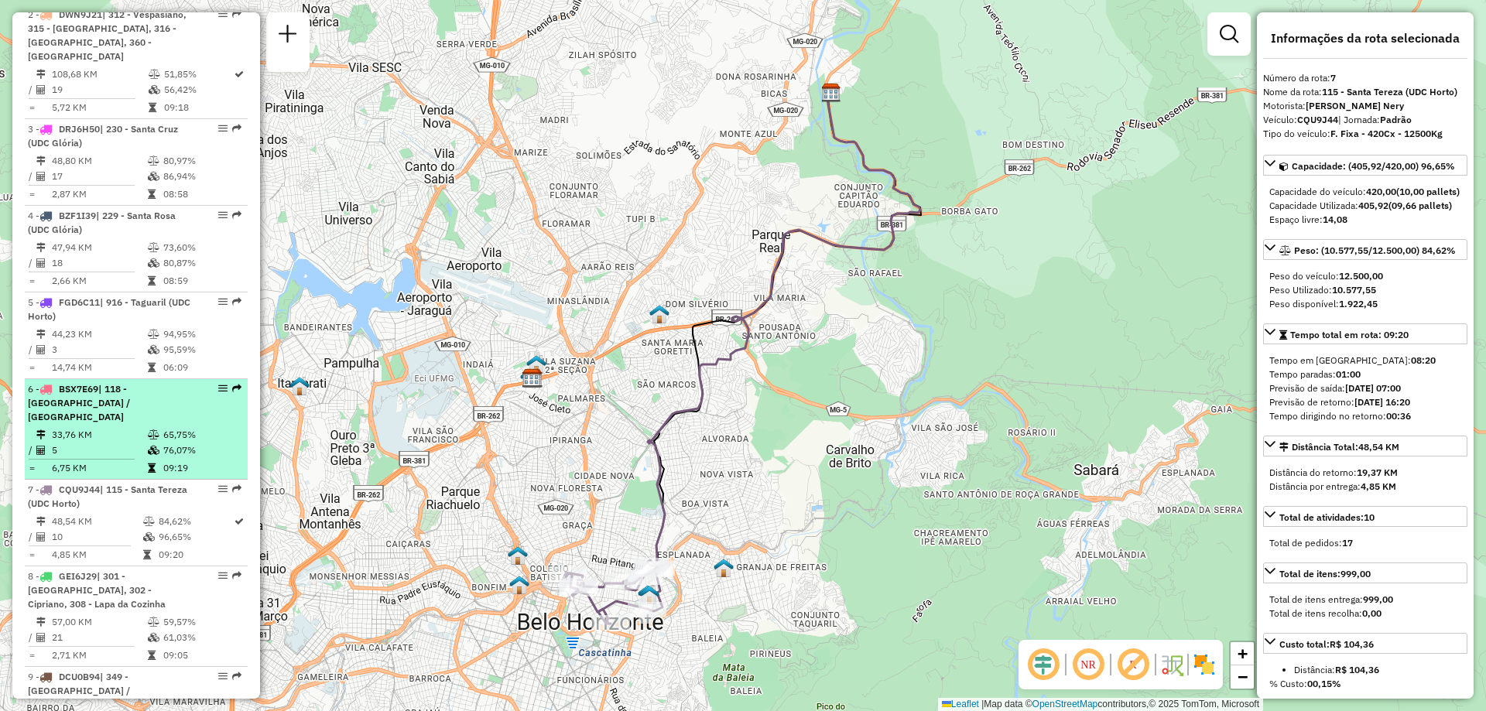
scroll to position [778, 0]
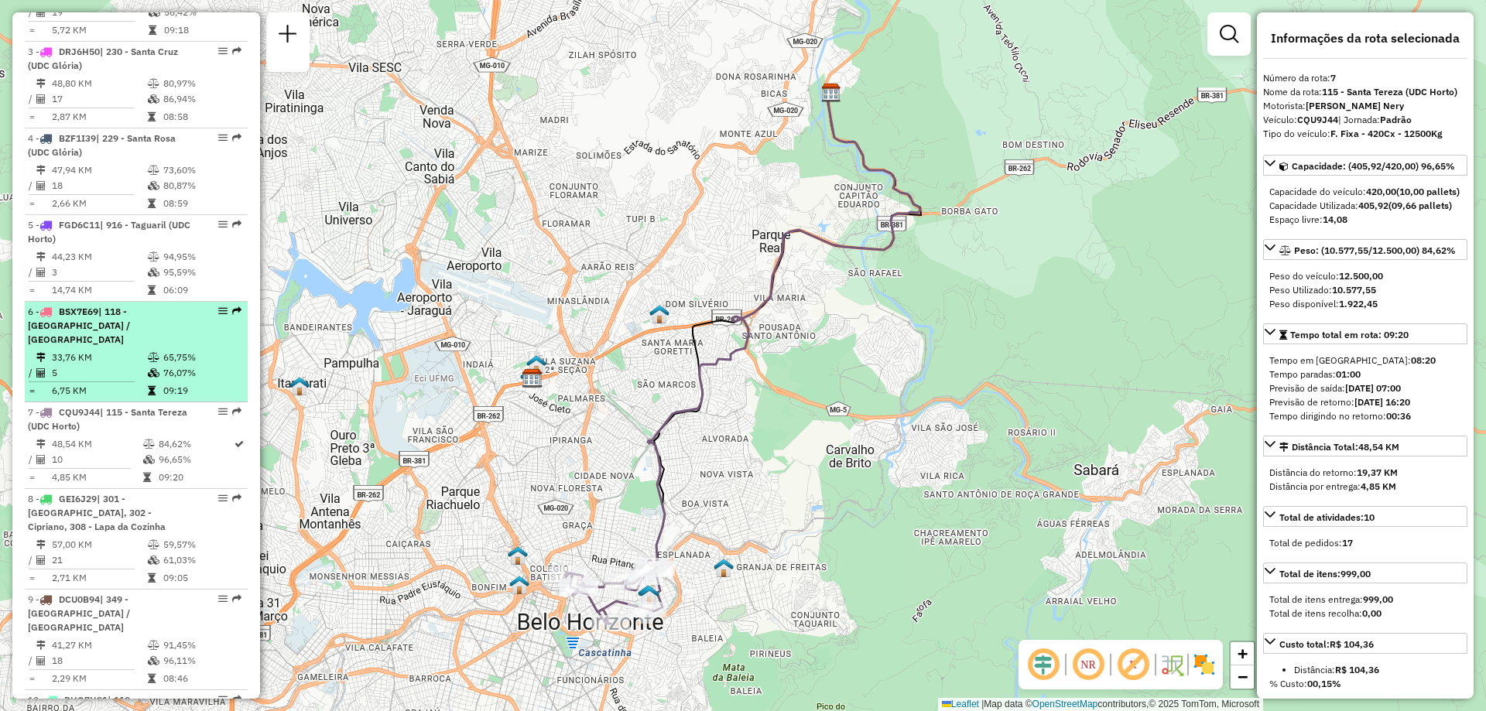
click at [140, 365] on td "5" at bounding box center [99, 372] width 96 height 15
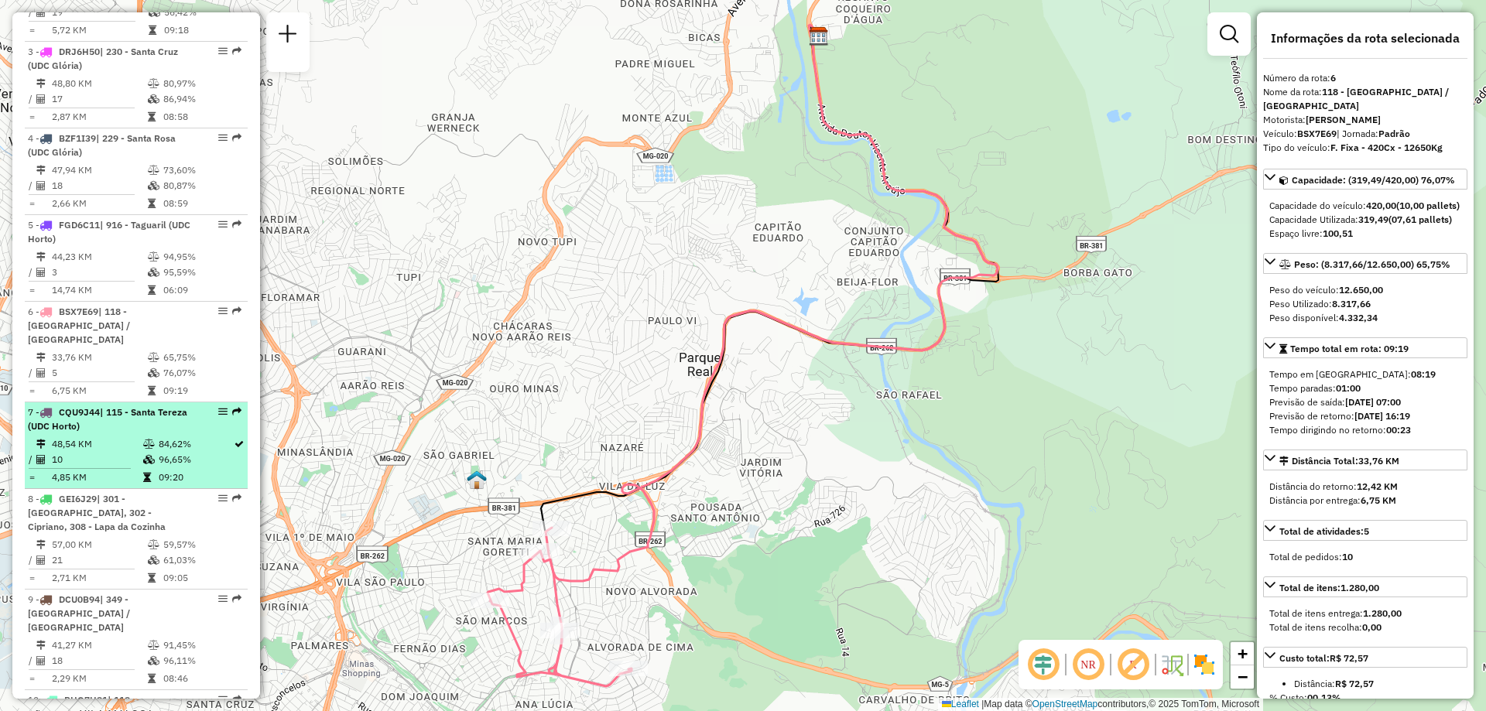
click at [147, 436] on td at bounding box center [149, 443] width 15 height 15
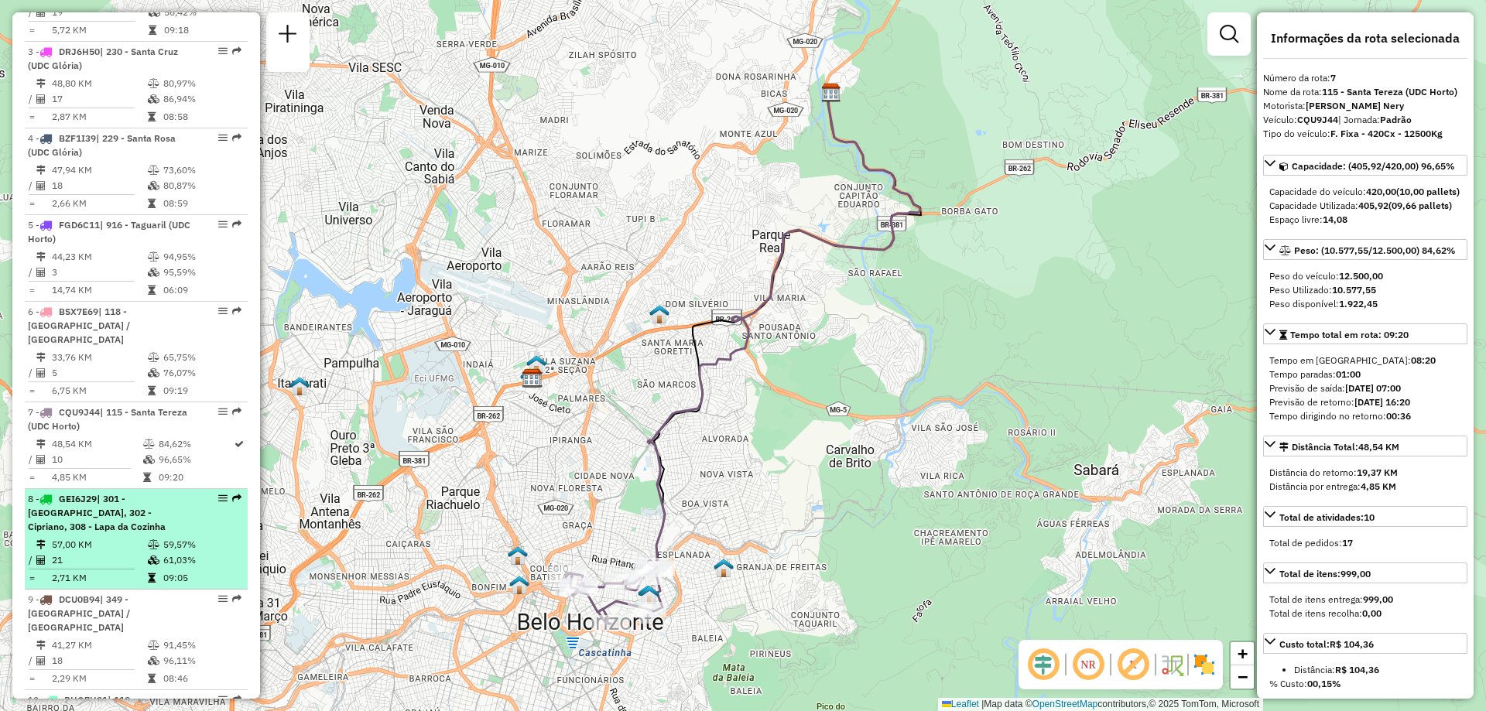
click at [150, 510] on div "8 - GEI6J29 | 301 - [GEOGRAPHIC_DATA], 302 - Cipriano, 308 - Lapa da Cozinha" at bounding box center [110, 513] width 164 height 42
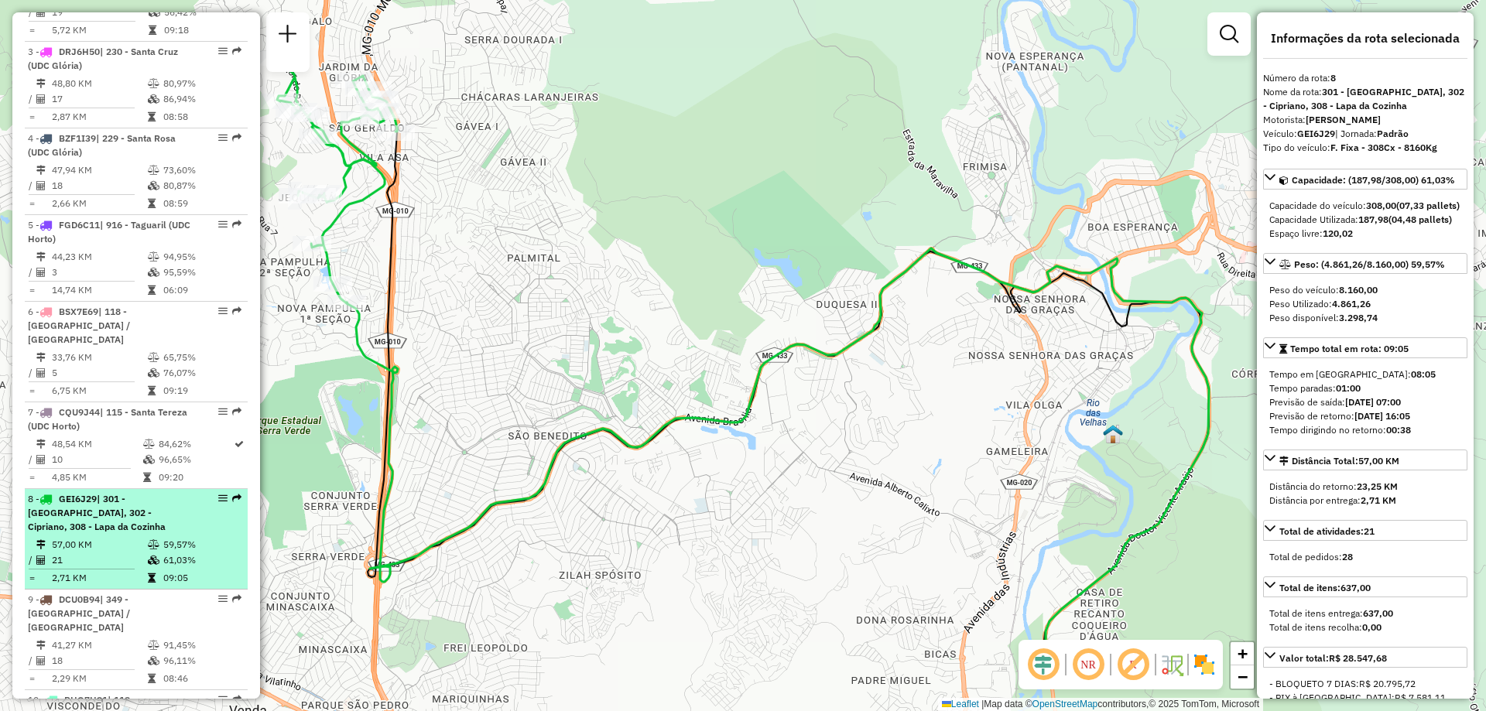
click at [151, 573] on icon at bounding box center [152, 577] width 8 height 9
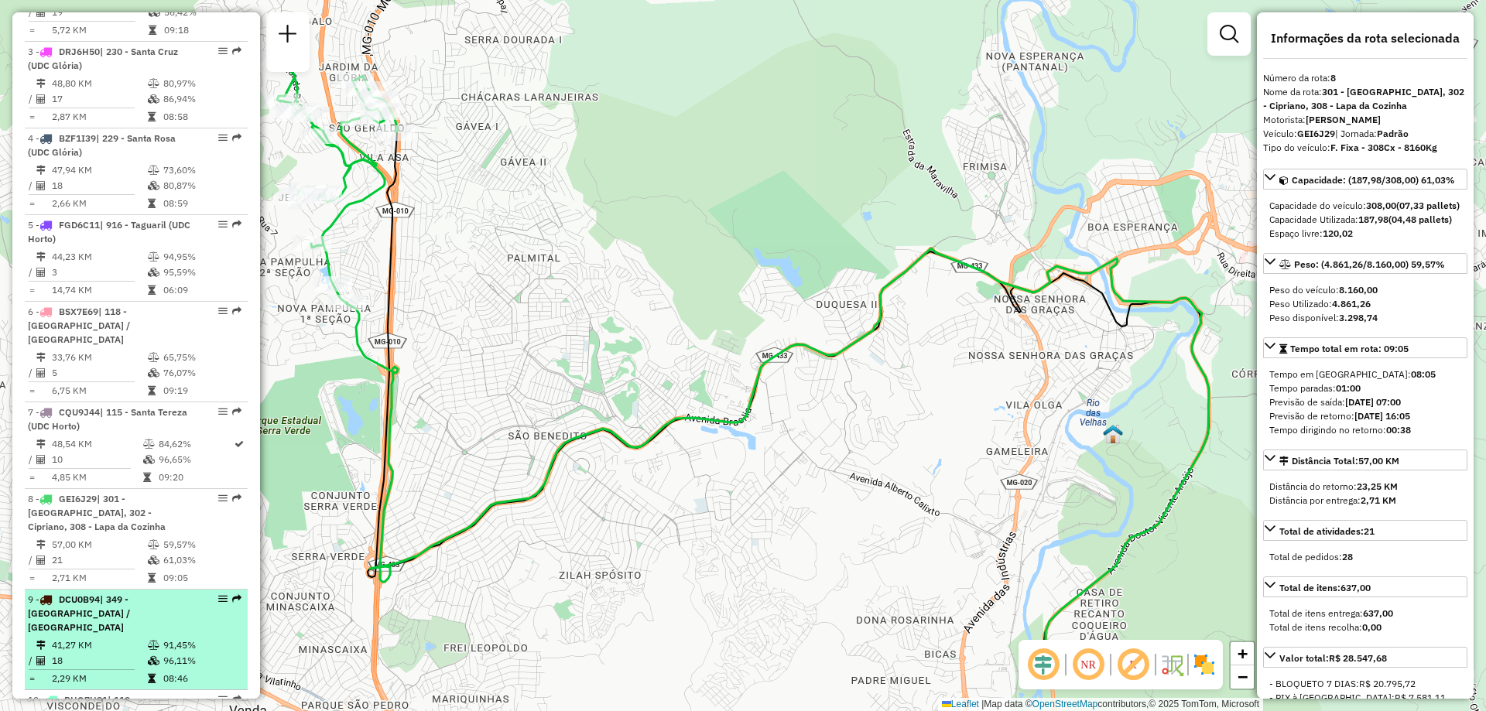
click at [130, 593] on span "| 349 - [GEOGRAPHIC_DATA] / [GEOGRAPHIC_DATA]" at bounding box center [79, 612] width 102 height 39
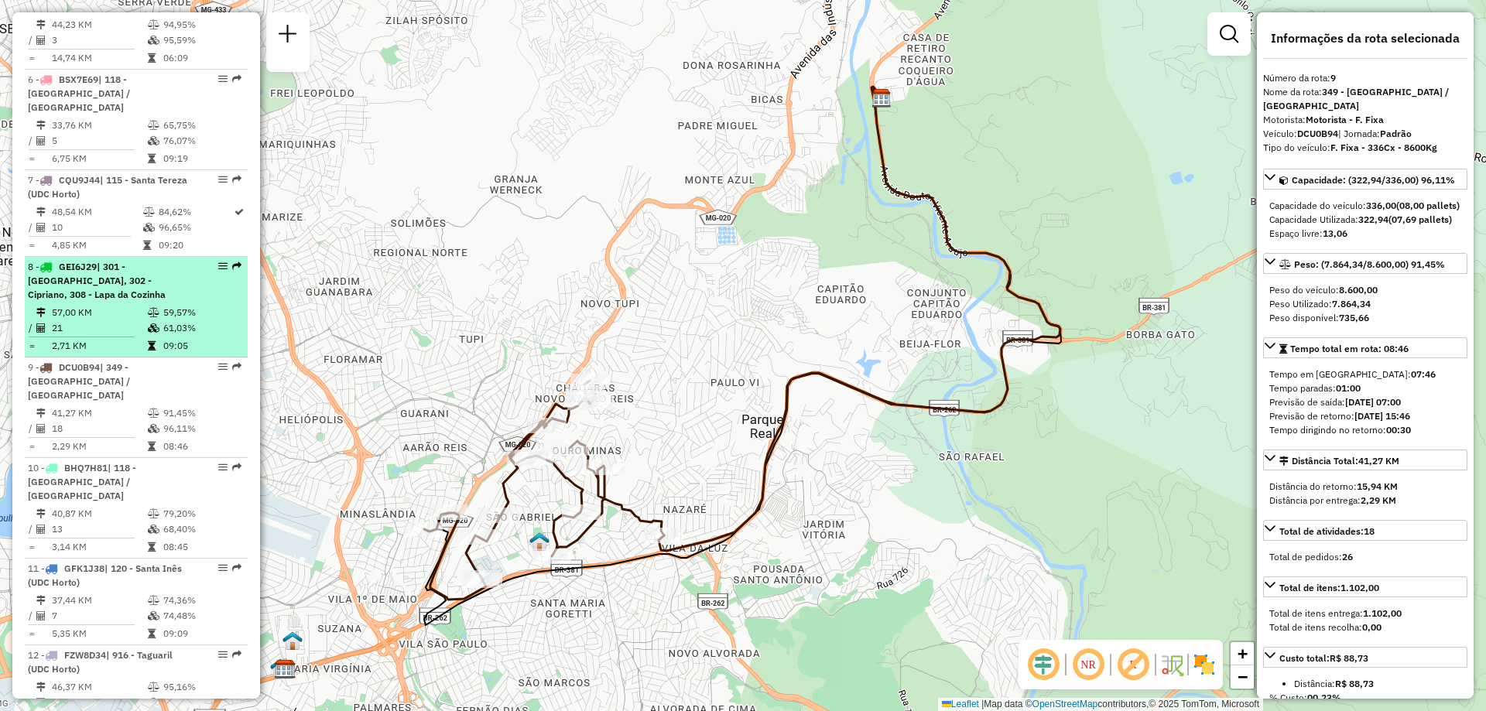
scroll to position [1088, 0]
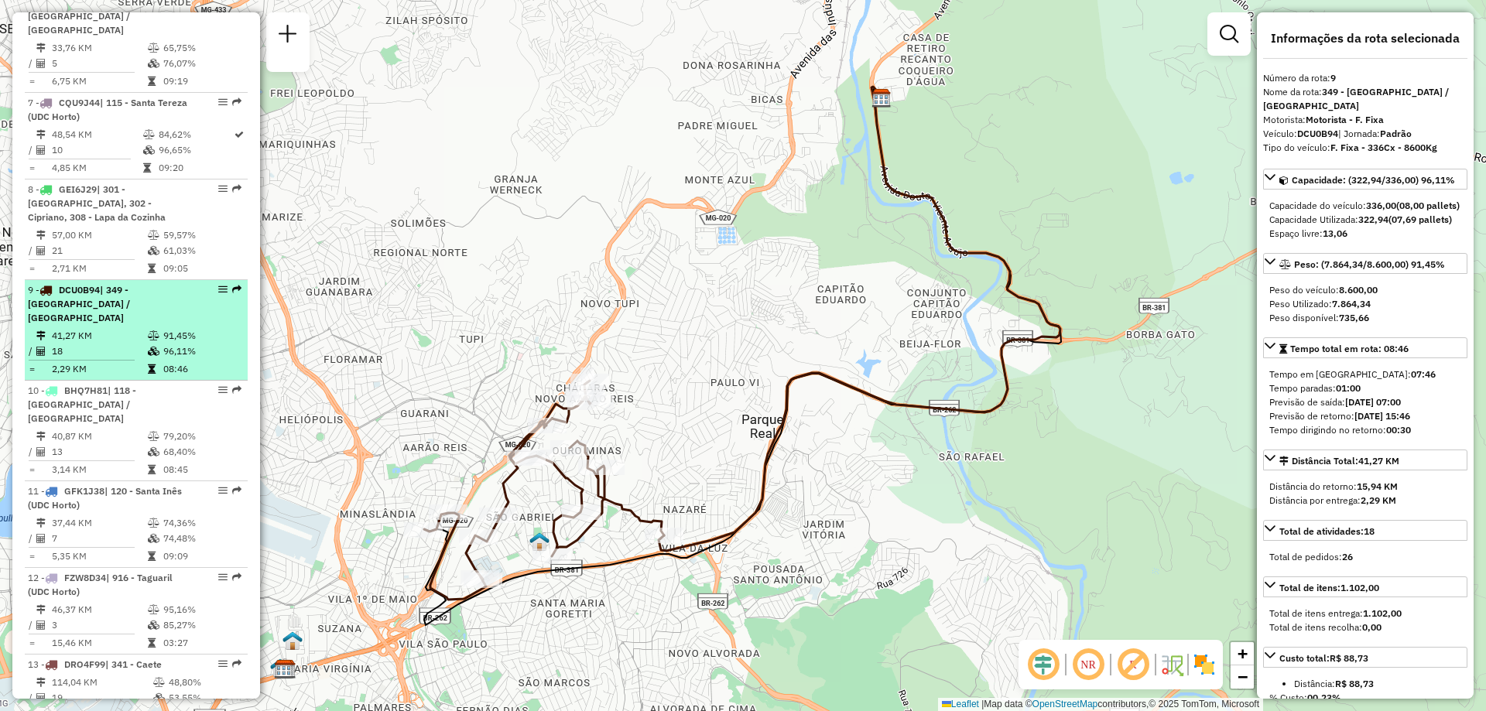
click at [166, 344] on td "96,11%" at bounding box center [201, 351] width 78 height 15
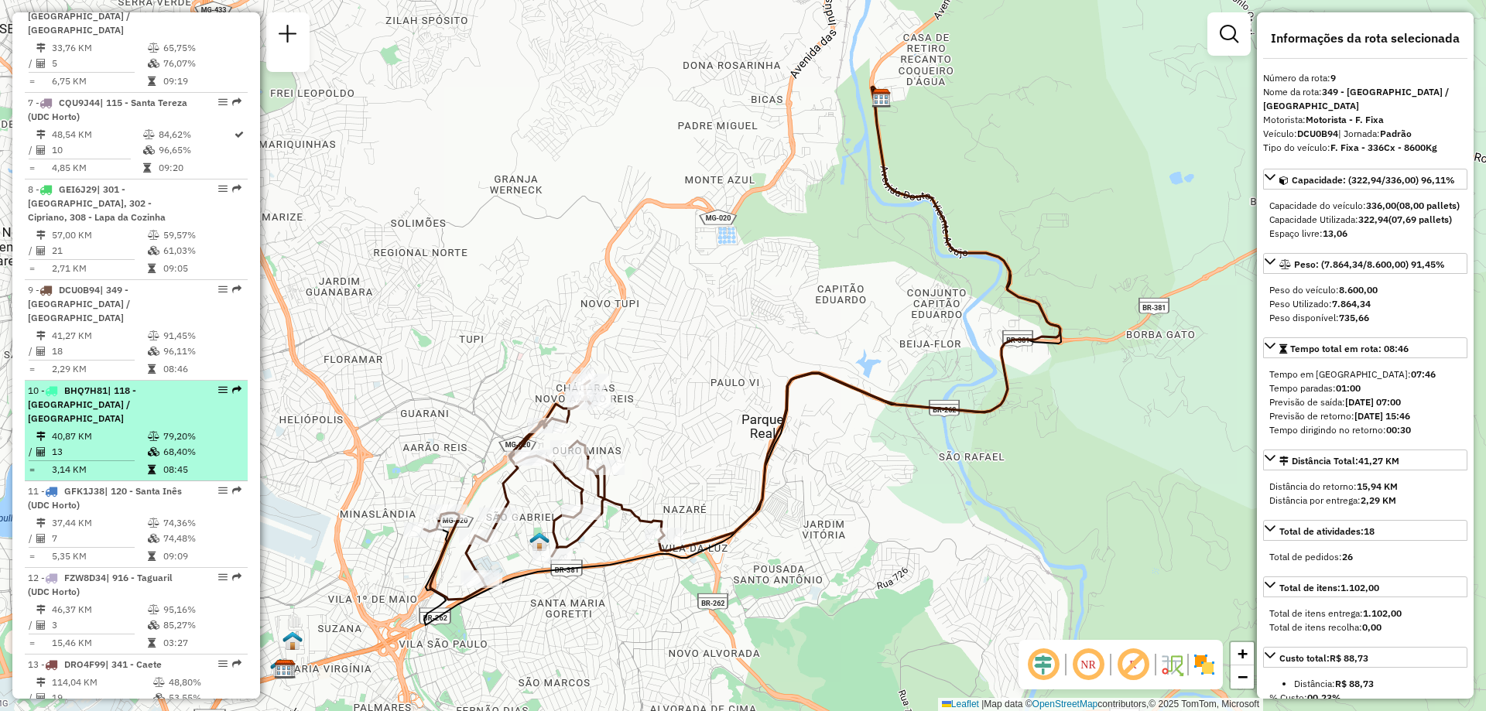
click at [149, 465] on icon at bounding box center [152, 469] width 8 height 9
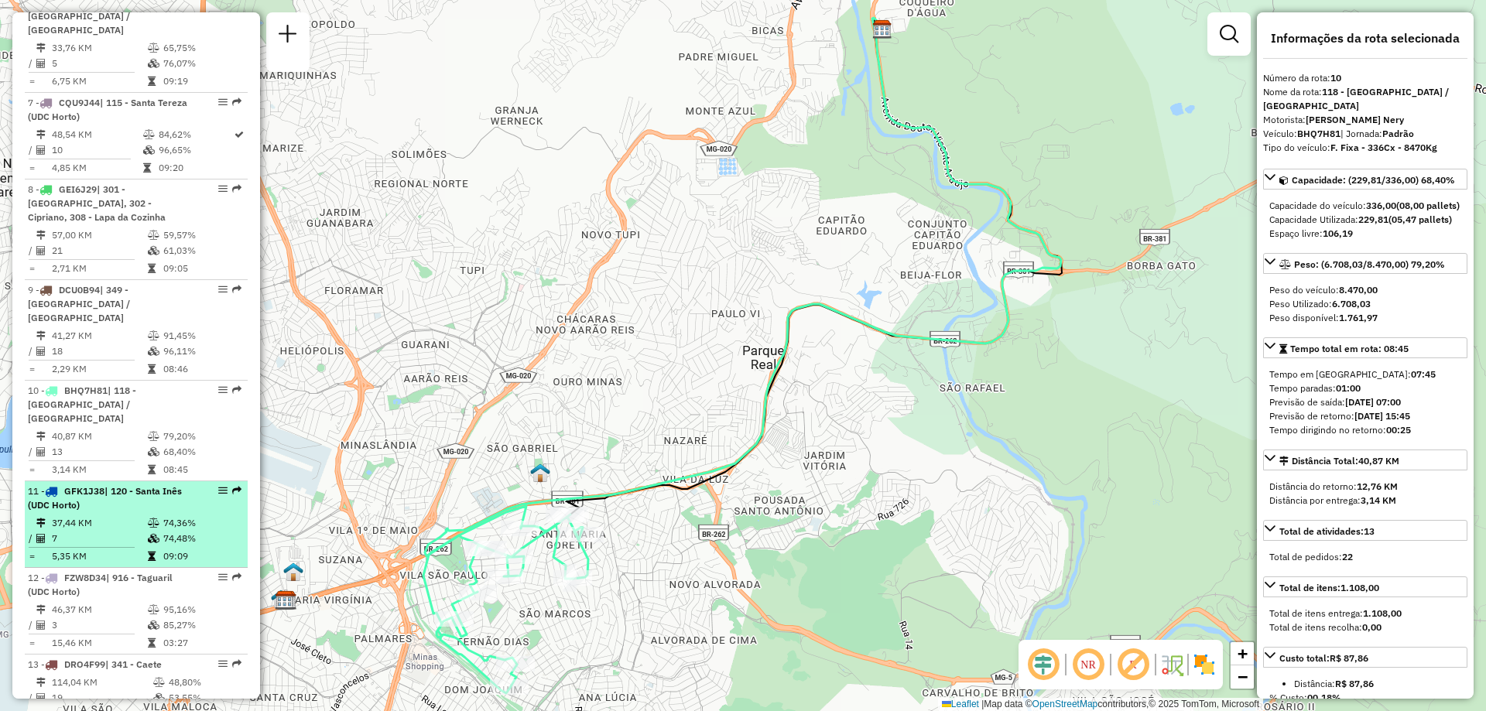
click at [151, 515] on td at bounding box center [154, 522] width 15 height 15
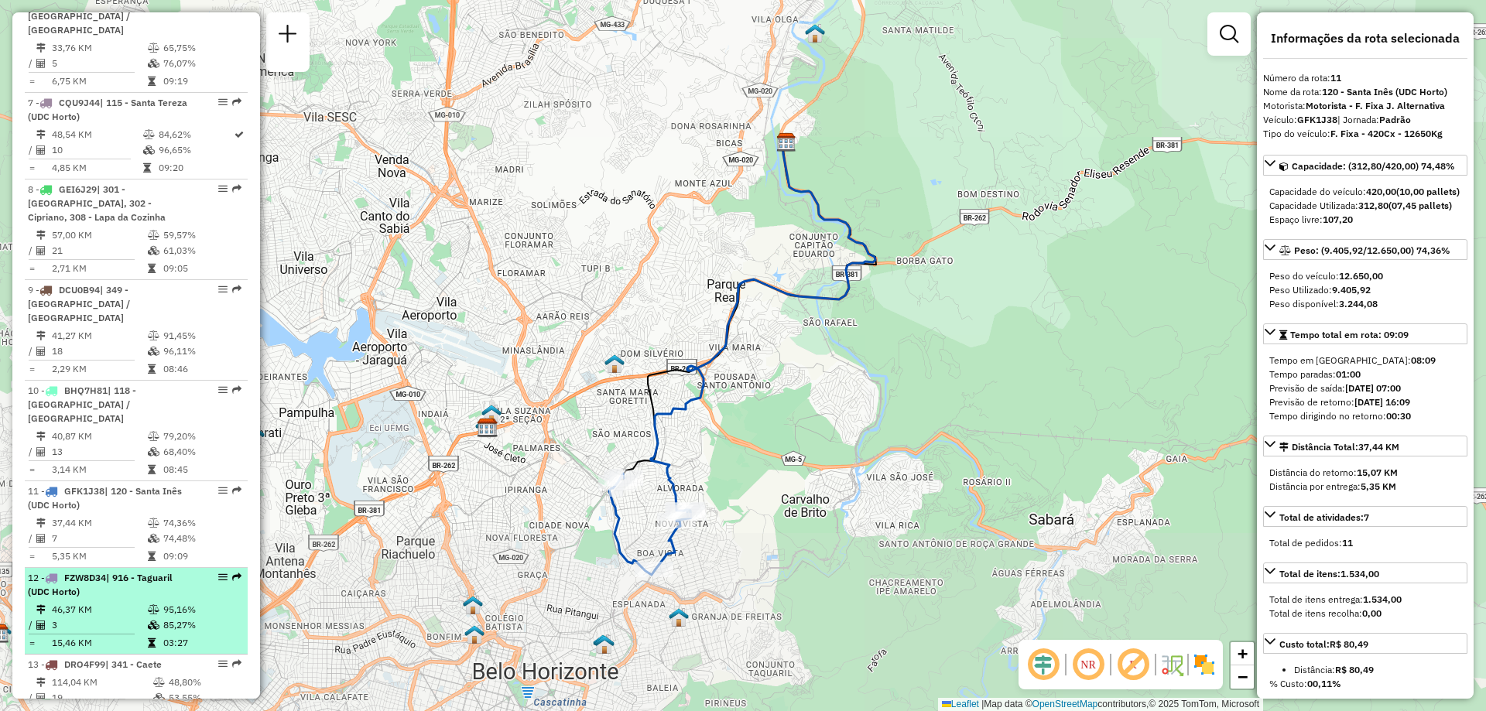
click at [150, 571] on div "12 - FZW8D34 | 916 - Taguaril (UDC Horto)" at bounding box center [110, 585] width 164 height 28
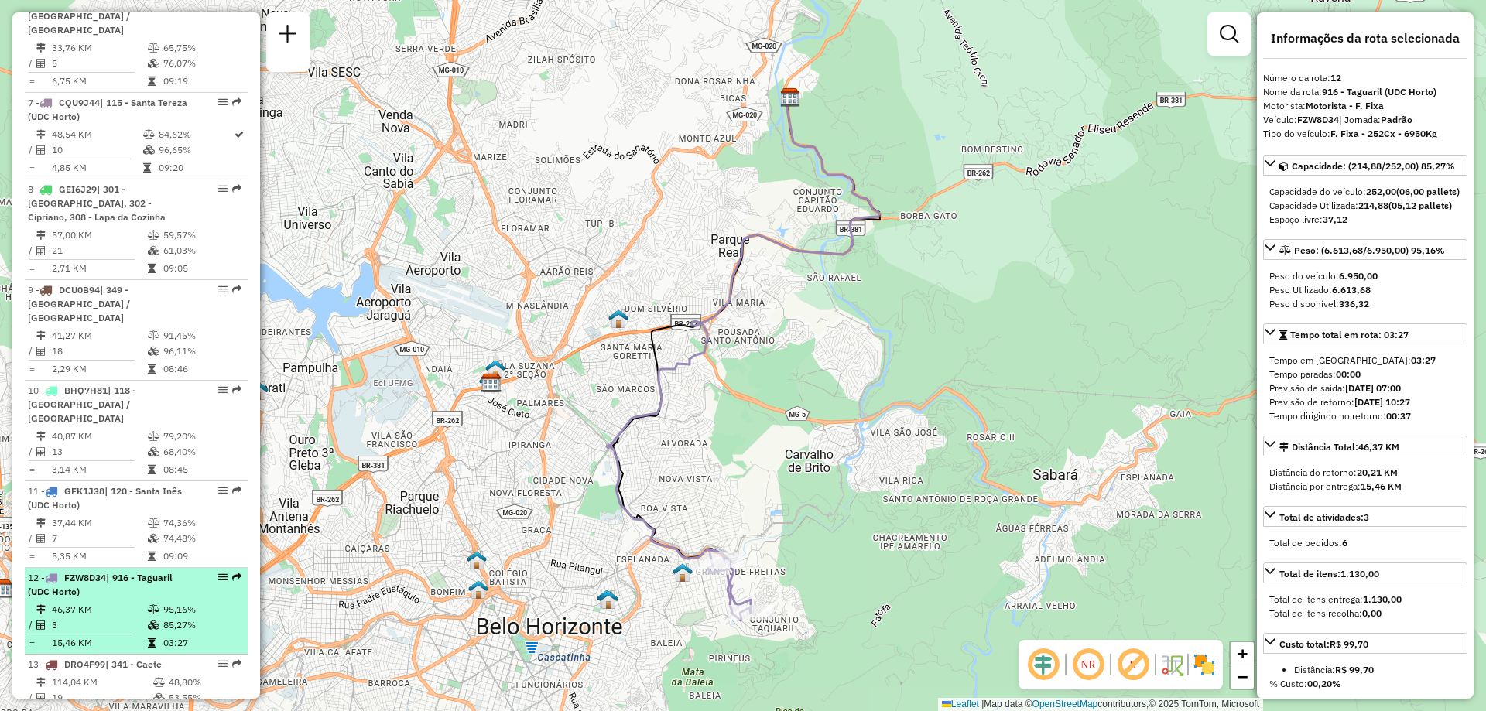
scroll to position [1165, 0]
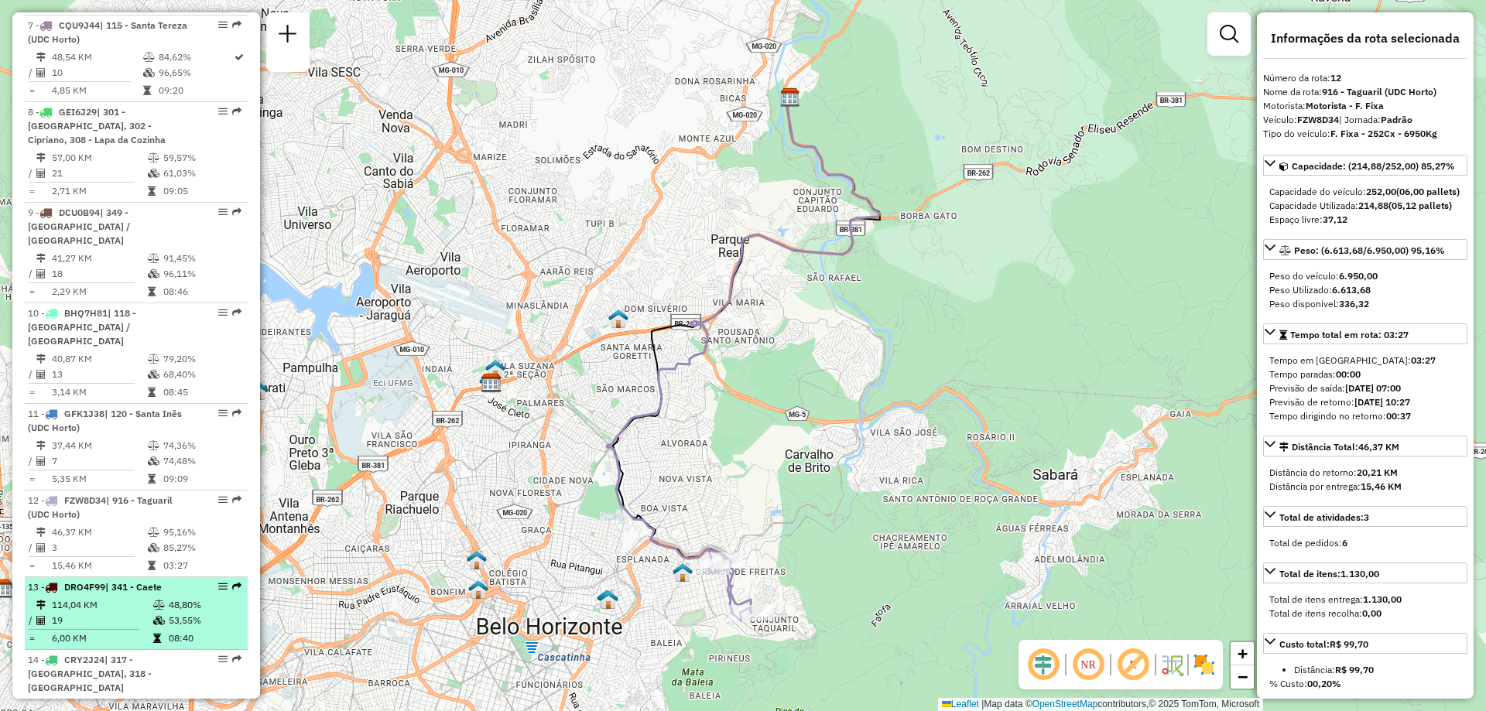
click at [141, 597] on td "114,04 KM" at bounding box center [101, 604] width 101 height 15
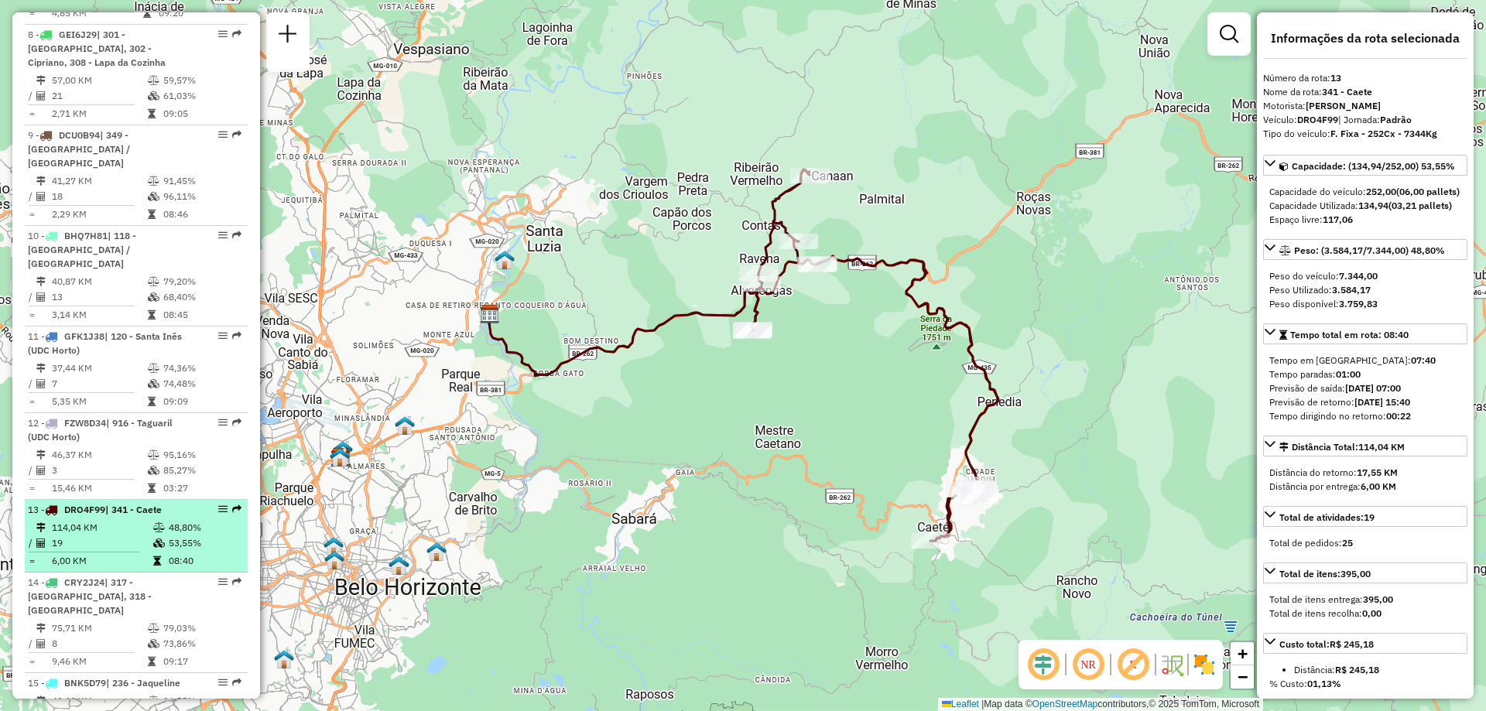
scroll to position [1320, 0]
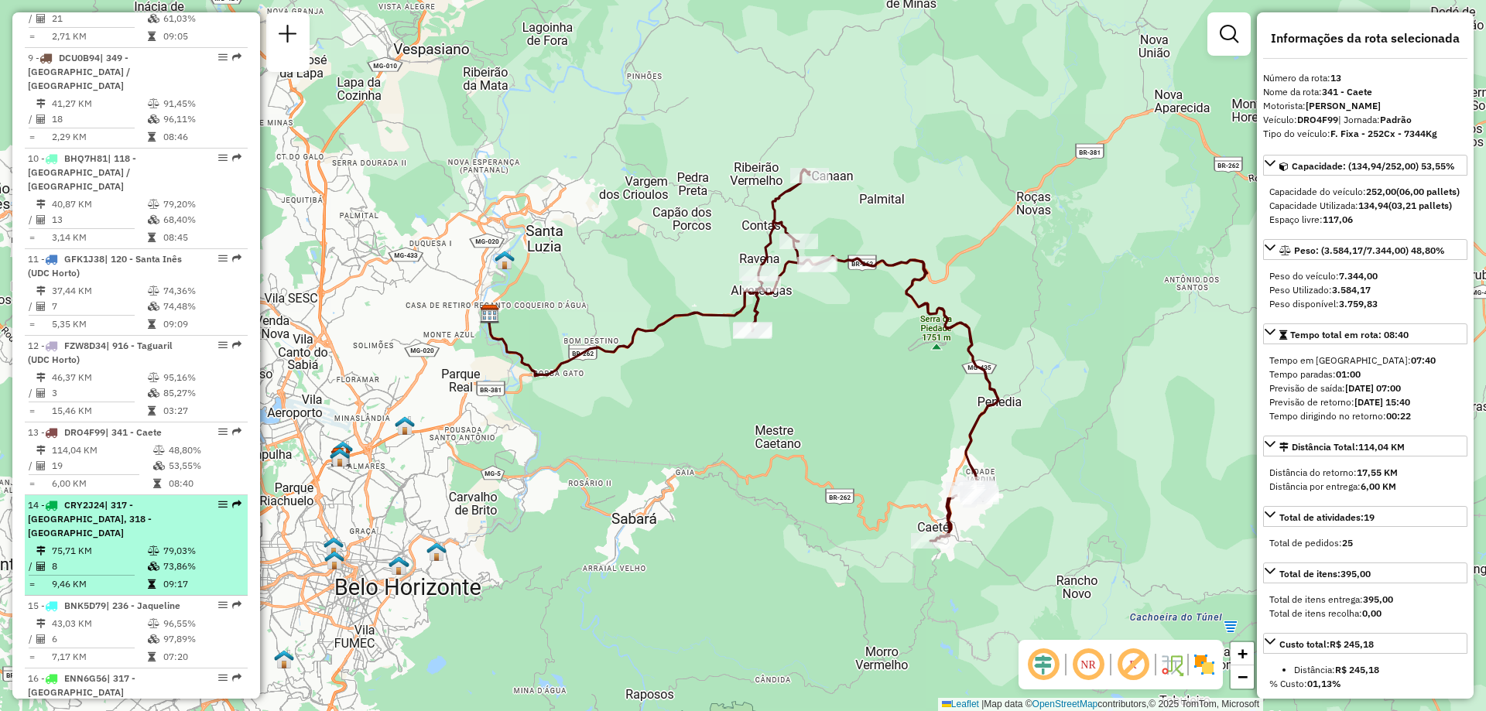
click at [141, 559] on td "8" at bounding box center [99, 566] width 96 height 15
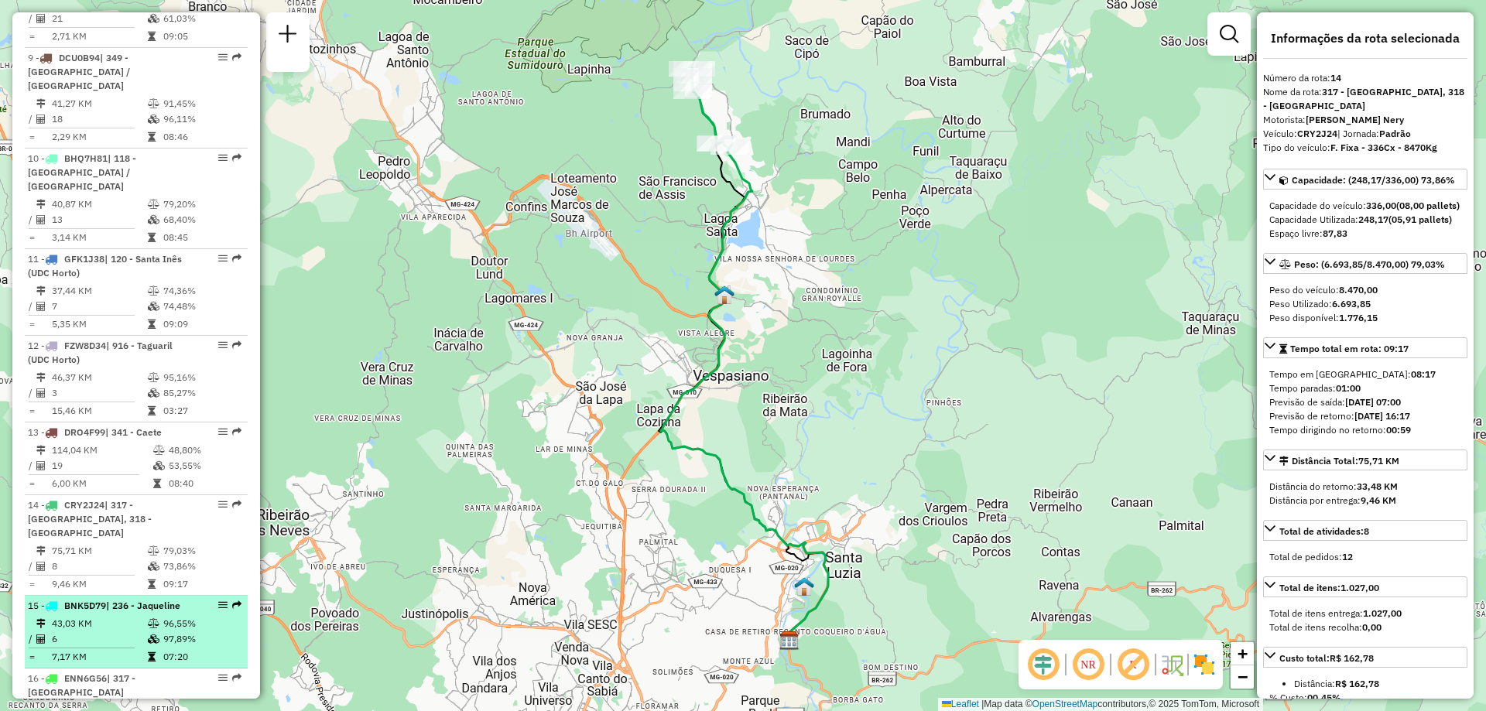
click at [143, 600] on span "| 236 - Jaqueline" at bounding box center [143, 606] width 74 height 12
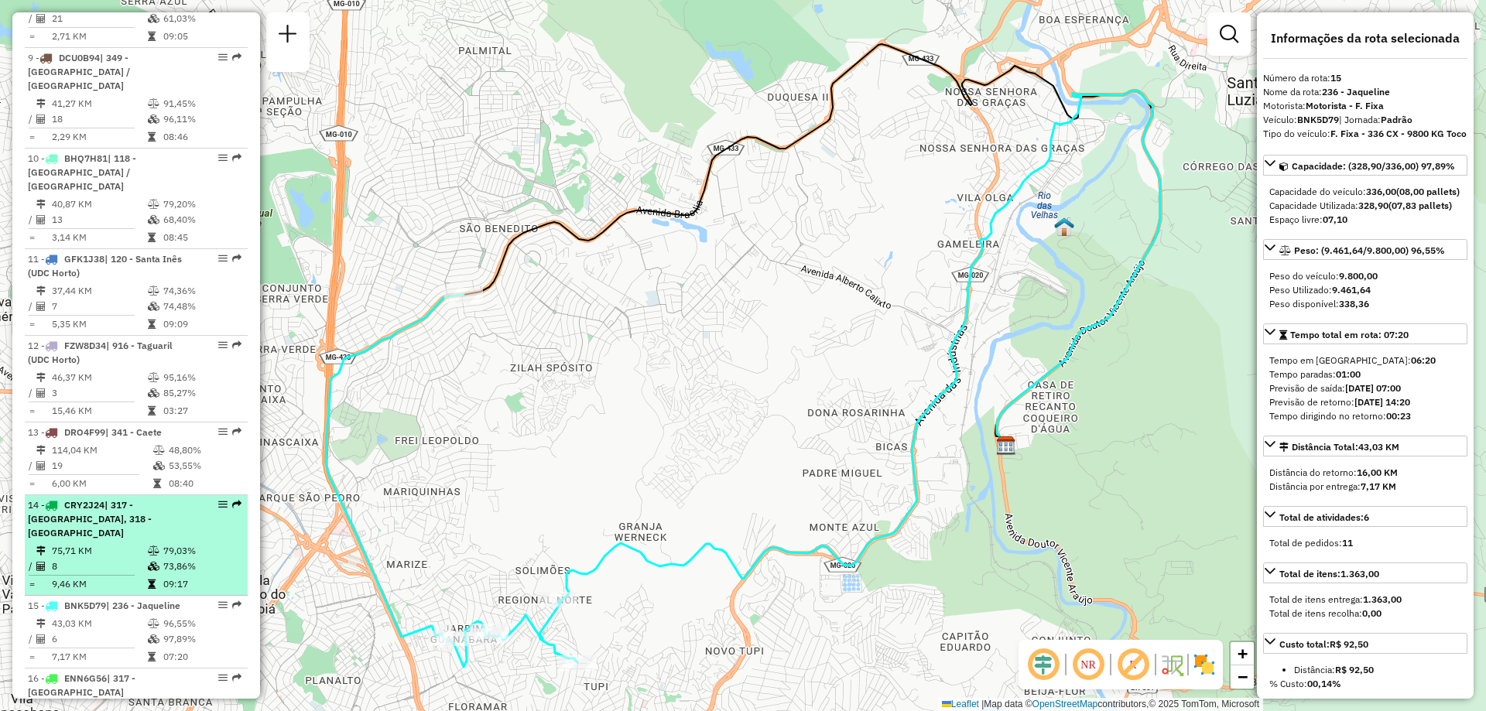
scroll to position [1552, 0]
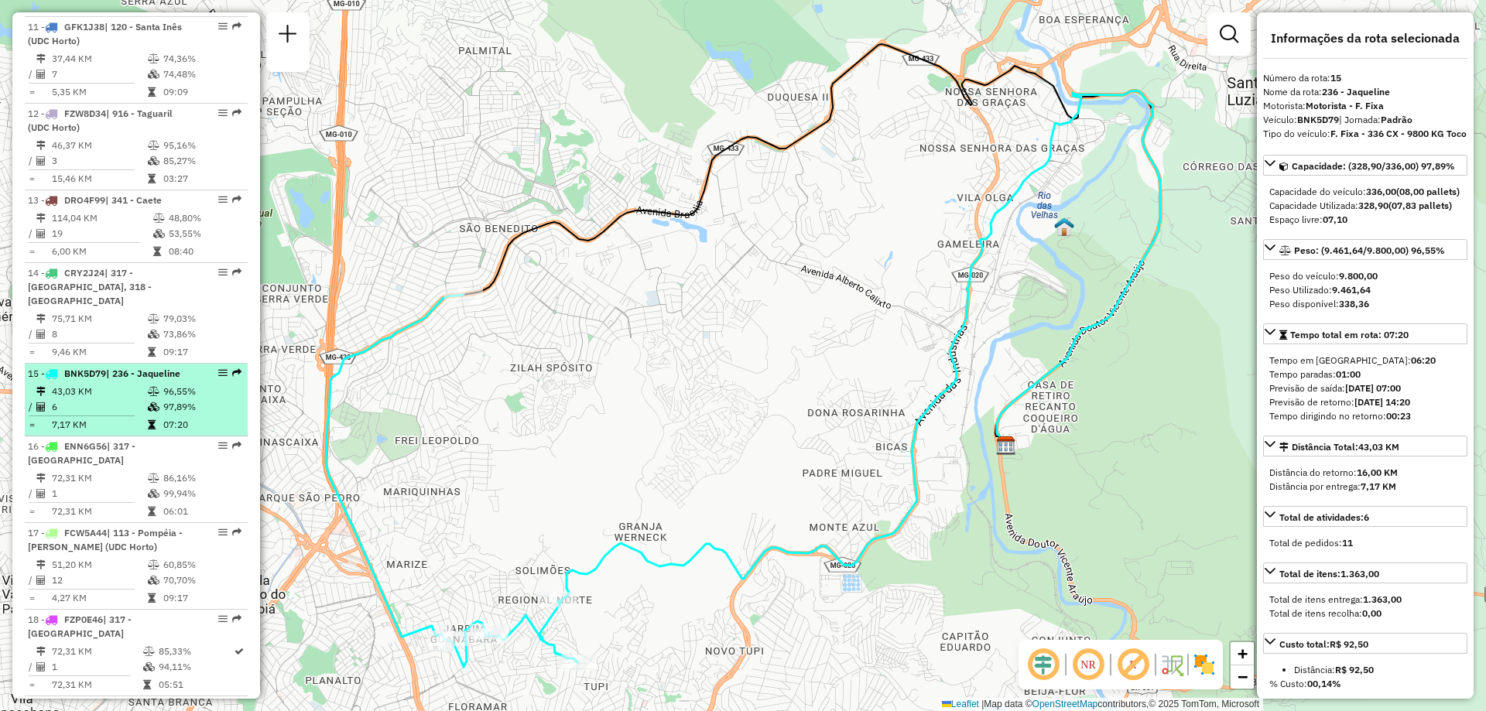
click at [149, 402] on icon at bounding box center [154, 406] width 12 height 9
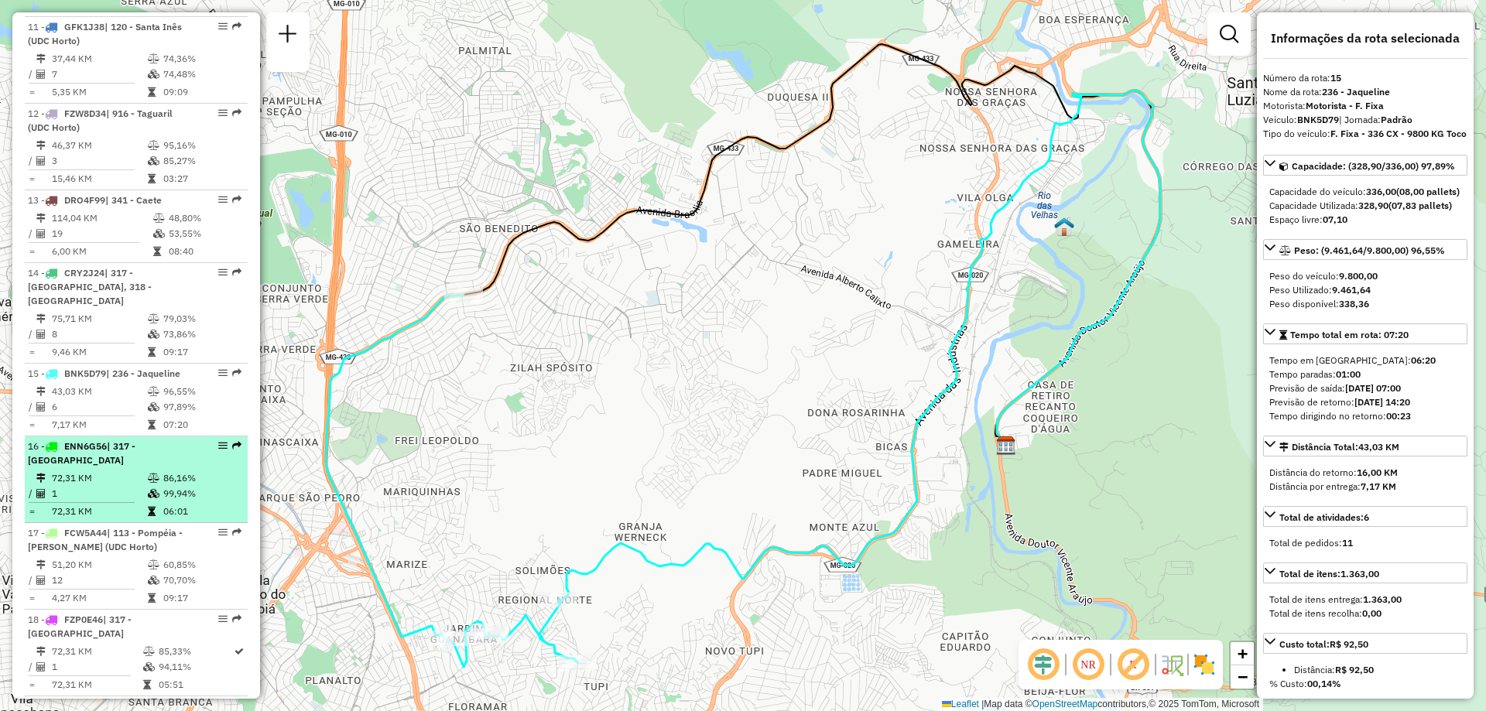
click at [148, 436] on li "16 - ENN6G56 | 317 - [GEOGRAPHIC_DATA] 72,31 KM 86,16% / 1 99,94% = 72,31 KM 06…" at bounding box center [136, 479] width 223 height 87
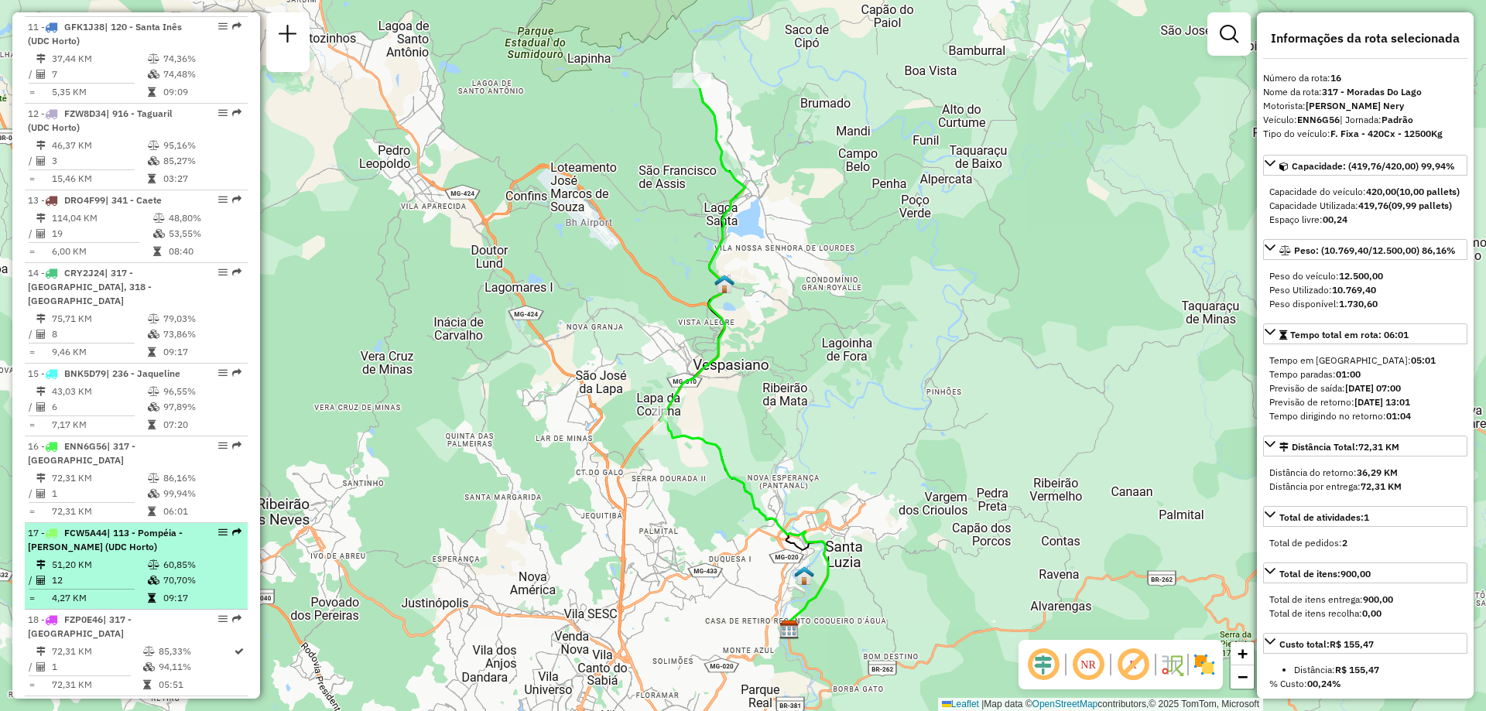
click at [170, 557] on td "60,85%" at bounding box center [201, 564] width 78 height 15
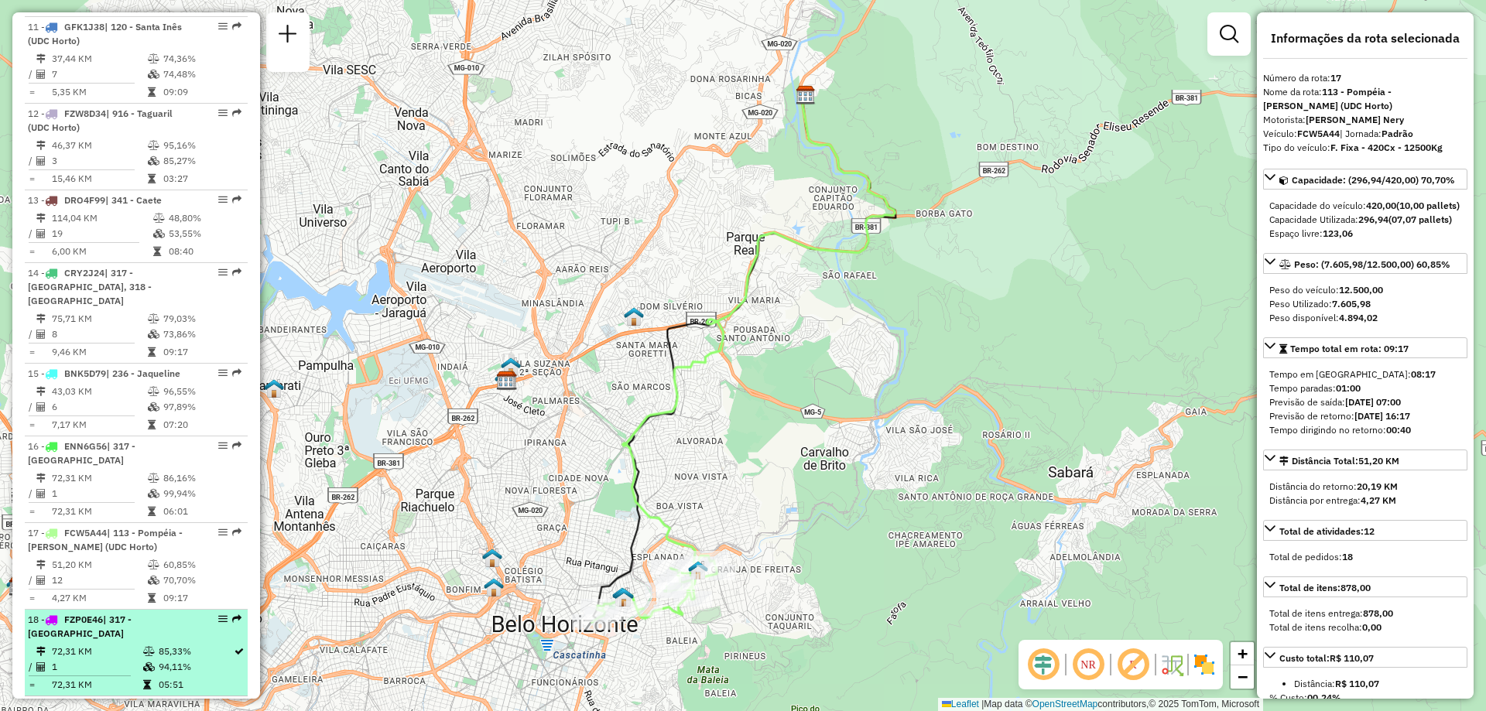
click at [161, 613] on div "18 - FZP0E46 | 317 - [GEOGRAPHIC_DATA]" at bounding box center [110, 627] width 164 height 28
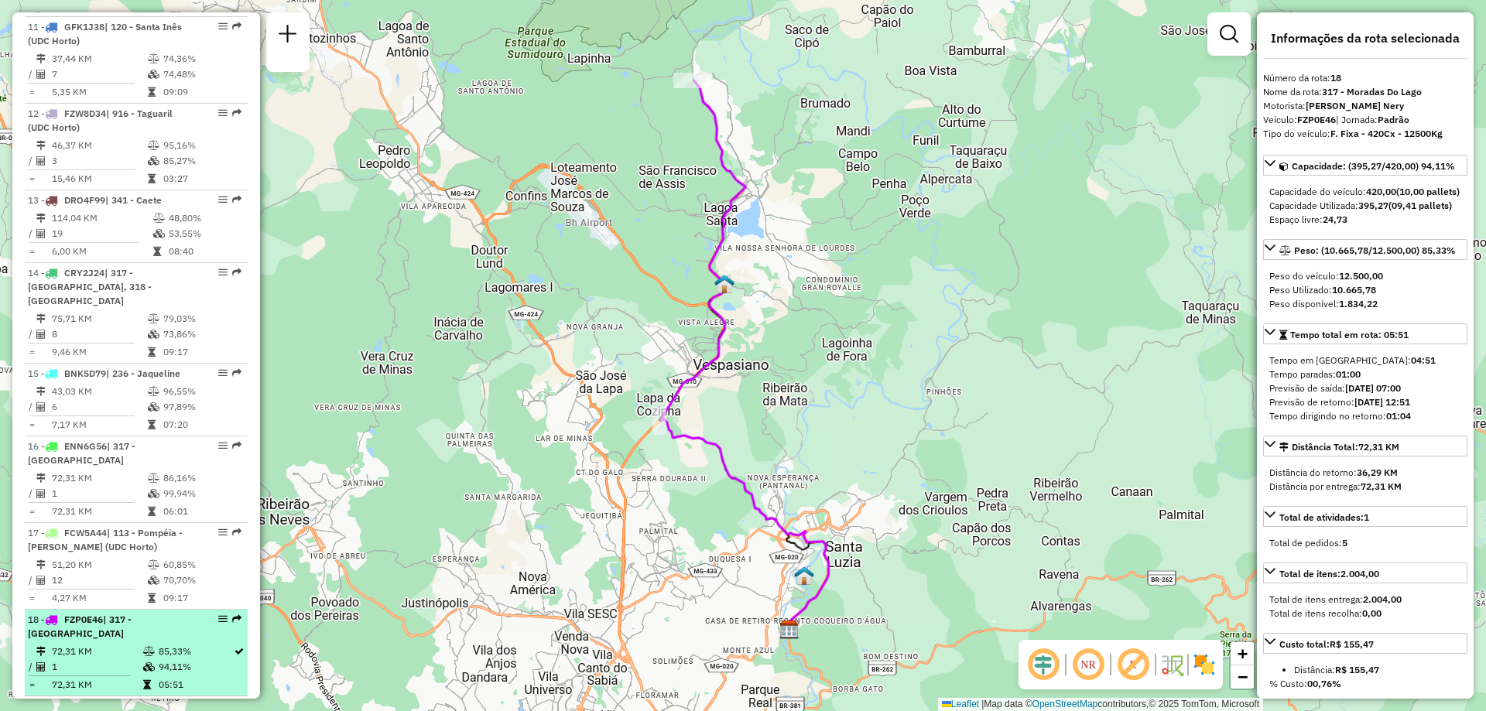
scroll to position [1707, 0]
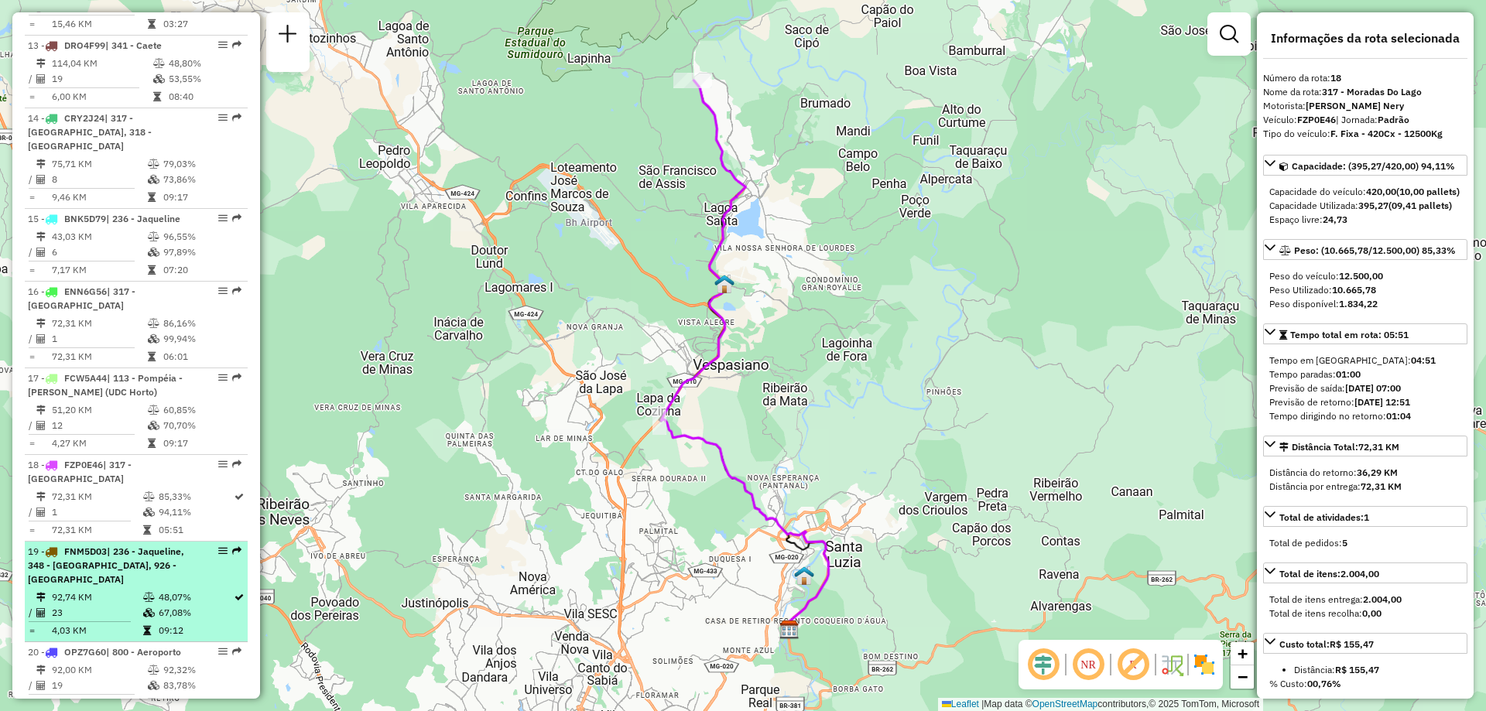
click at [148, 608] on icon at bounding box center [149, 612] width 12 height 9
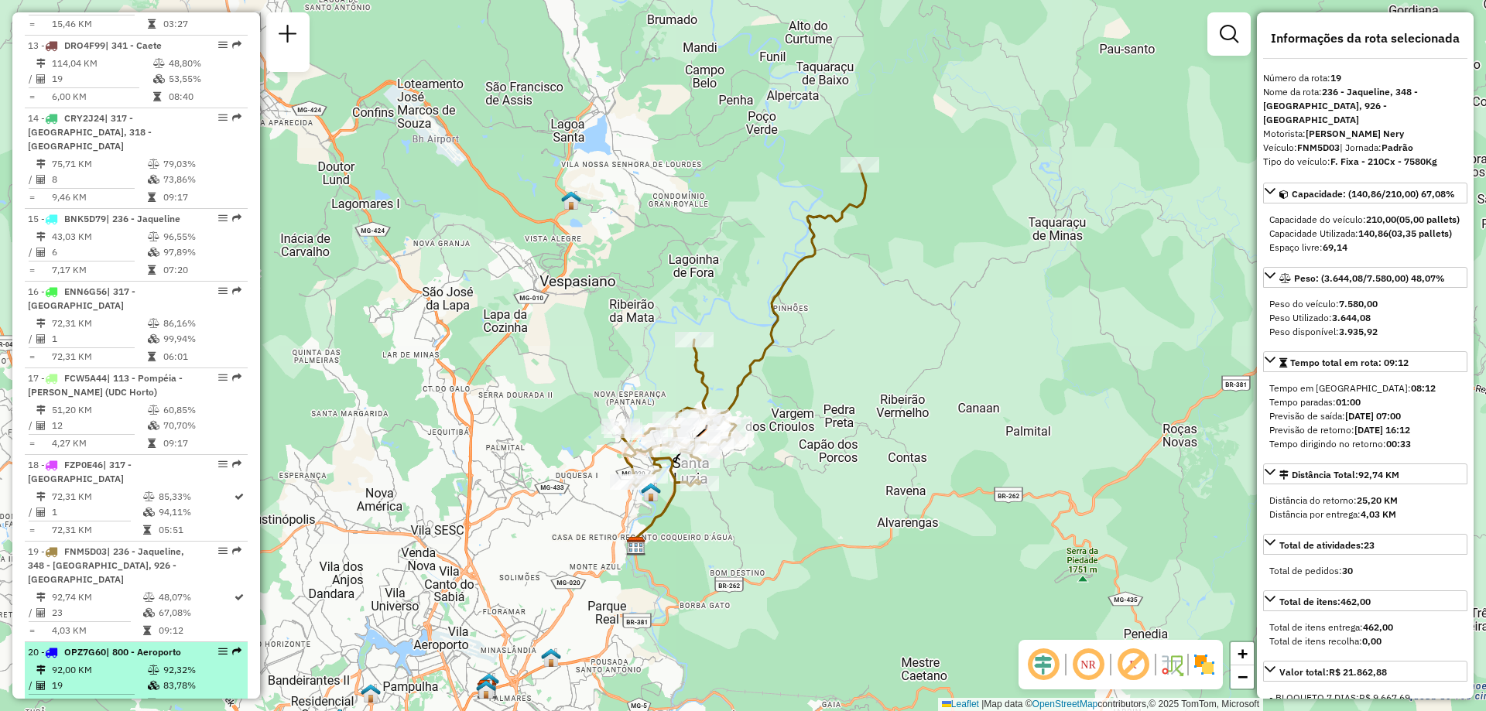
click at [162, 662] on td "92,32%" at bounding box center [201, 669] width 78 height 15
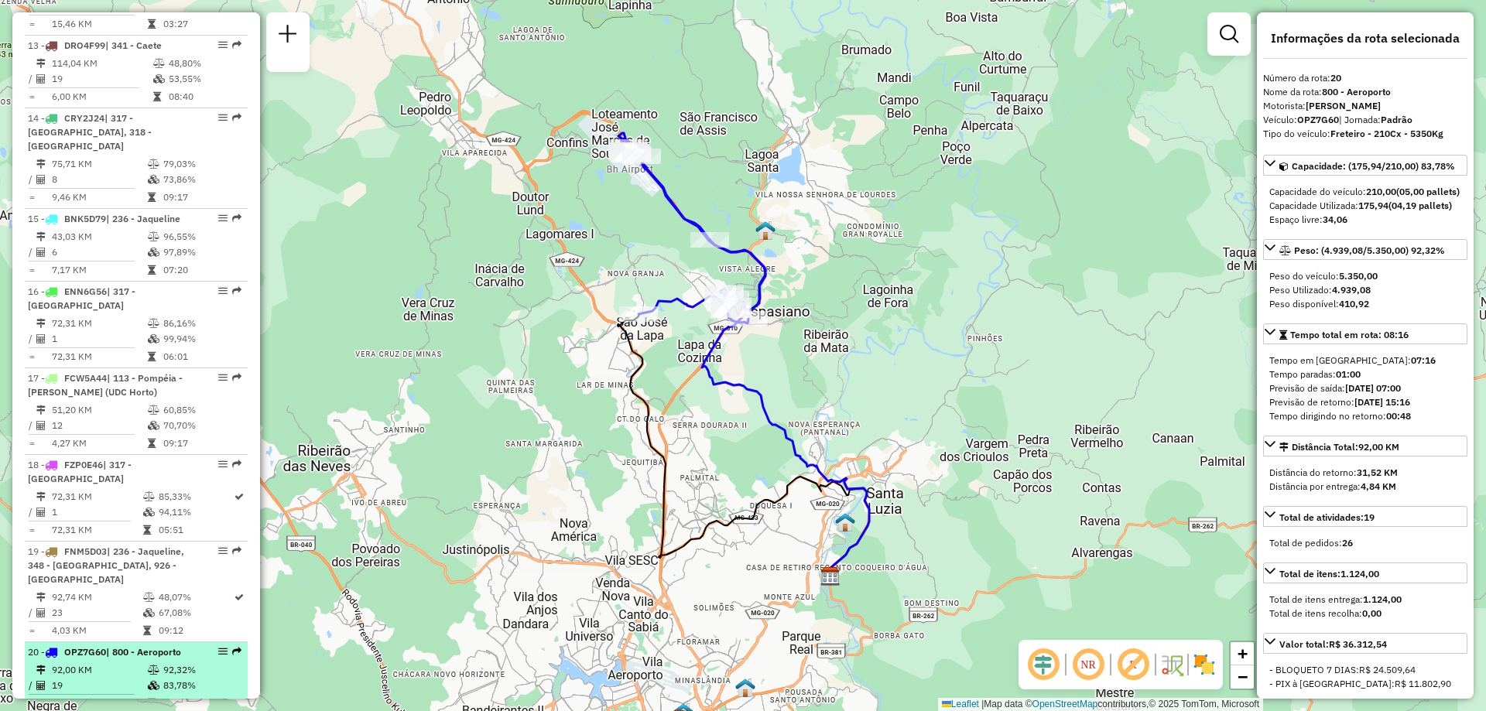
scroll to position [1784, 0]
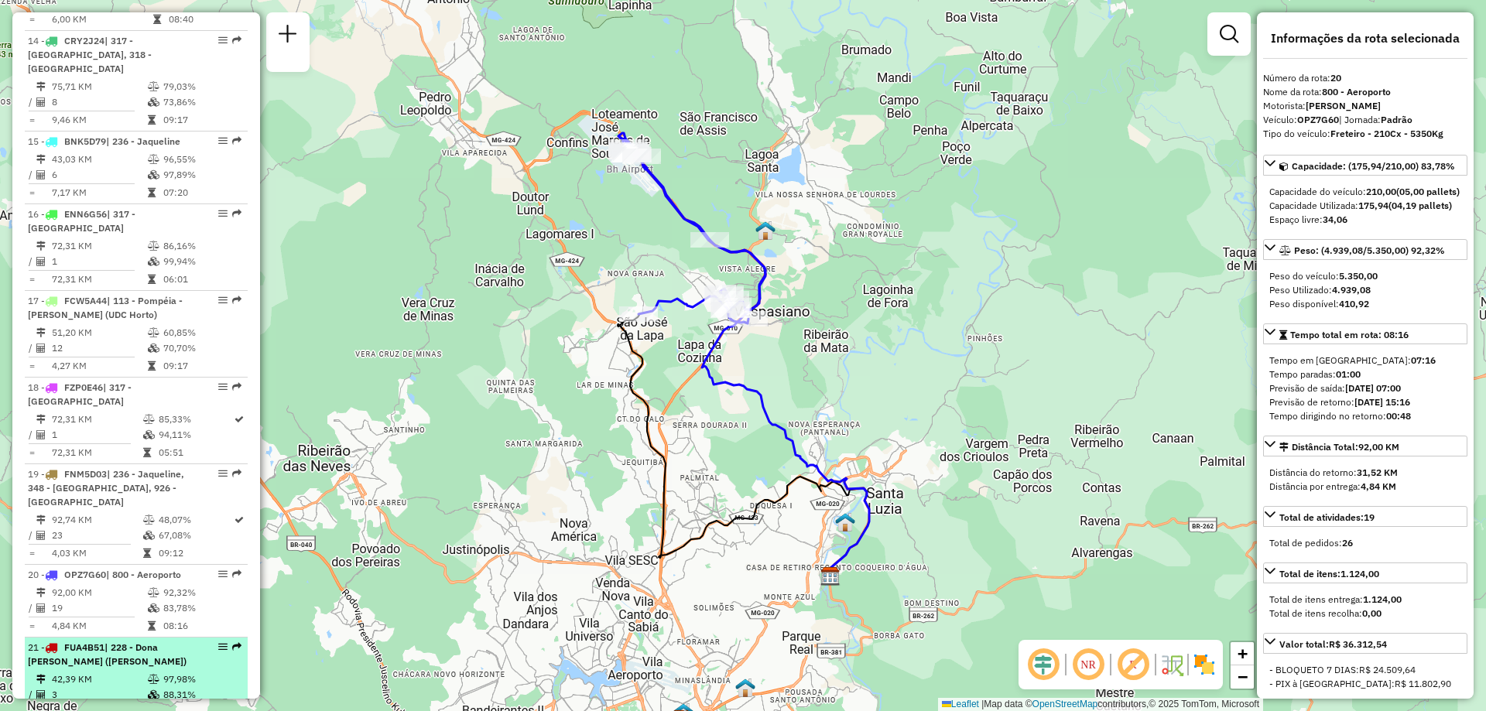
click at [164, 641] on div "21 - FUA4B51 | 228 - Dona [PERSON_NAME] (UDC Glória)" at bounding box center [110, 655] width 164 height 28
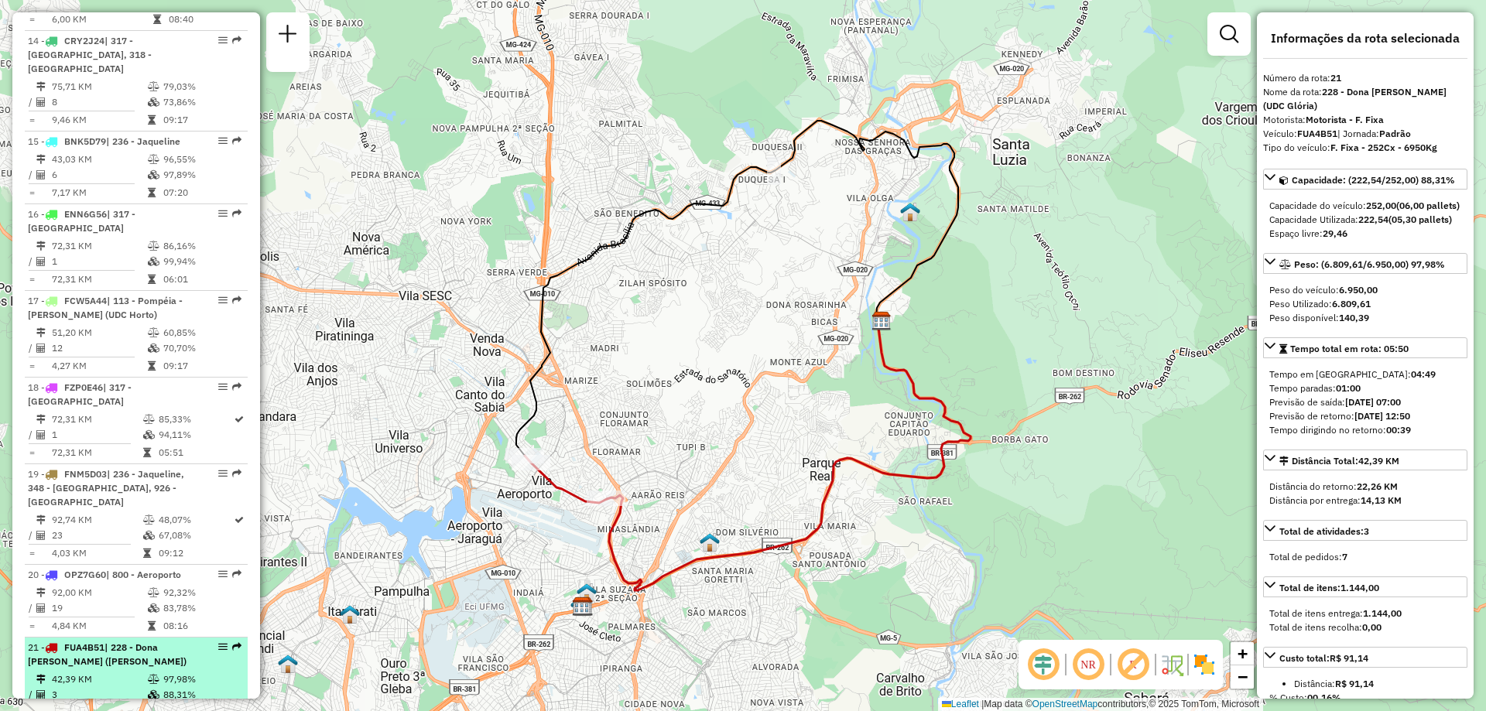
scroll to position [1939, 0]
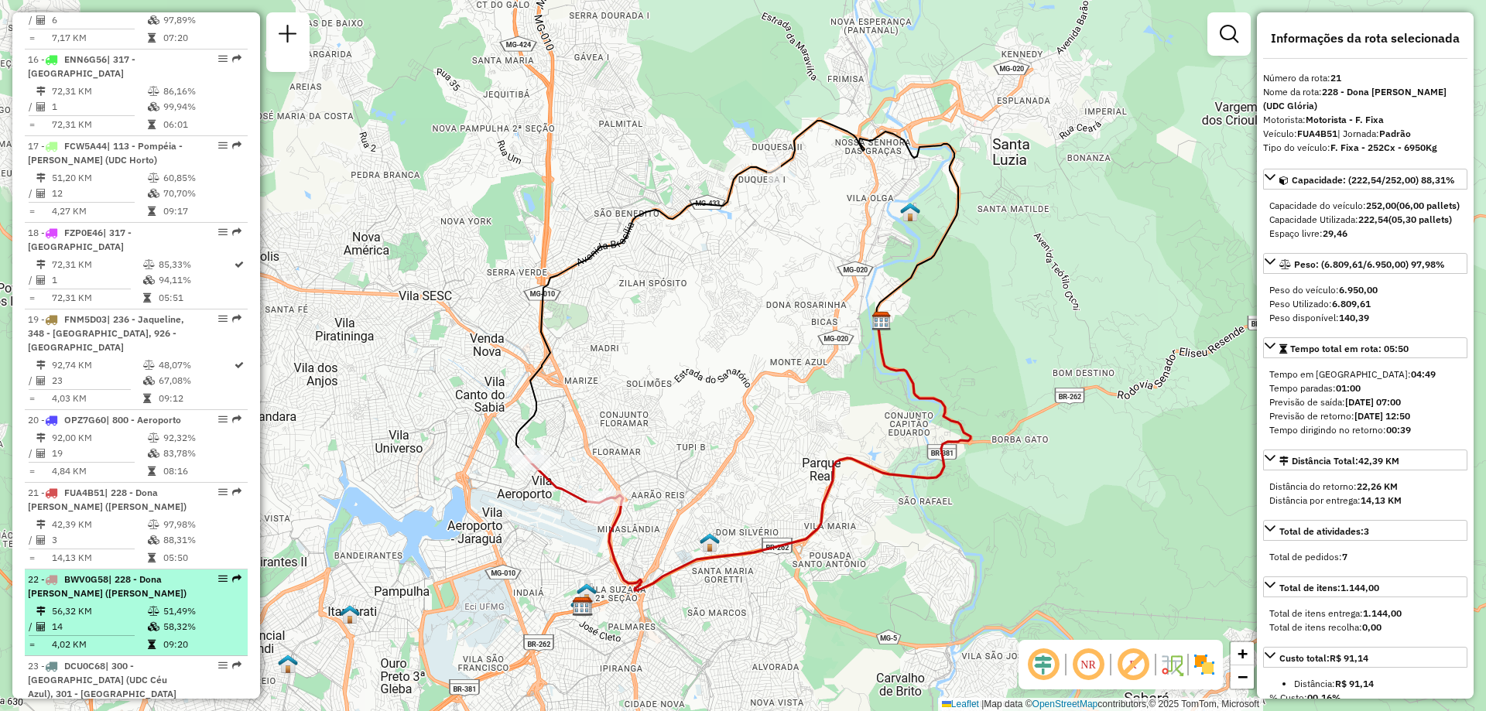
click at [153, 604] on td at bounding box center [154, 611] width 15 height 15
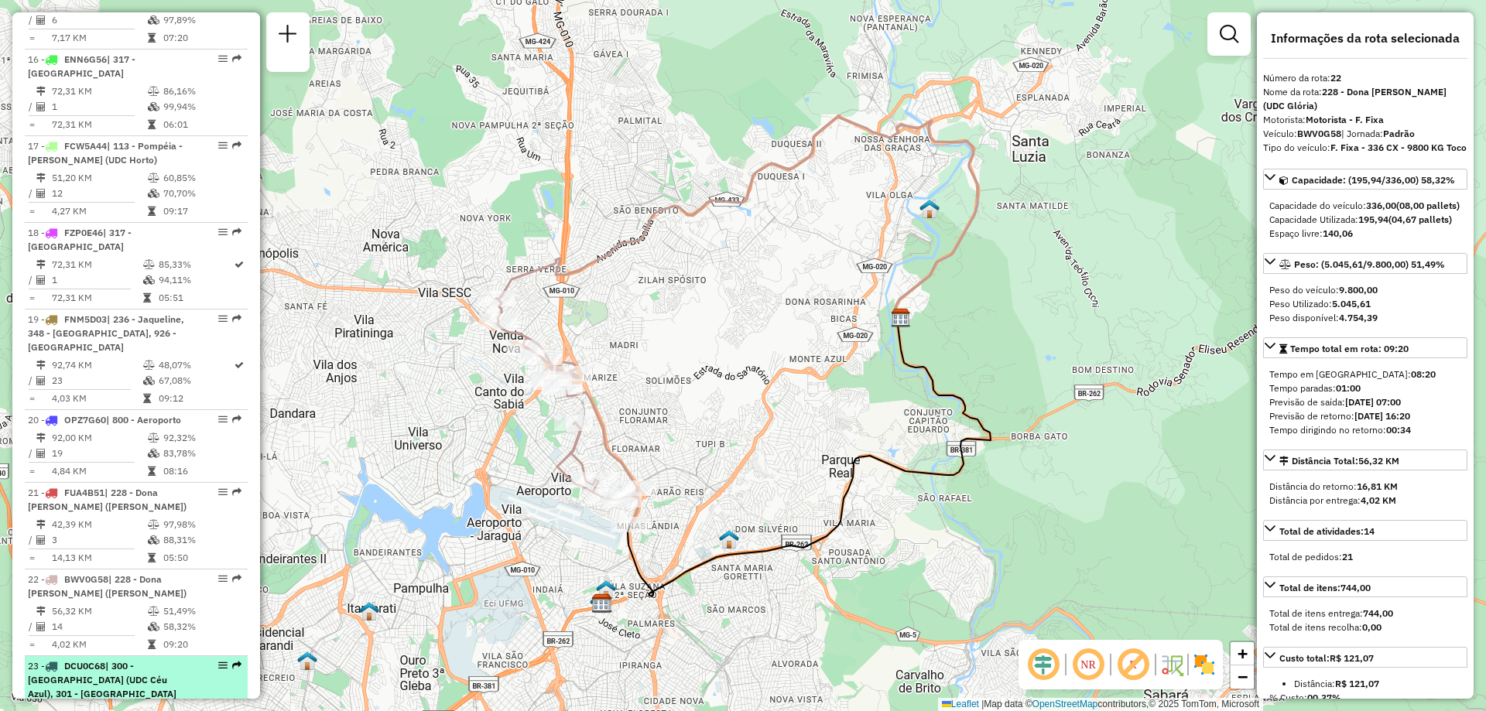
click at [145, 660] on span "| 300 - [GEOGRAPHIC_DATA] (UDC Céu Azul), 301 - [GEOGRAPHIC_DATA]" at bounding box center [102, 679] width 149 height 39
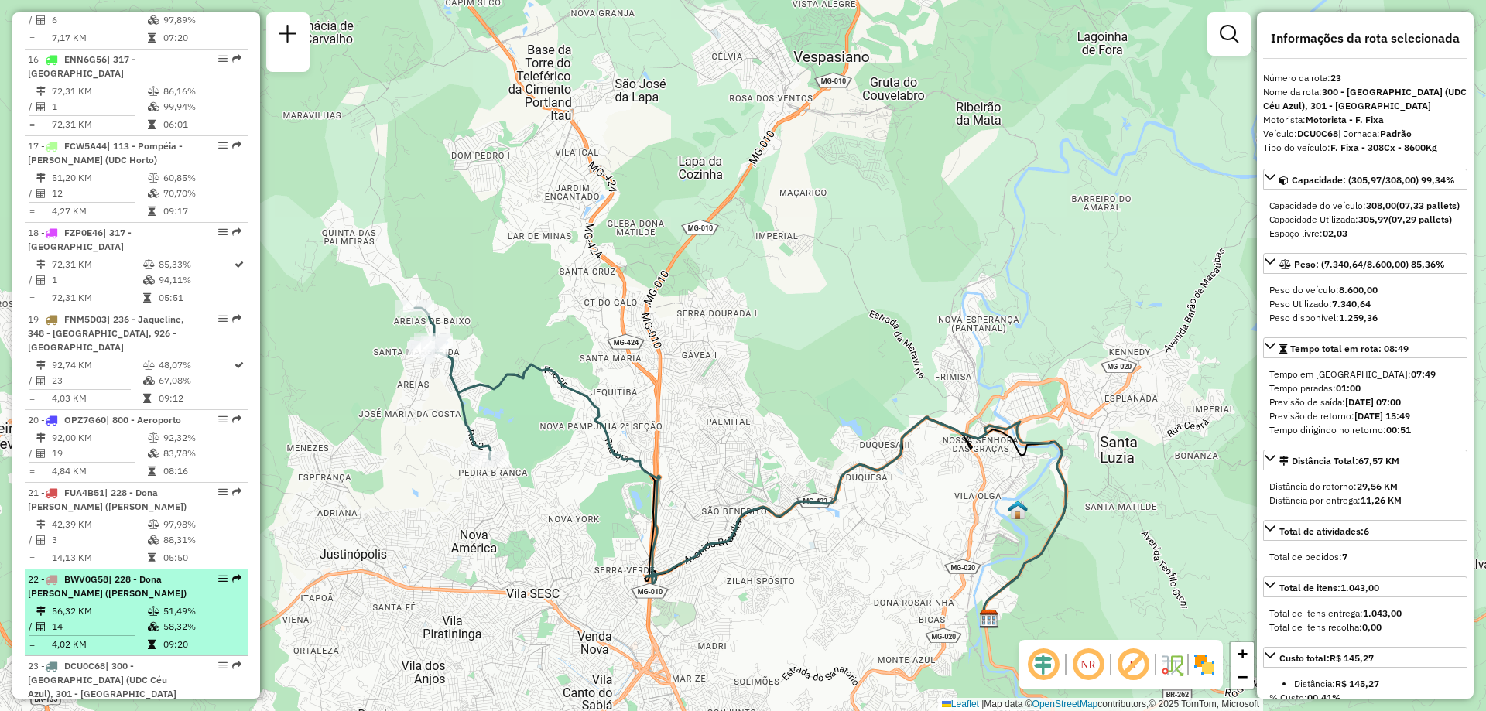
scroll to position [2094, 0]
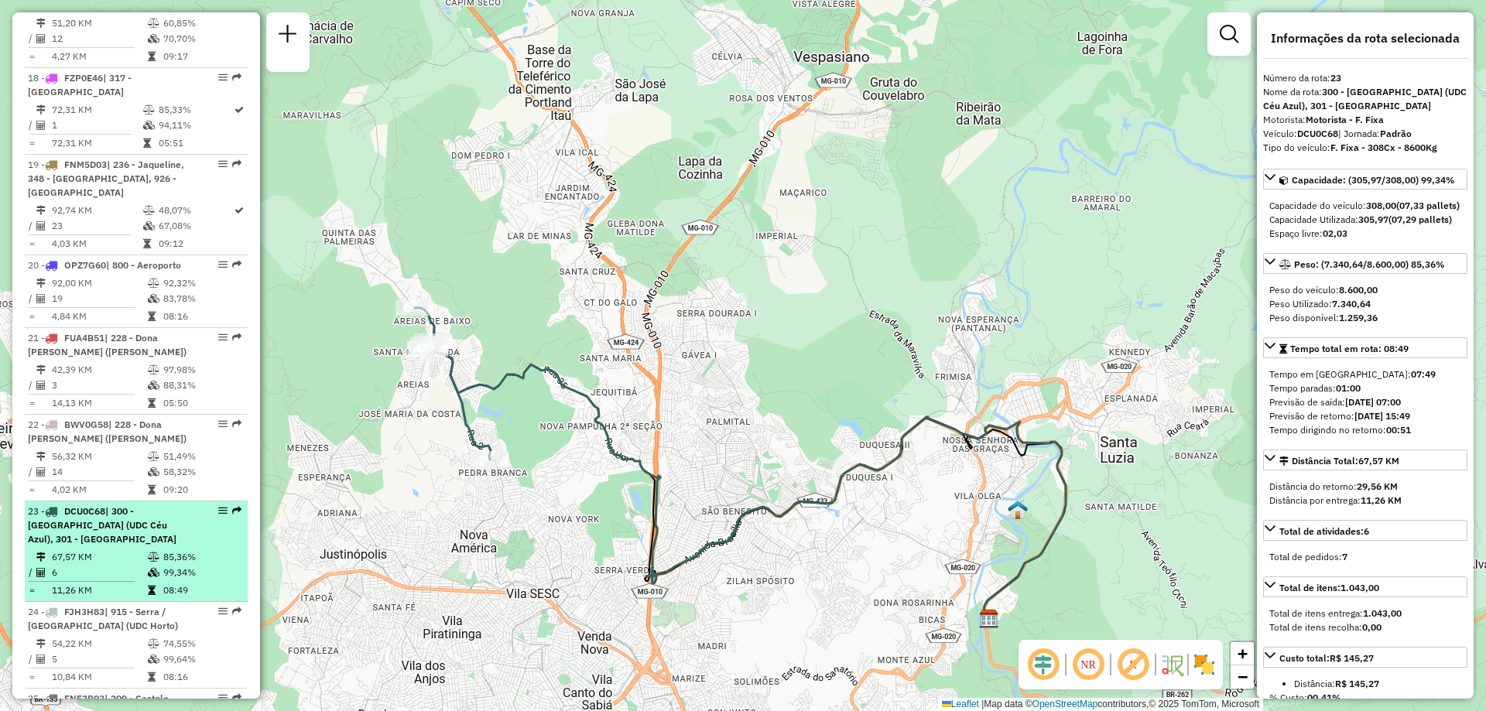
click at [151, 549] on td at bounding box center [154, 556] width 15 height 15
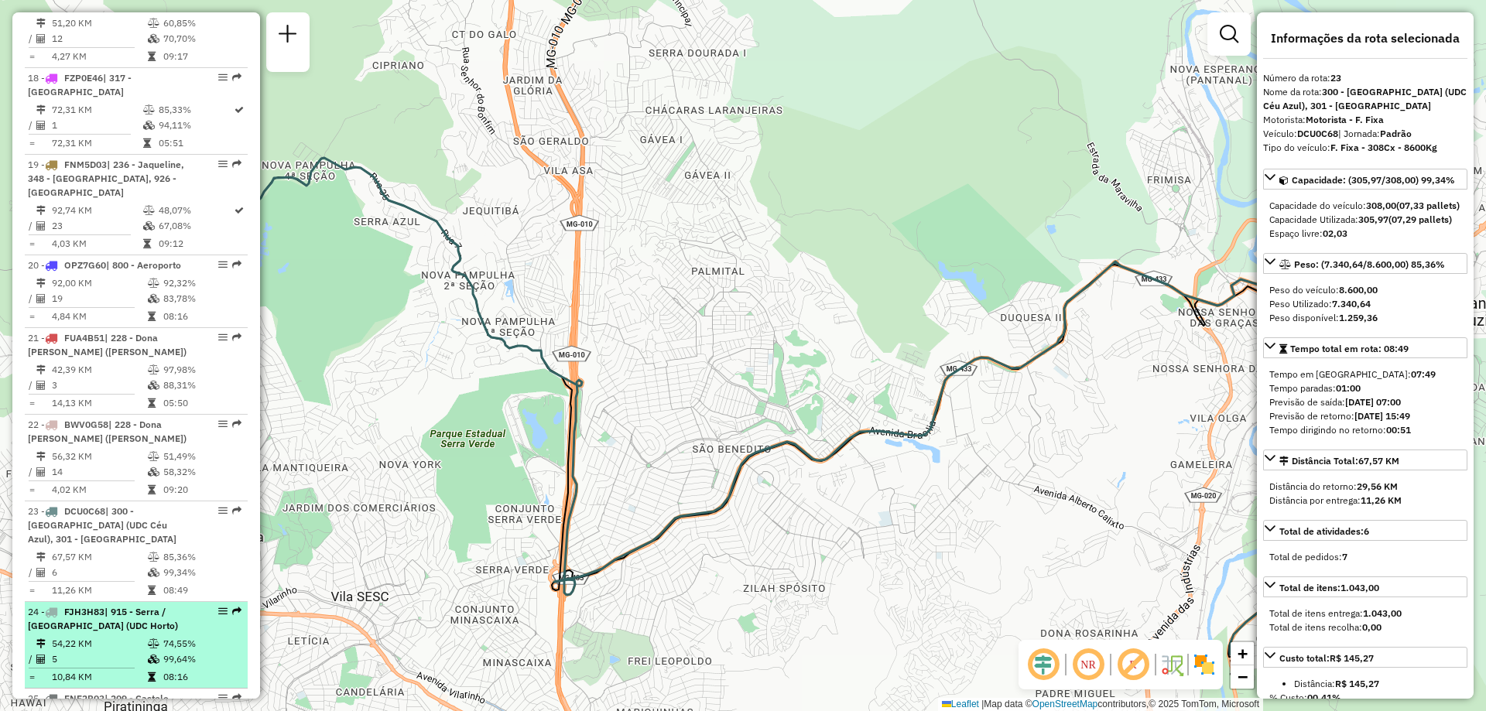
click at [147, 636] on td at bounding box center [154, 643] width 15 height 15
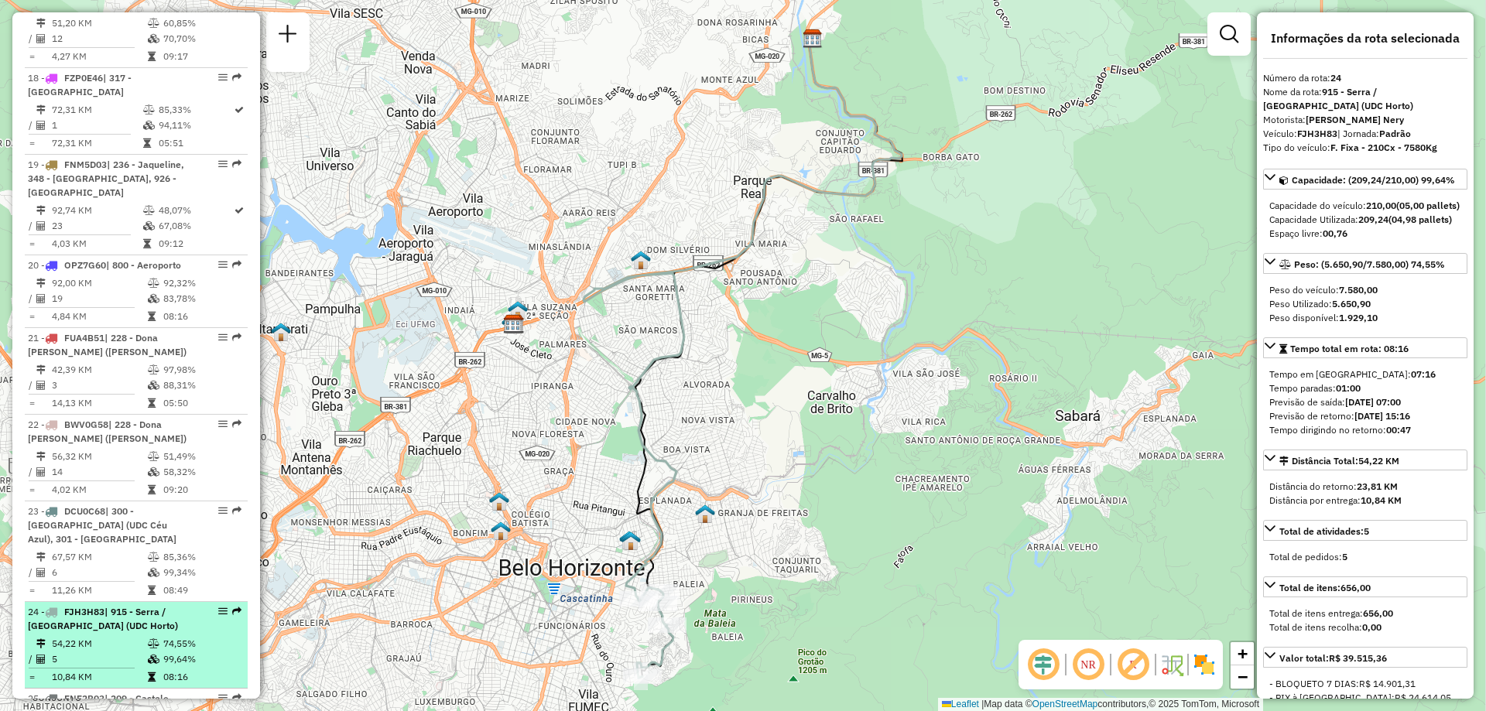
scroll to position [2249, 0]
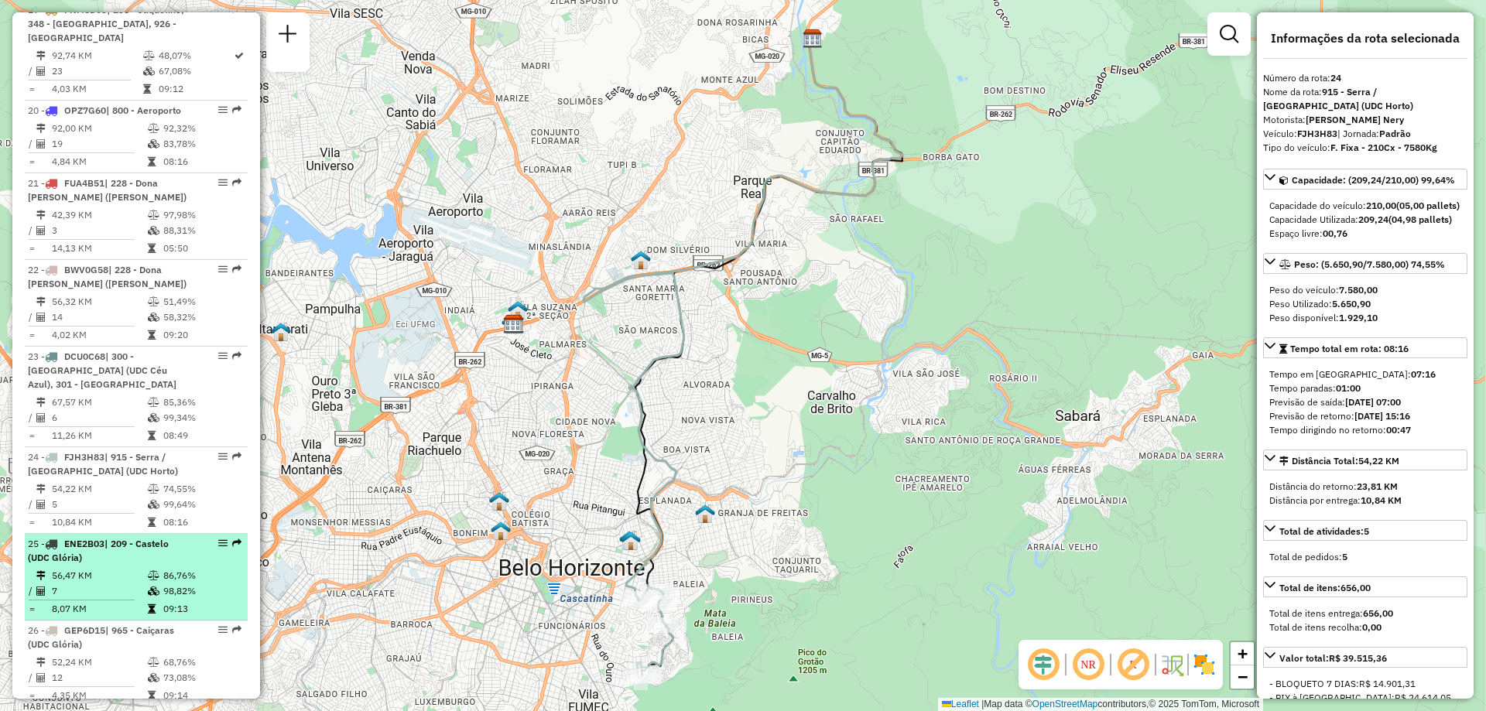
click at [149, 601] on td at bounding box center [154, 608] width 15 height 15
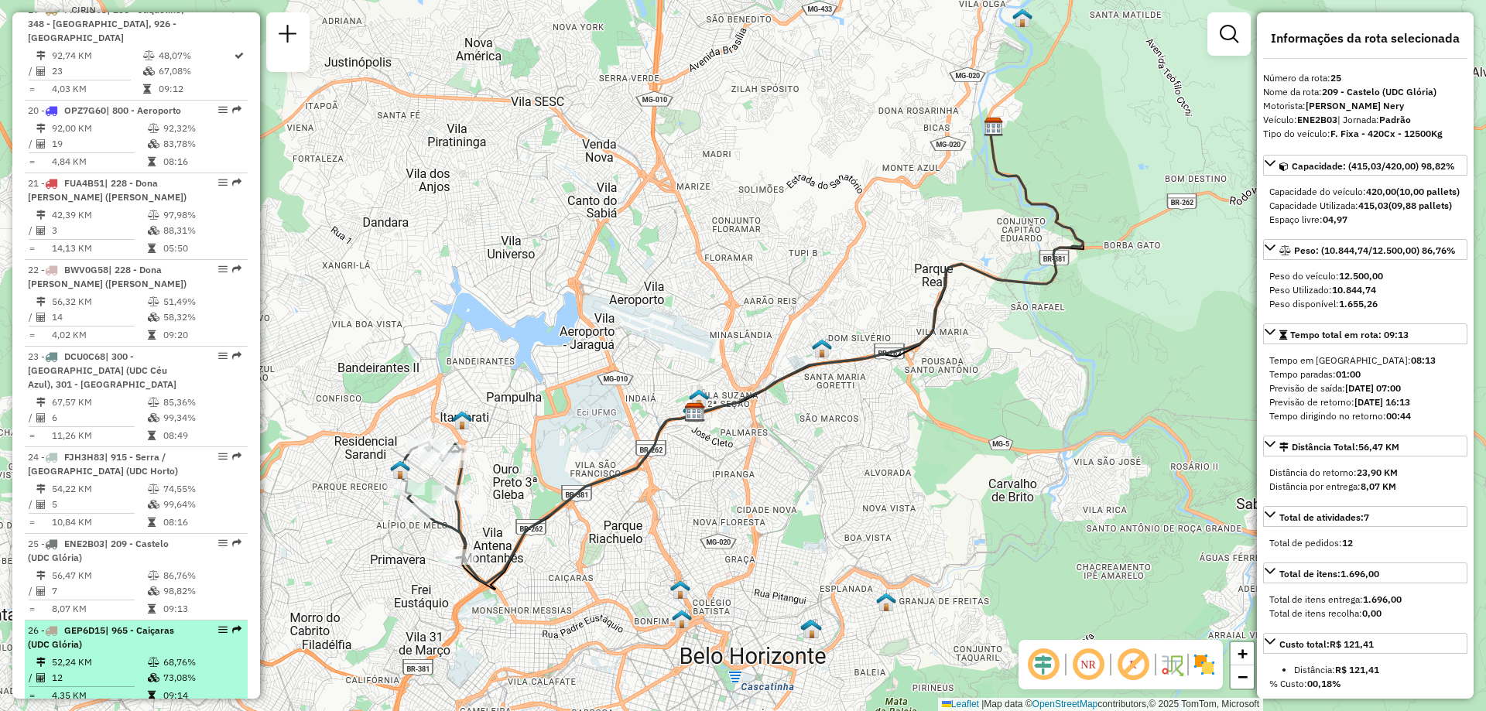
click at [138, 624] on div "26 - GEP6D15 | 965 - Caiçaras (UDC Glória)" at bounding box center [110, 638] width 164 height 28
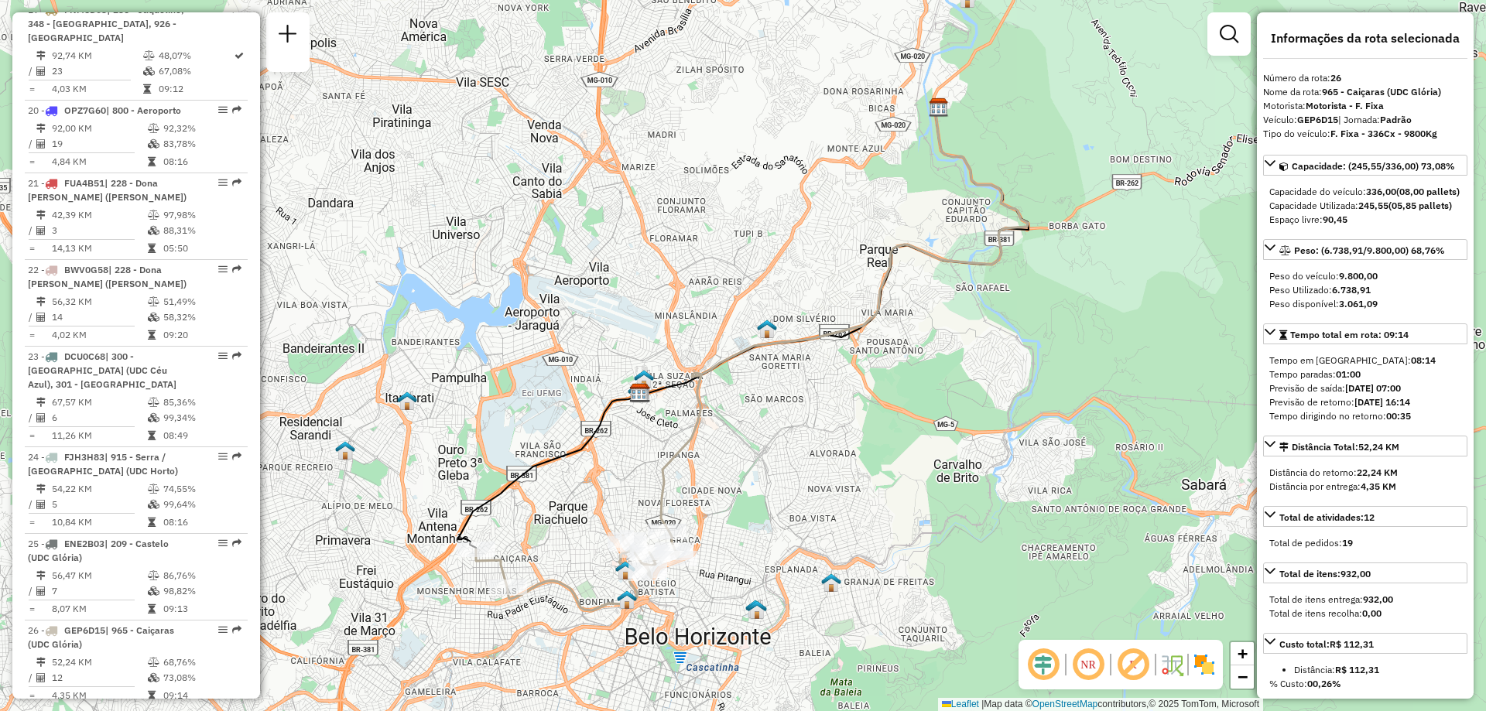
click at [128, 710] on div "27 - CUE8D69 | 209 - Castelo (UDC Glória)" at bounding box center [110, 724] width 164 height 28
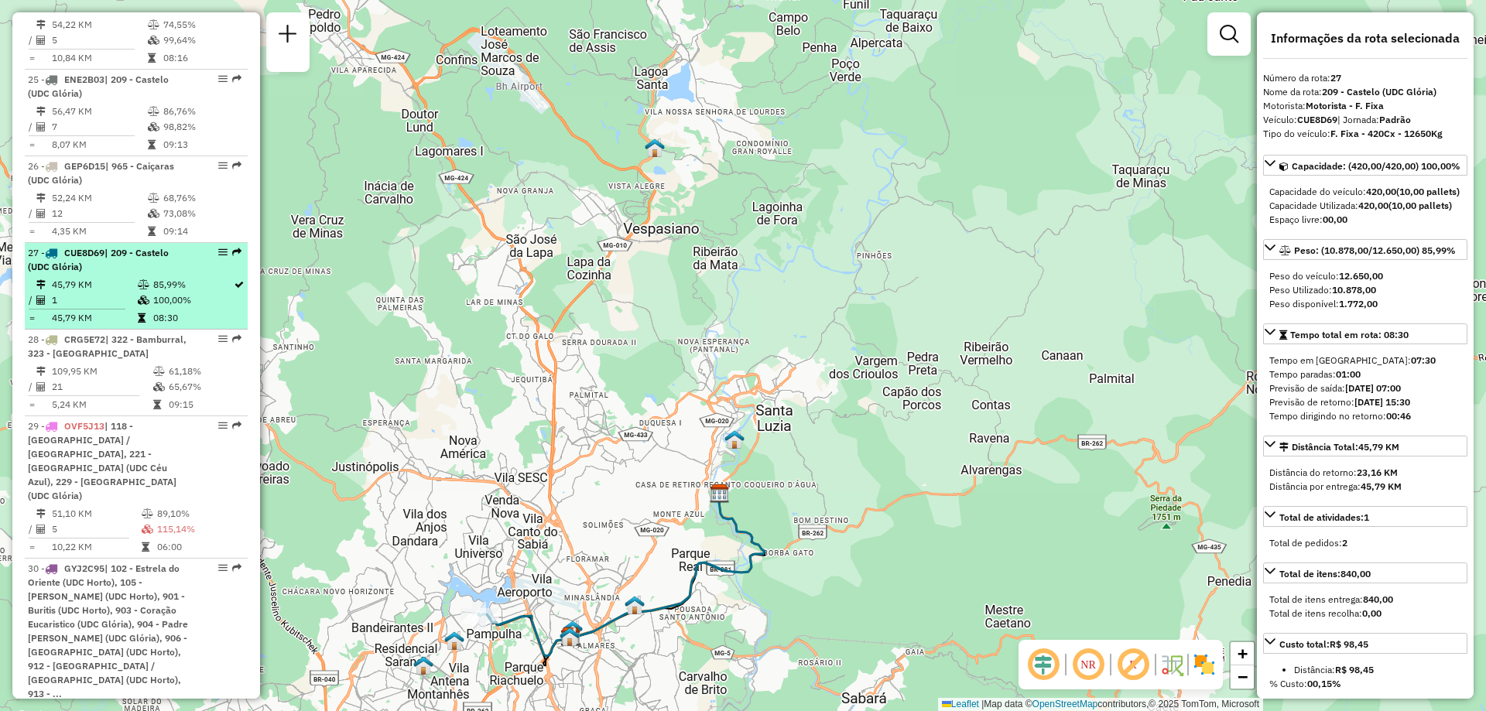
scroll to position [2790, 0]
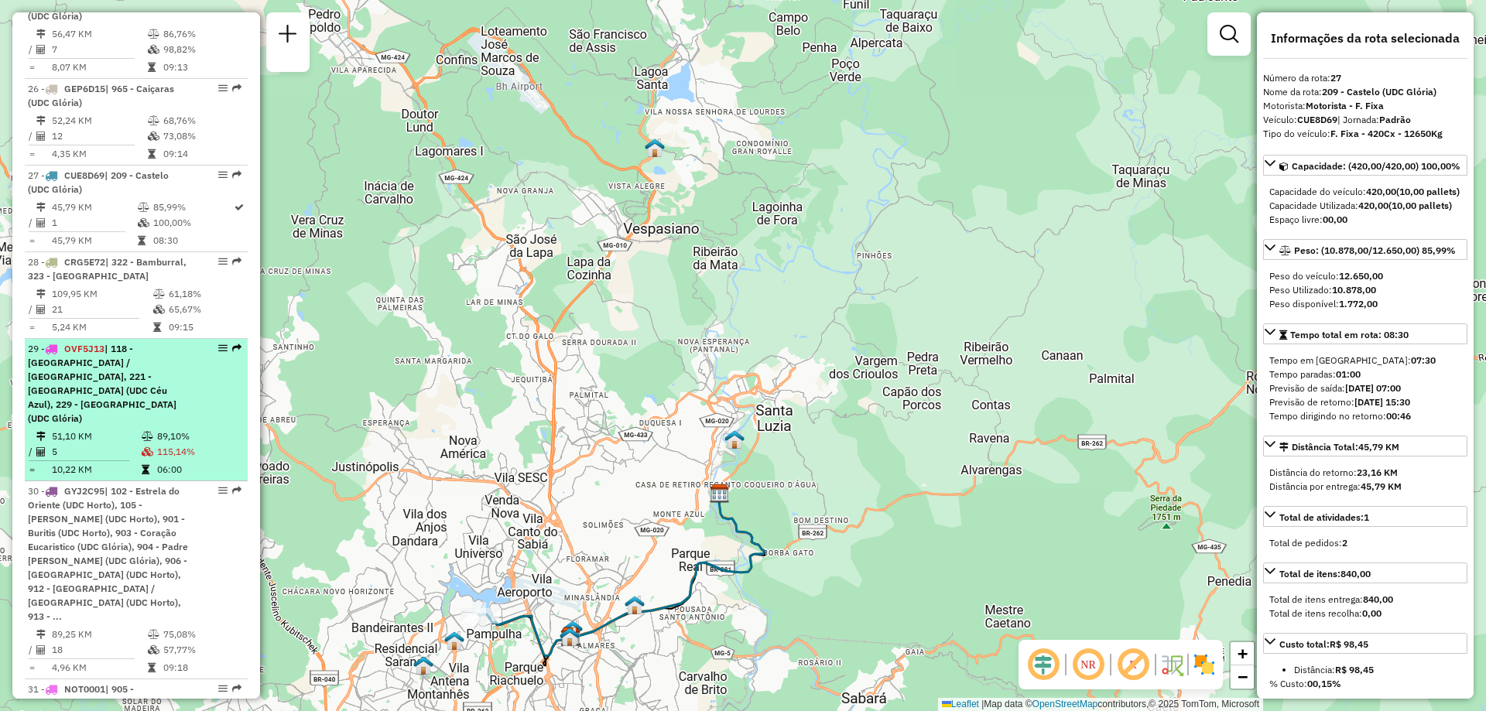
click at [177, 342] on div "29 - OVF5J13 | 118 - [GEOGRAPHIC_DATA] / [GEOGRAPHIC_DATA], 221 - [GEOGRAPHIC_D…" at bounding box center [110, 384] width 164 height 84
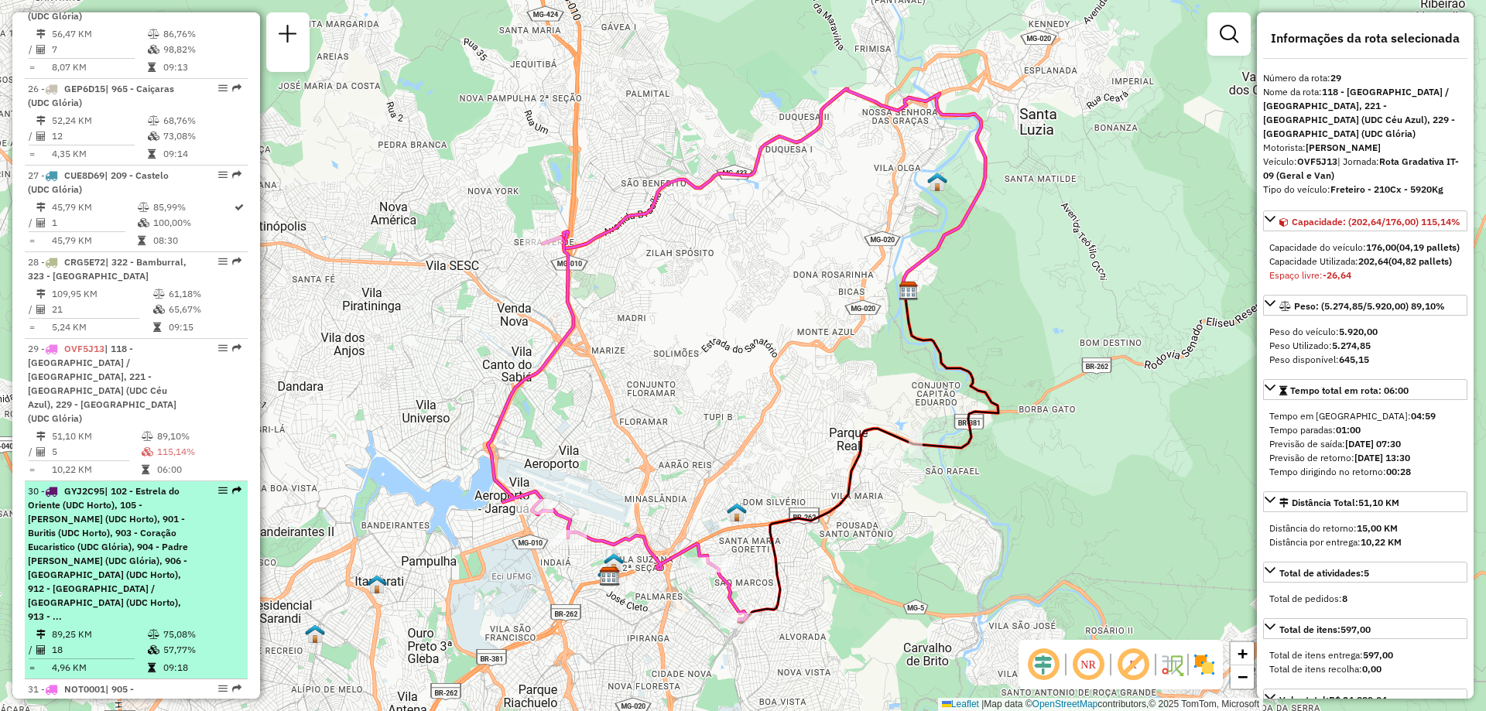
click at [148, 489] on div "30 - GYJ2C95 | 102 - Estrela do Oriente (UDC Horto), 105 - [PERSON_NAME] (UDC H…" at bounding box center [110, 553] width 164 height 139
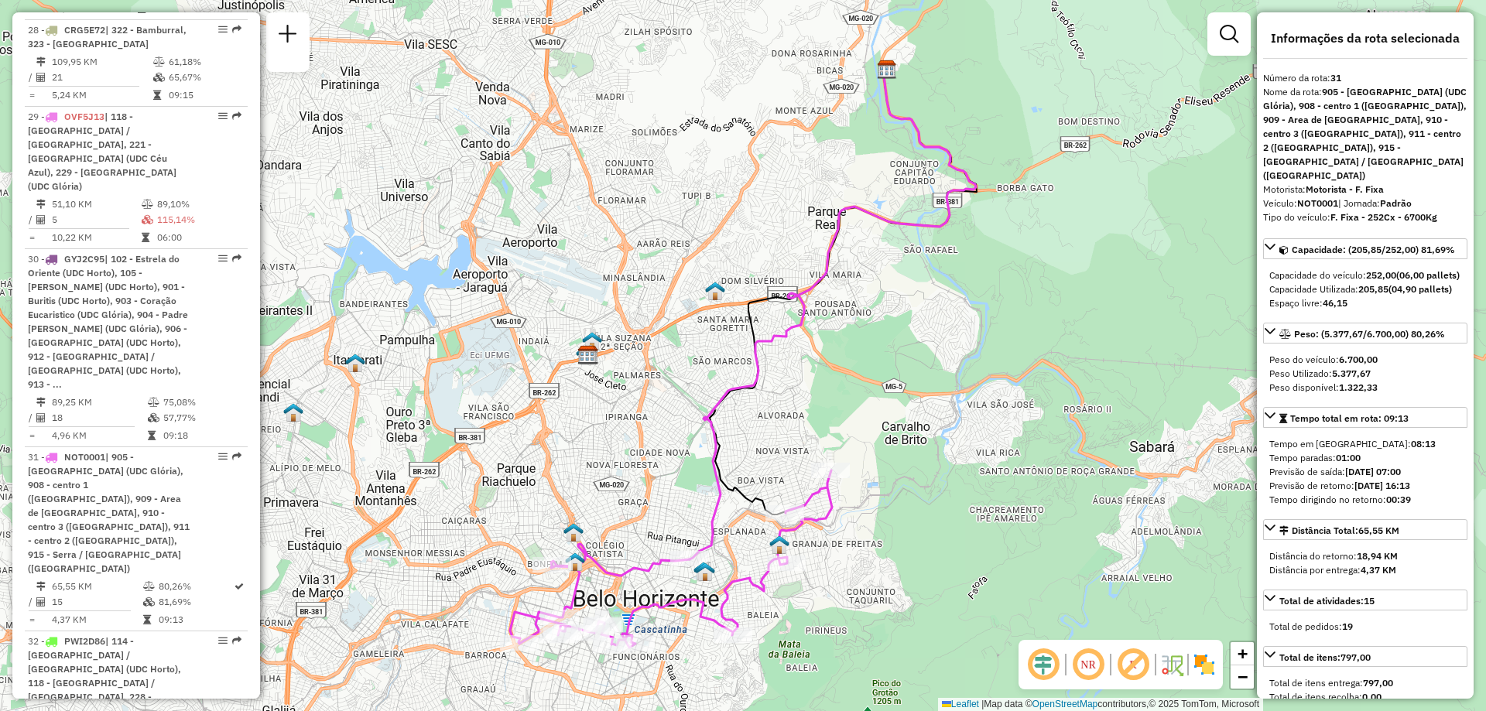
scroll to position [3100, 0]
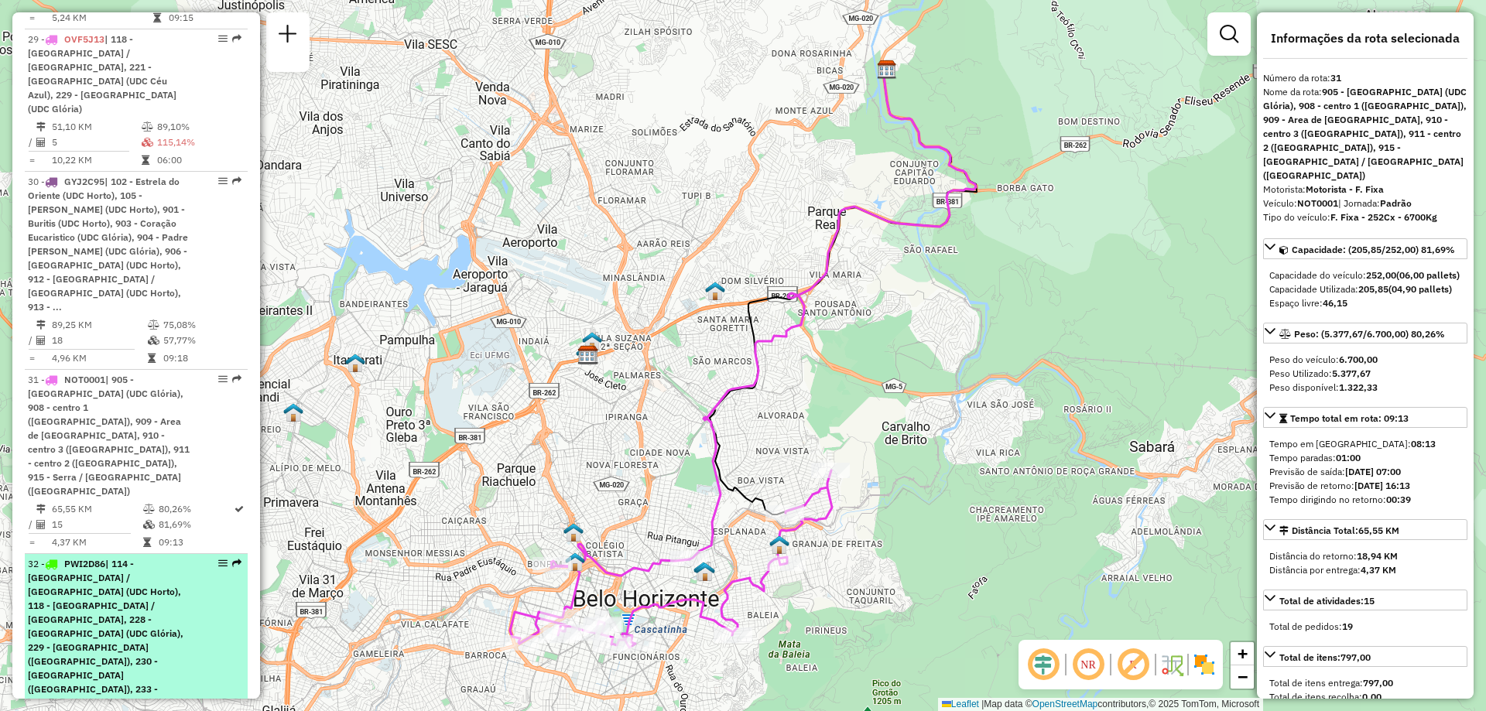
click at [157, 558] on span "| 114 - [GEOGRAPHIC_DATA] / [GEOGRAPHIC_DATA] (UDC Horto), 118 - [GEOGRAPHIC_DA…" at bounding box center [106, 661] width 156 height 207
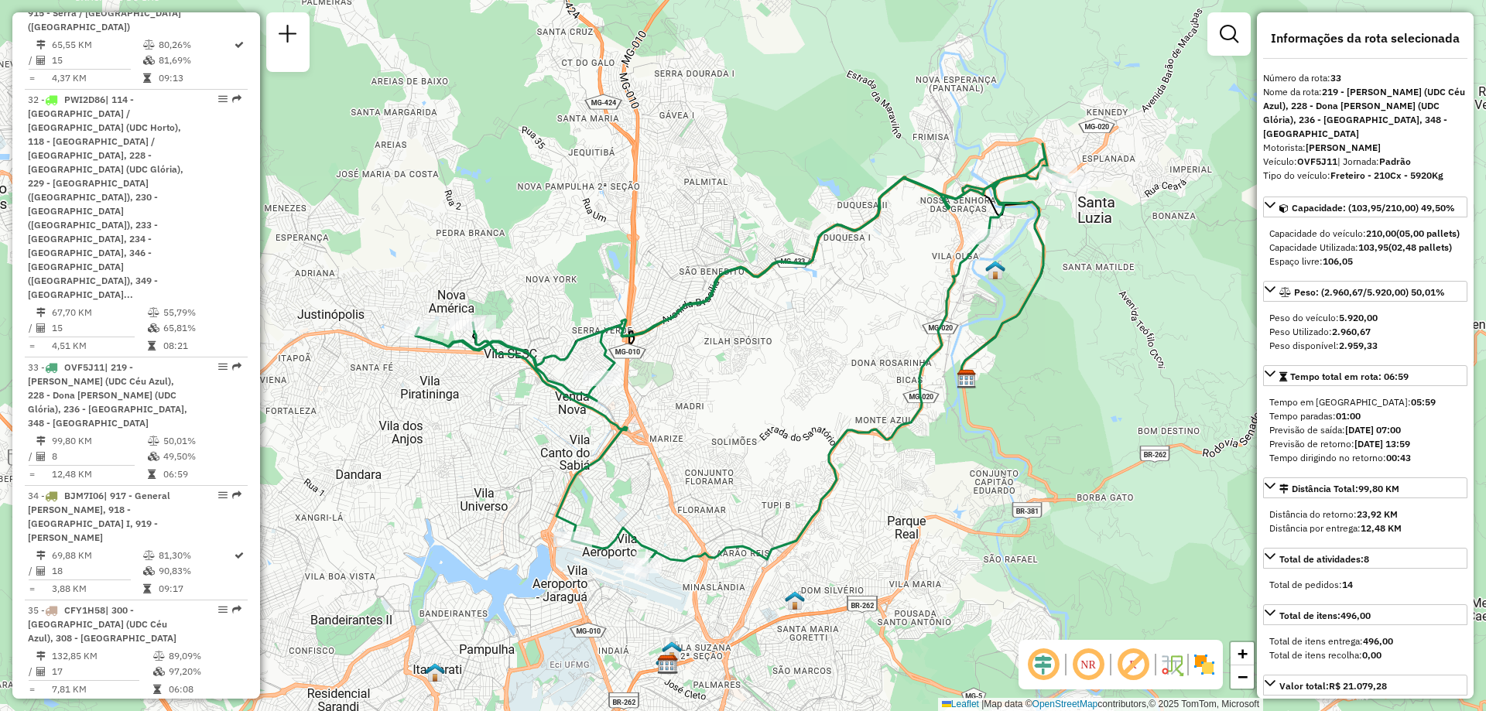
scroll to position [3719, 0]
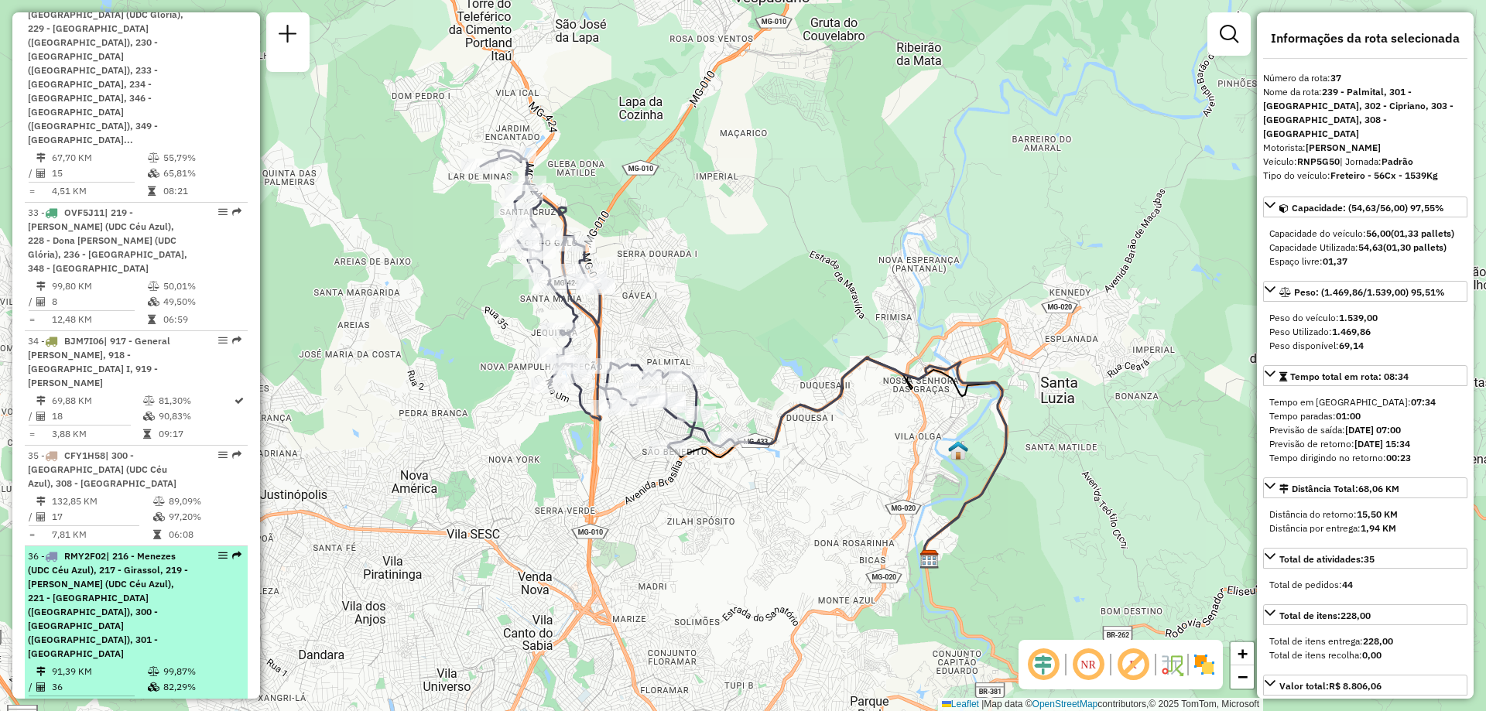
click at [162, 679] on td "82,29%" at bounding box center [201, 686] width 78 height 15
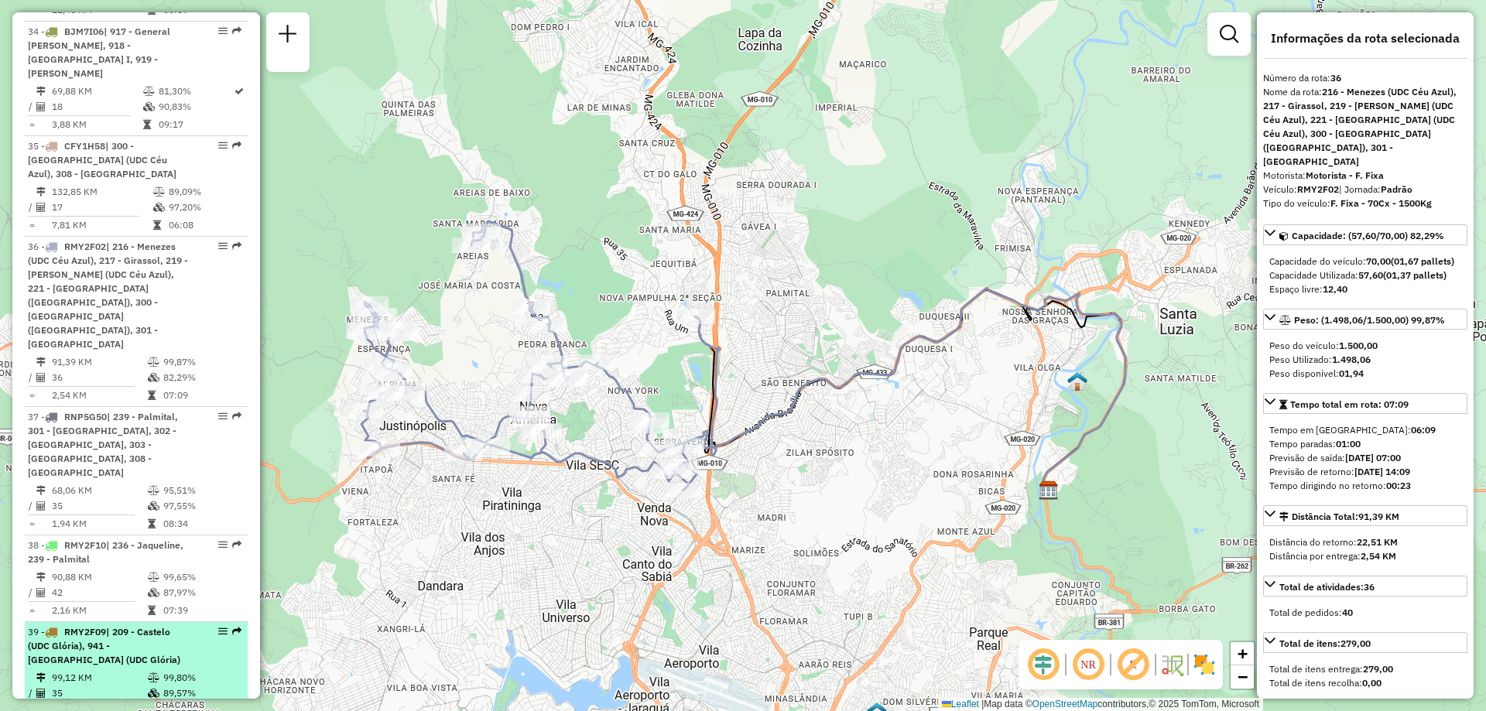
scroll to position [4183, 0]
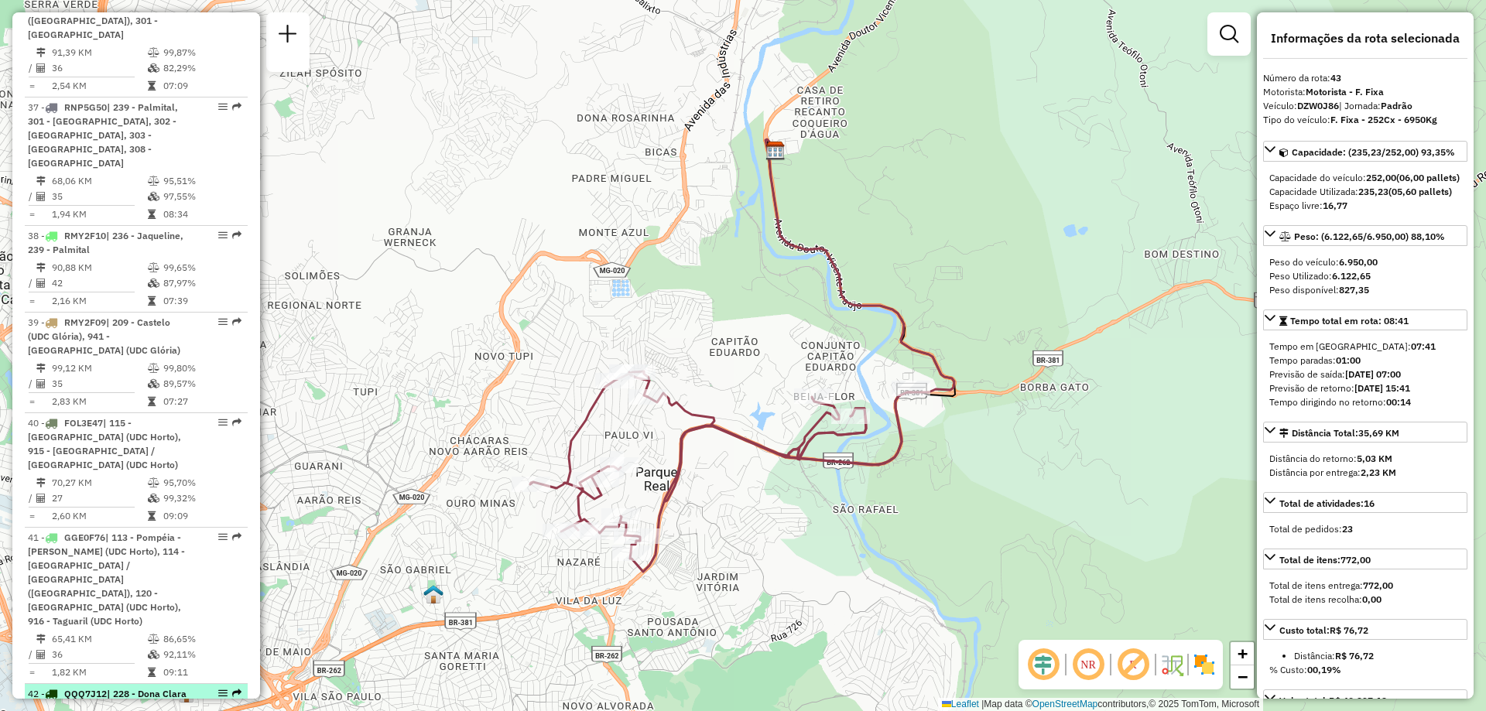
scroll to position [4415, 0]
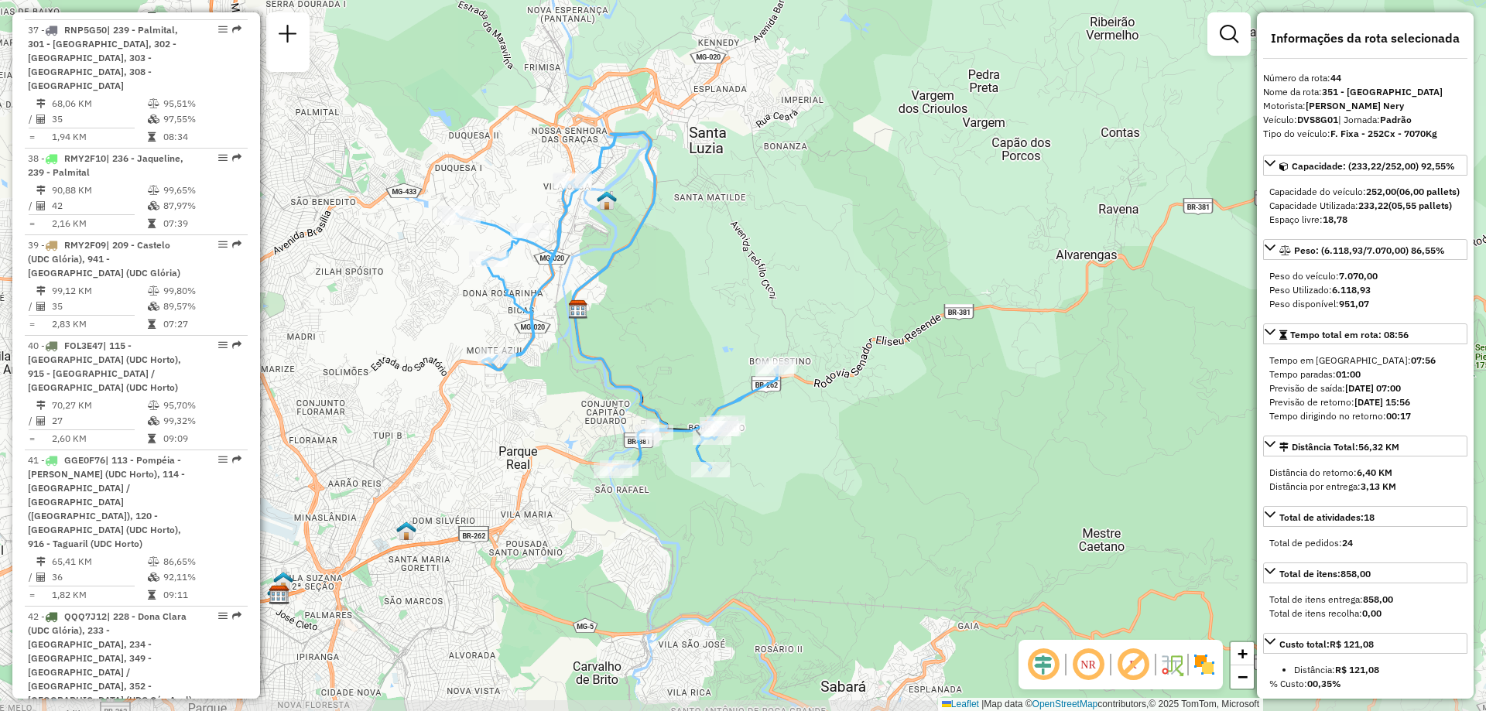
drag, startPoint x: 750, startPoint y: 520, endPoint x: 550, endPoint y: 375, distance: 246.6
click at [550, 375] on div "Janela de atendimento Grade de atendimento Capacidade Transportadoras Veículos …" at bounding box center [743, 355] width 1486 height 711
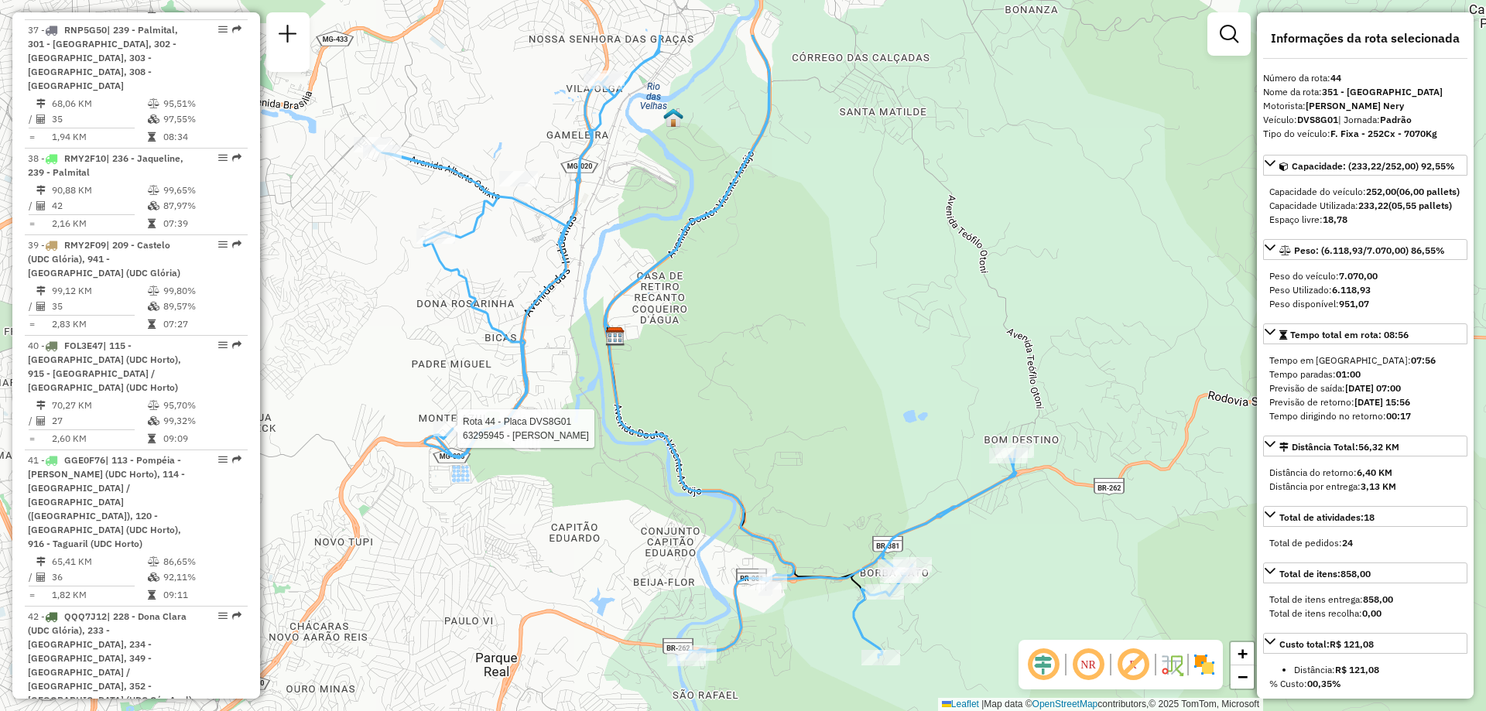
drag, startPoint x: 588, startPoint y: 385, endPoint x: 582, endPoint y: 491, distance: 106.2
click at [582, 491] on div "Rota 44 - Placa DVS8G01 63295945 - [PERSON_NAME] de atendimento Grade de atendi…" at bounding box center [743, 355] width 1486 height 711
